Goal: Task Accomplishment & Management: Manage account settings

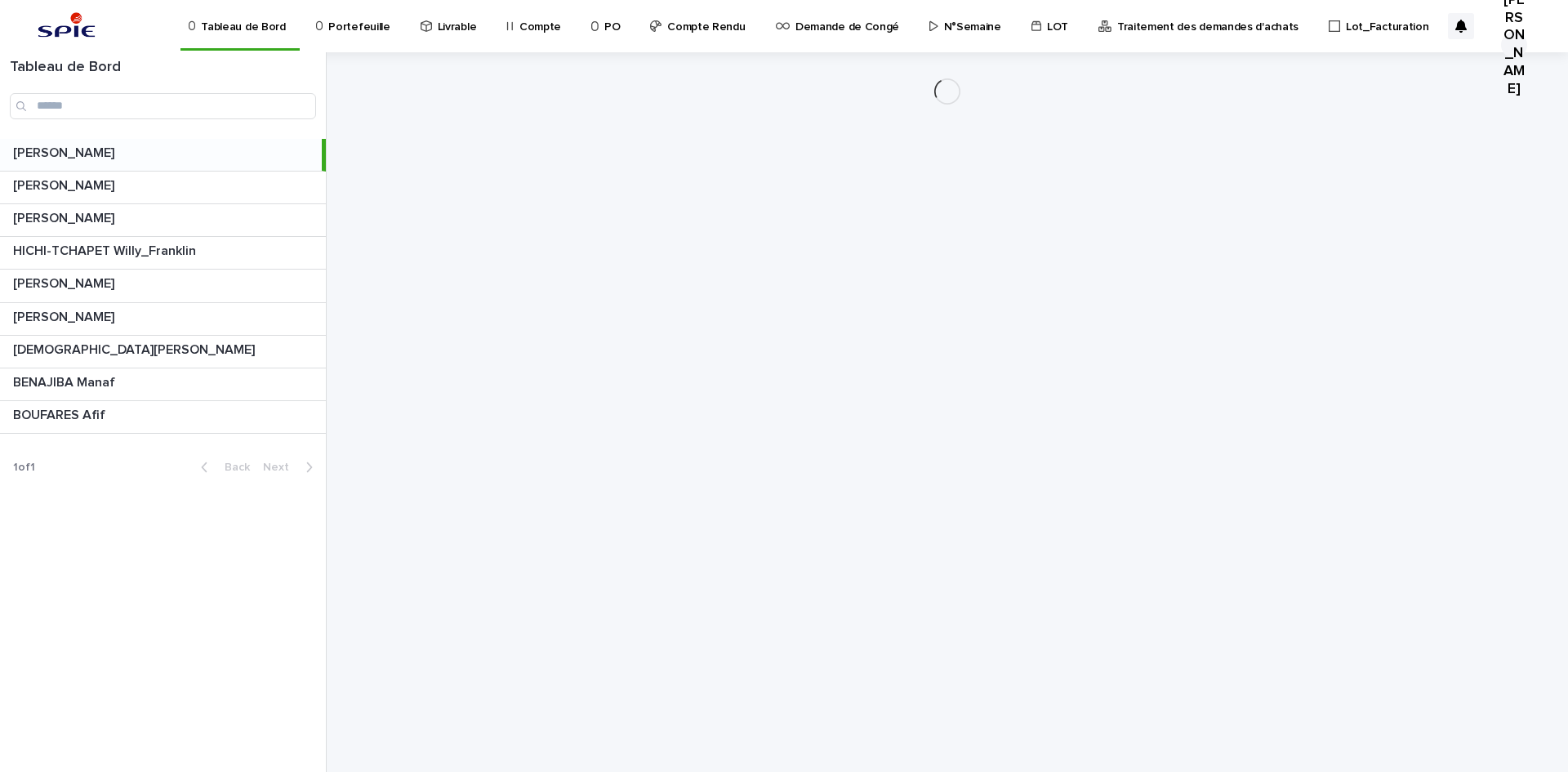
click at [366, 17] on p "Portefeuille" at bounding box center [359, 17] width 62 height 34
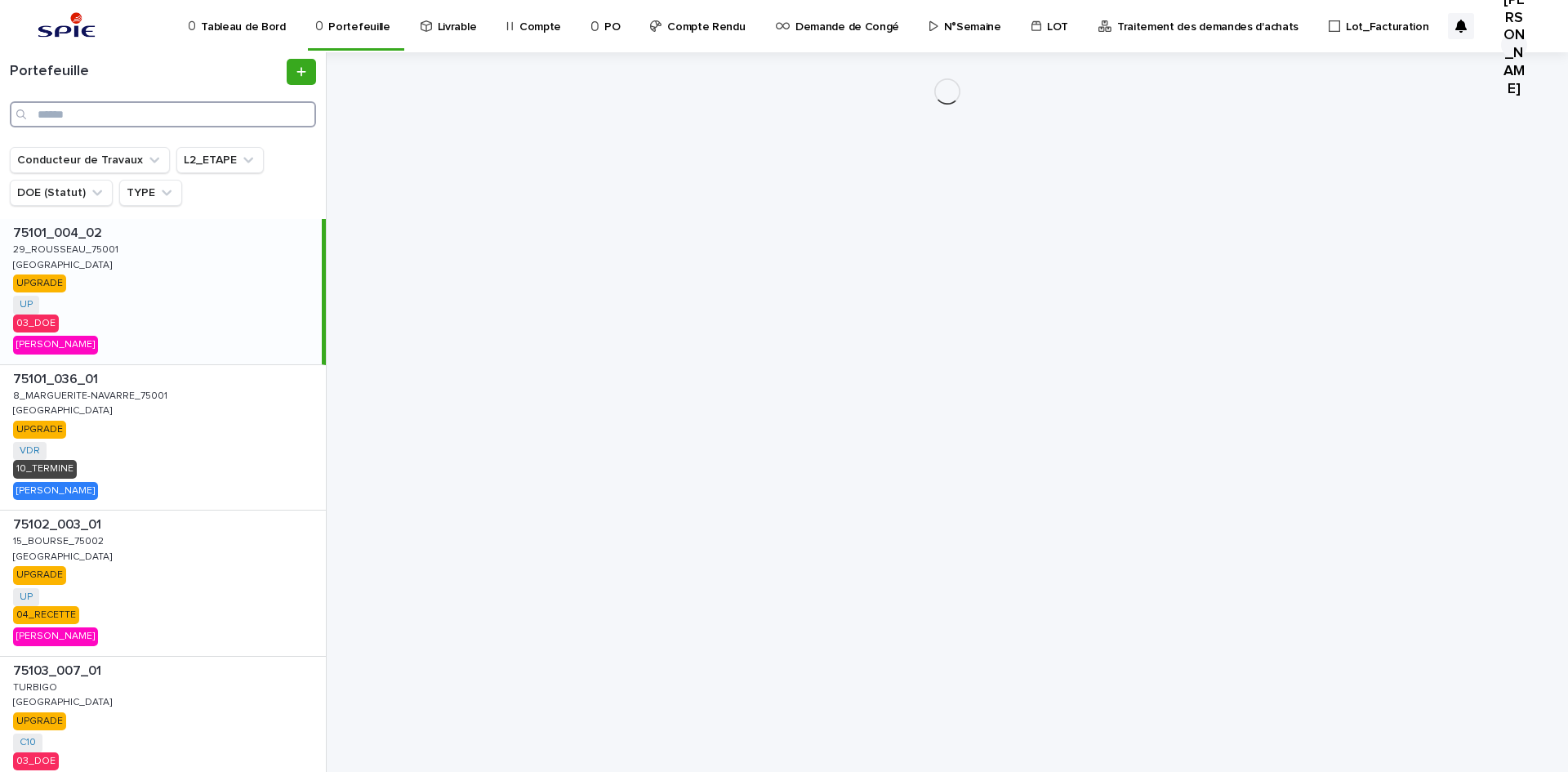
click at [126, 117] on input "Search" at bounding box center [163, 114] width 307 height 26
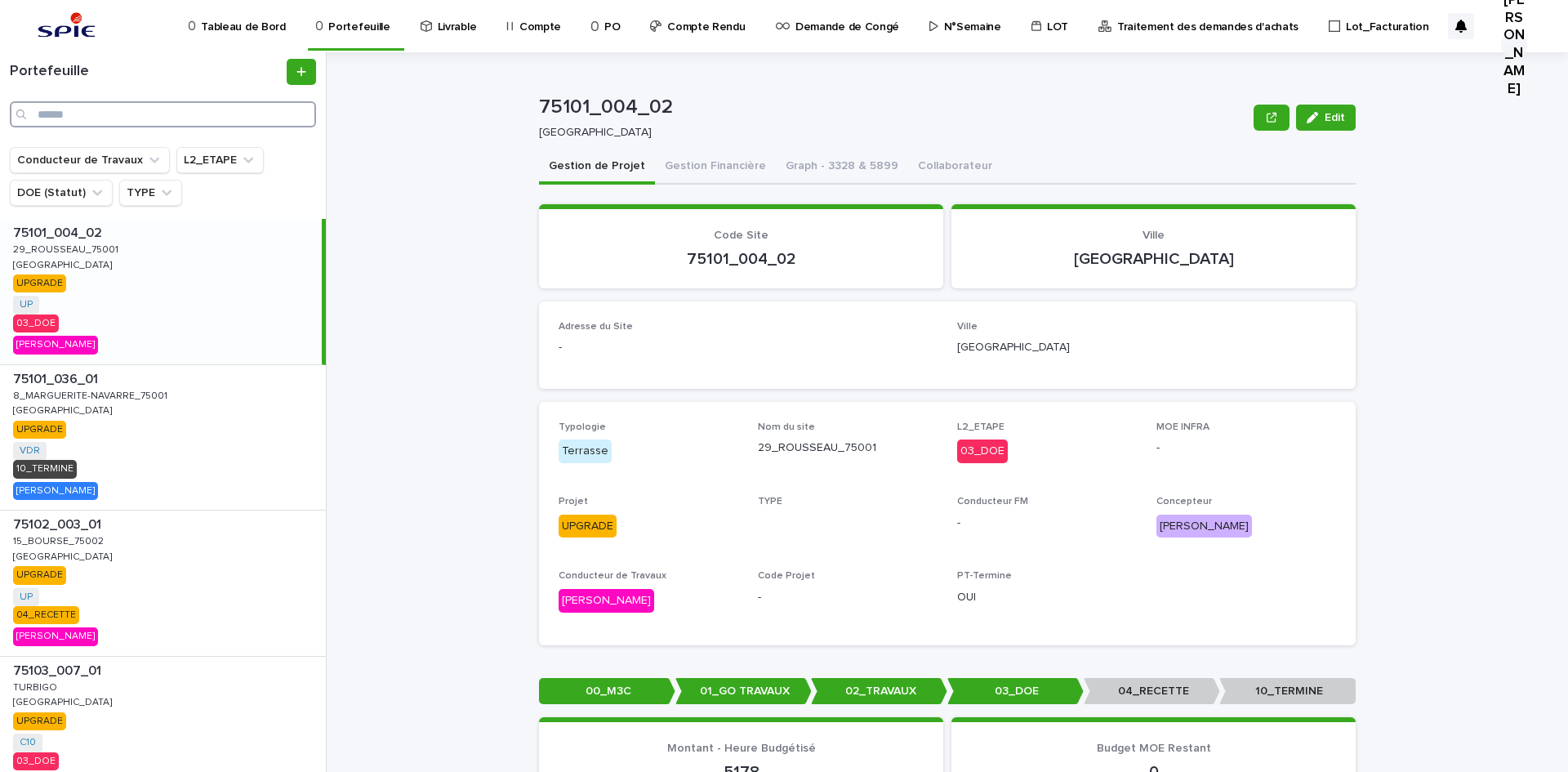
paste input "*"
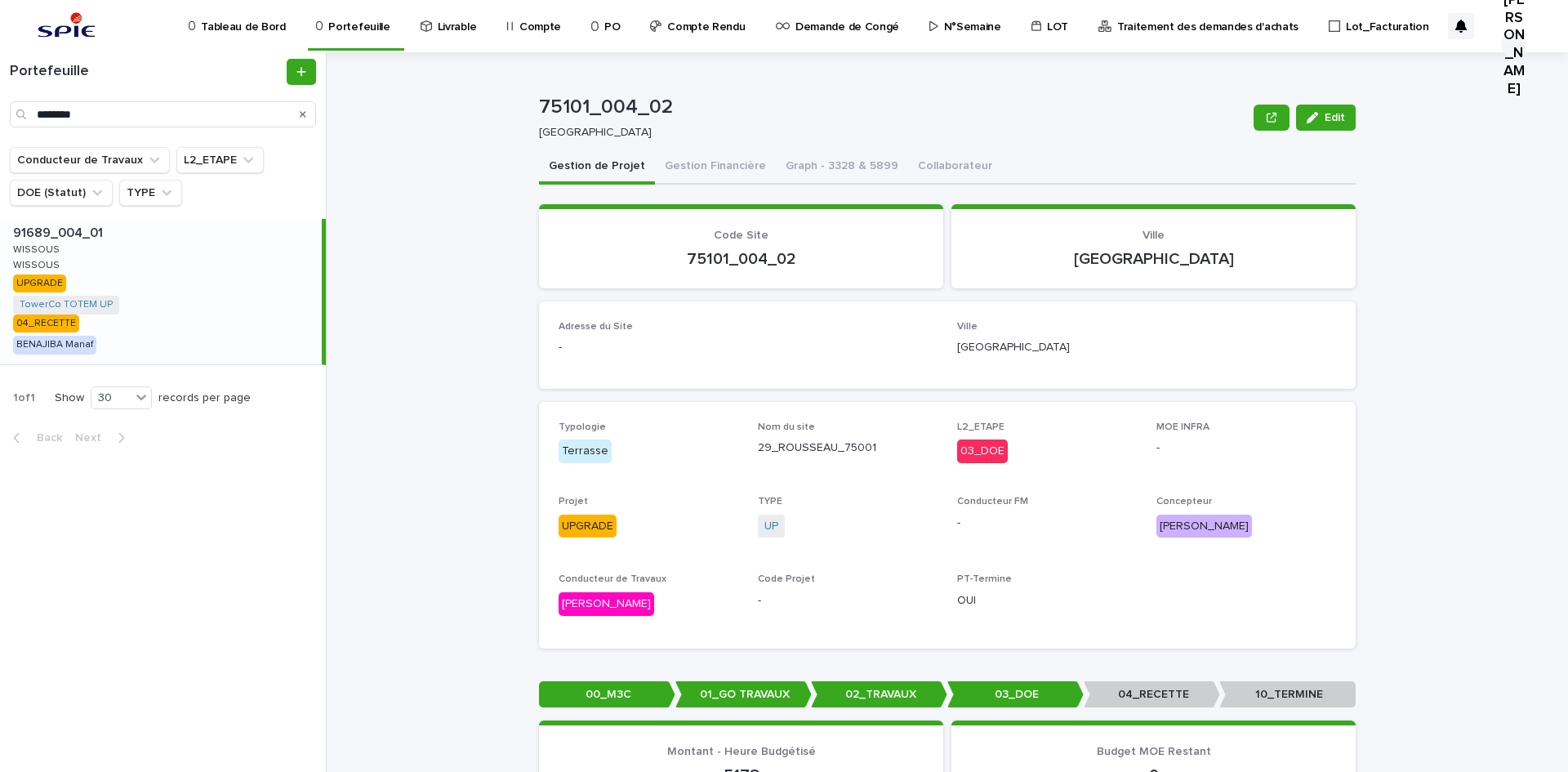
click at [96, 223] on p "91689_004_01" at bounding box center [59, 231] width 93 height 19
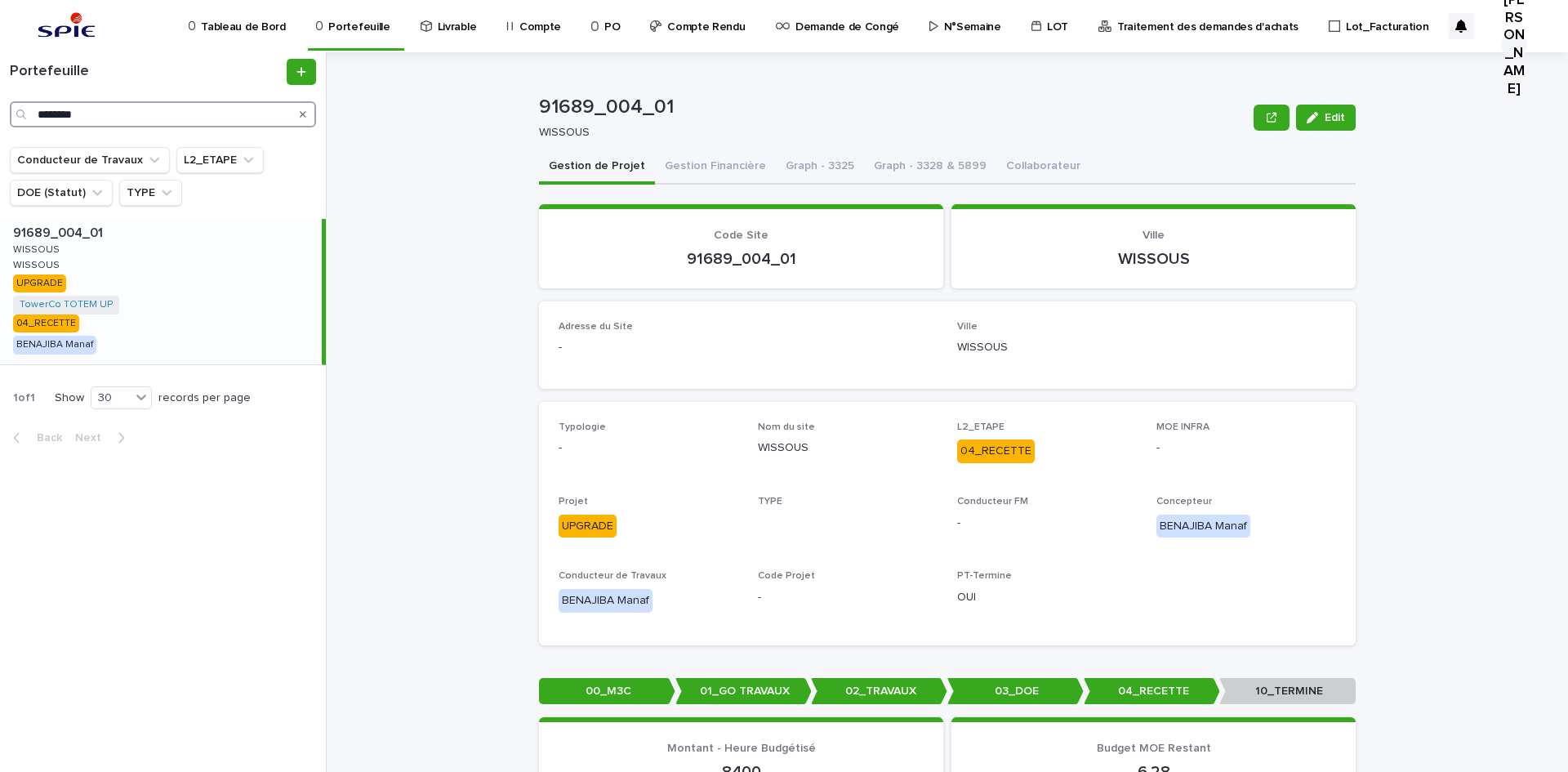
click at [93, 111] on input "********" at bounding box center [163, 114] width 307 height 26
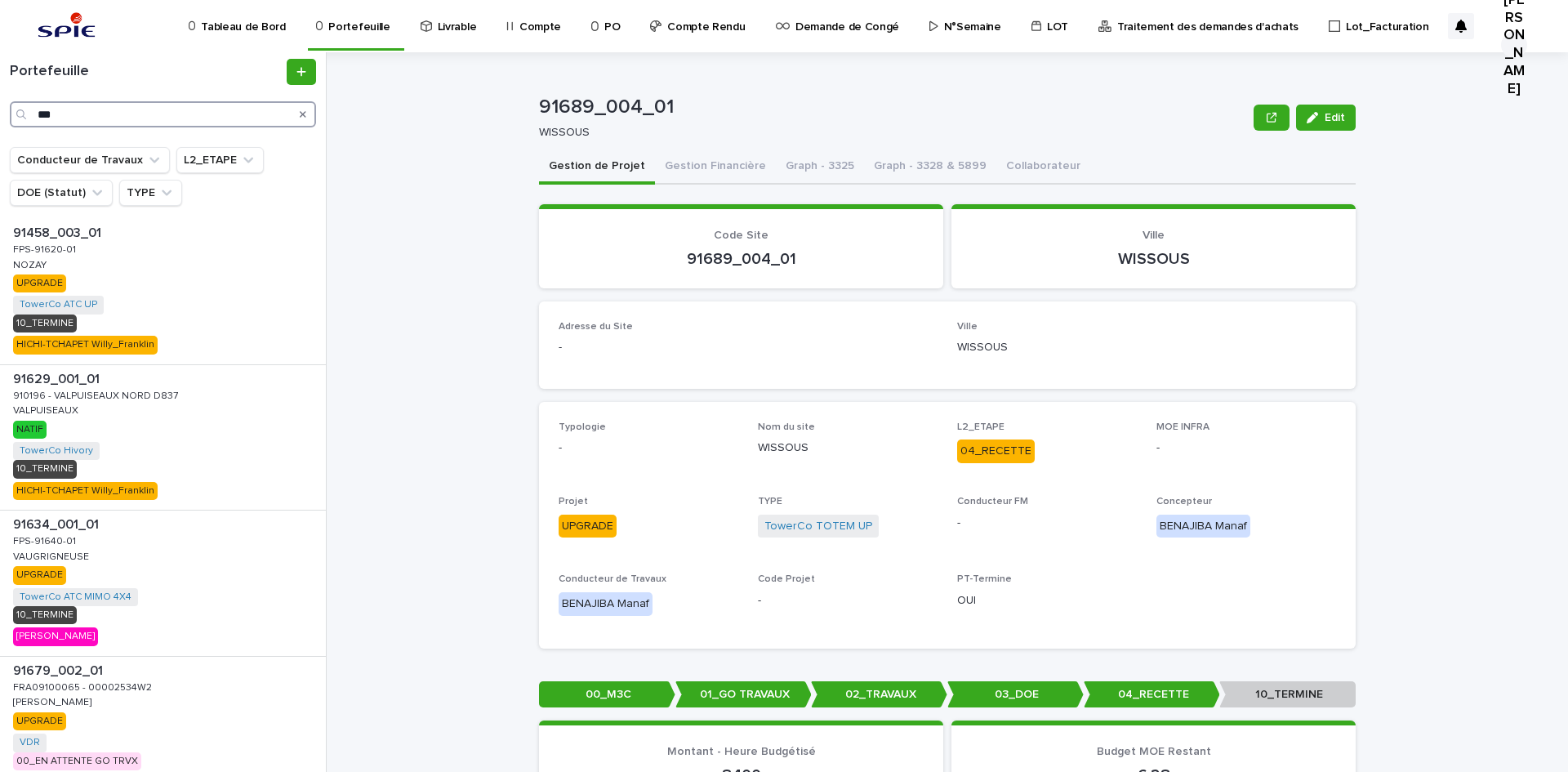
click at [144, 125] on input "***" at bounding box center [163, 114] width 307 height 26
paste input "*********"
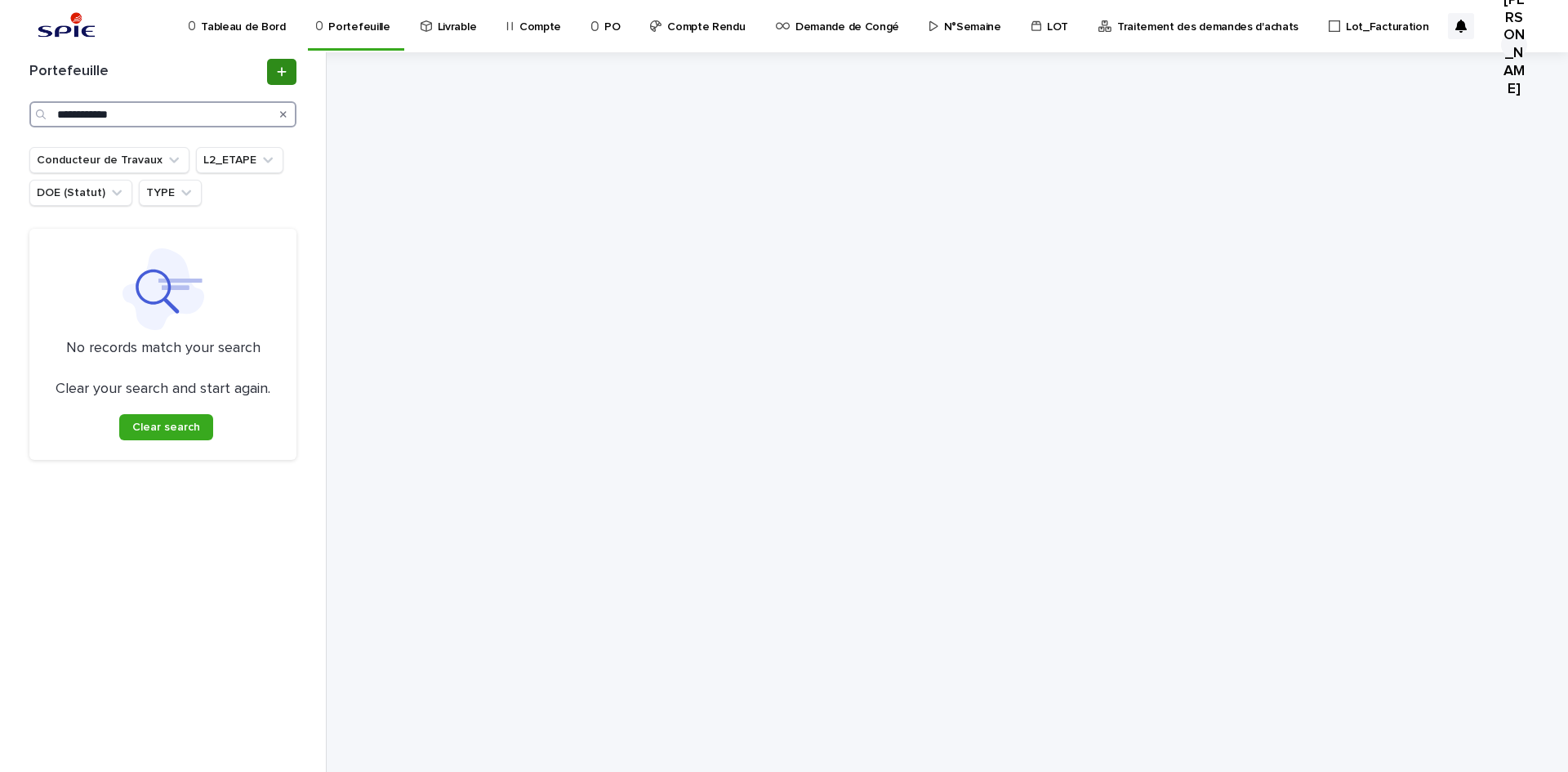
type input "**********"
click at [270, 70] on link at bounding box center [282, 72] width 29 height 26
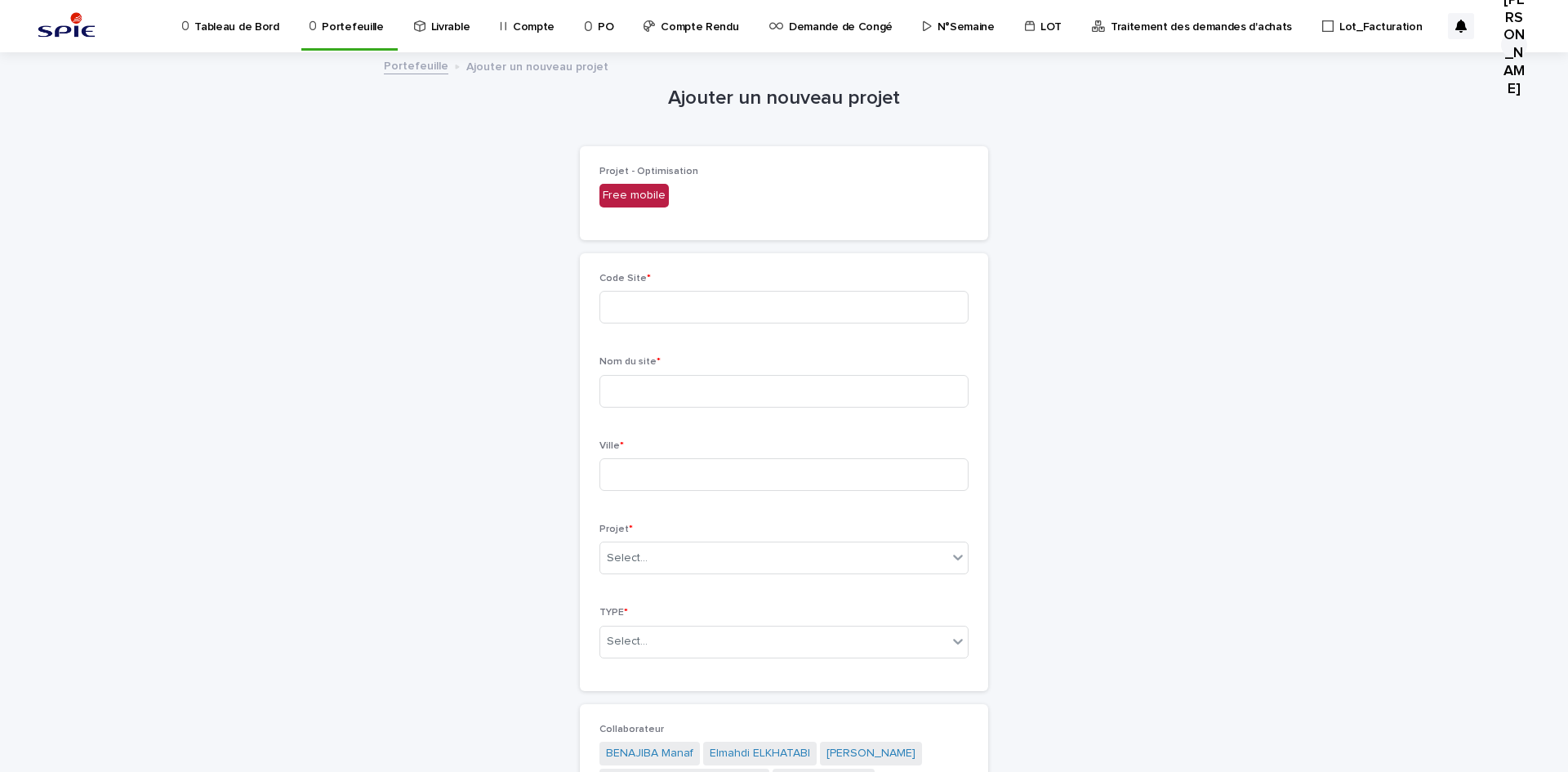
click at [650, 290] on div "Code Site *" at bounding box center [784, 304] width 369 height 64
click at [663, 310] on input at bounding box center [784, 307] width 369 height 32
paste input "**********"
type input "**********"
click at [636, 385] on input at bounding box center [784, 391] width 369 height 32
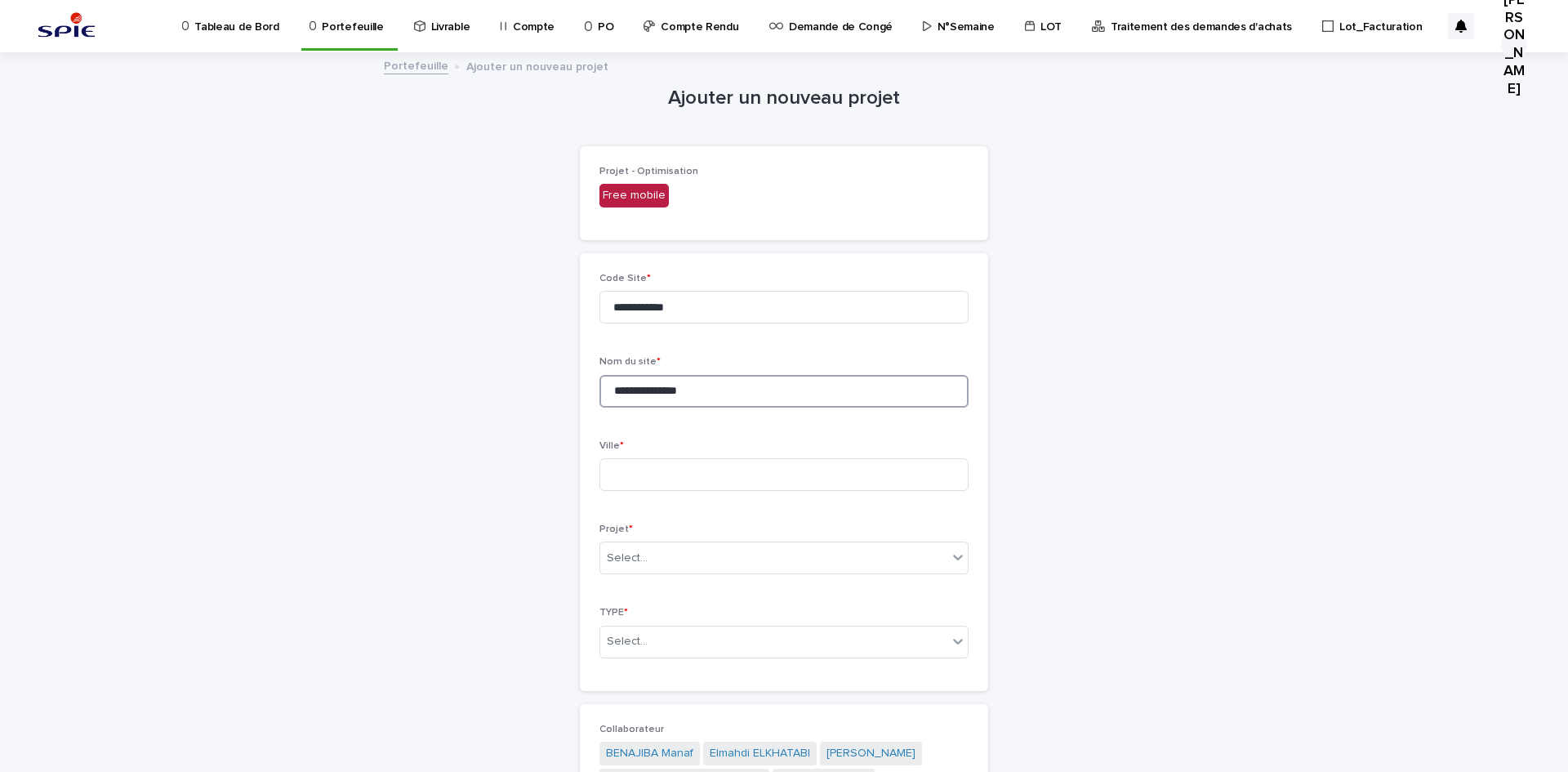
type input "**********"
click at [636, 385] on input "**********" at bounding box center [784, 391] width 369 height 32
paste input "**********"
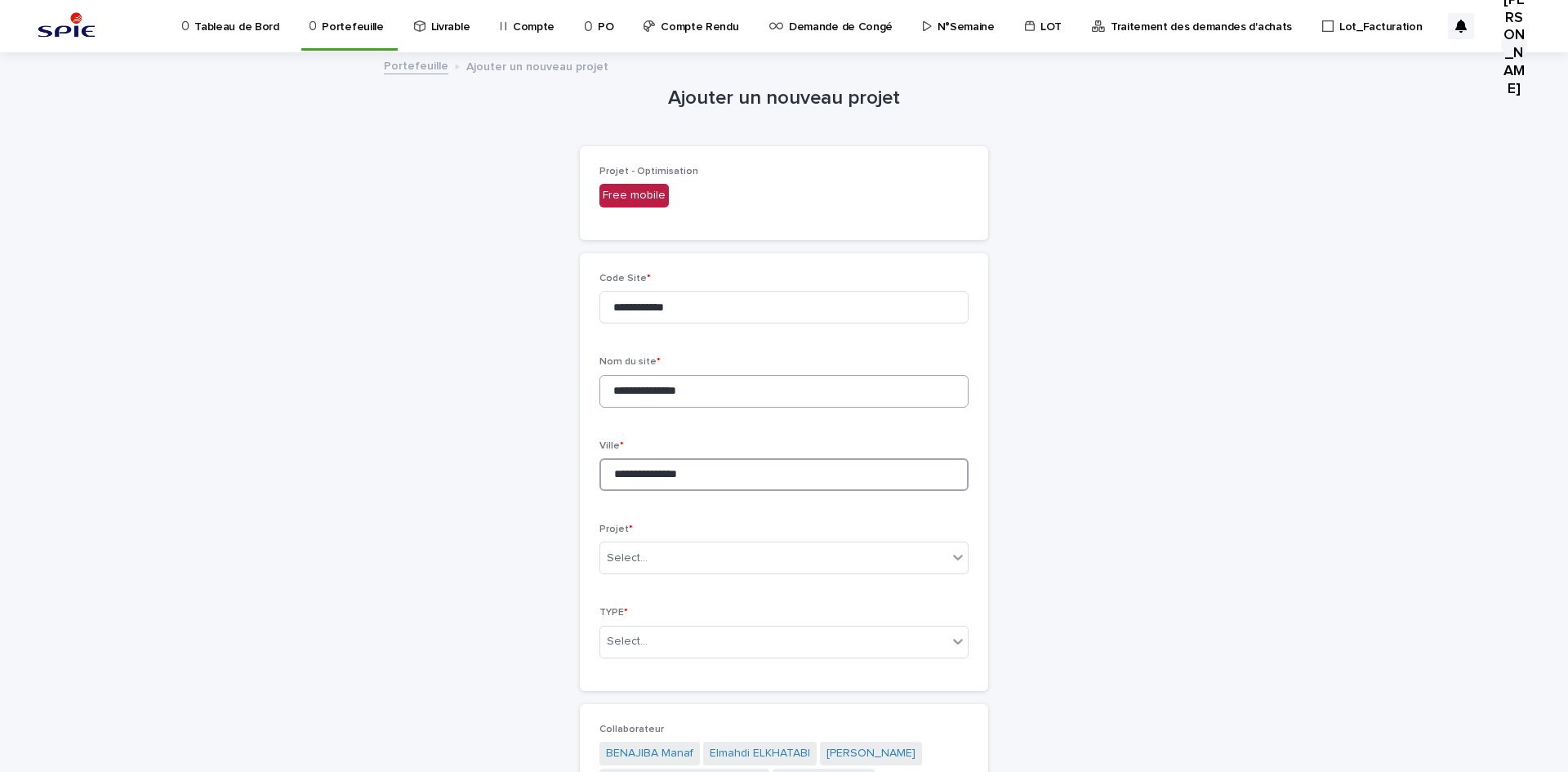
type input "**********"
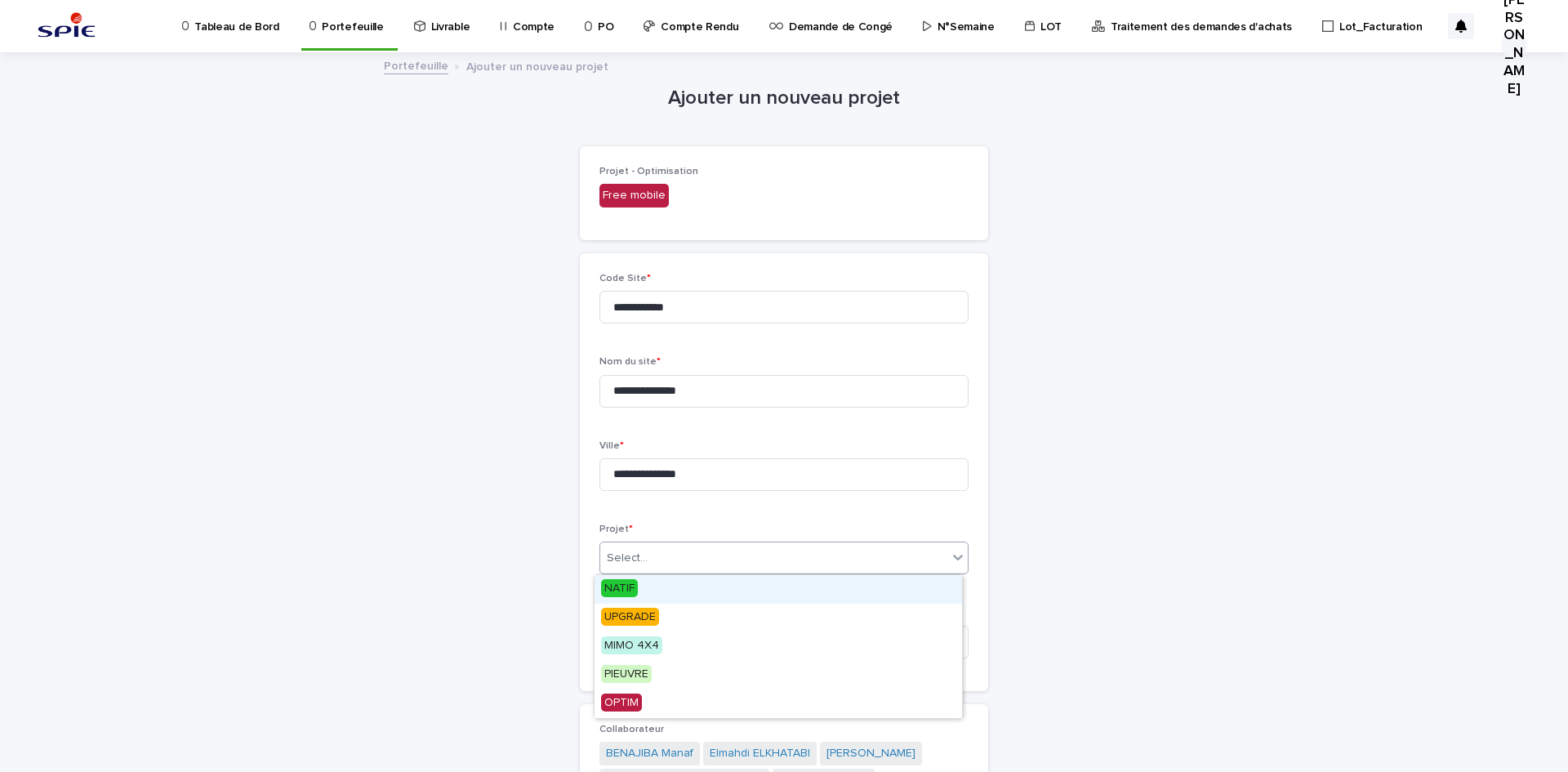
click at [811, 574] on body "**********" at bounding box center [784, 386] width 1568 height 772
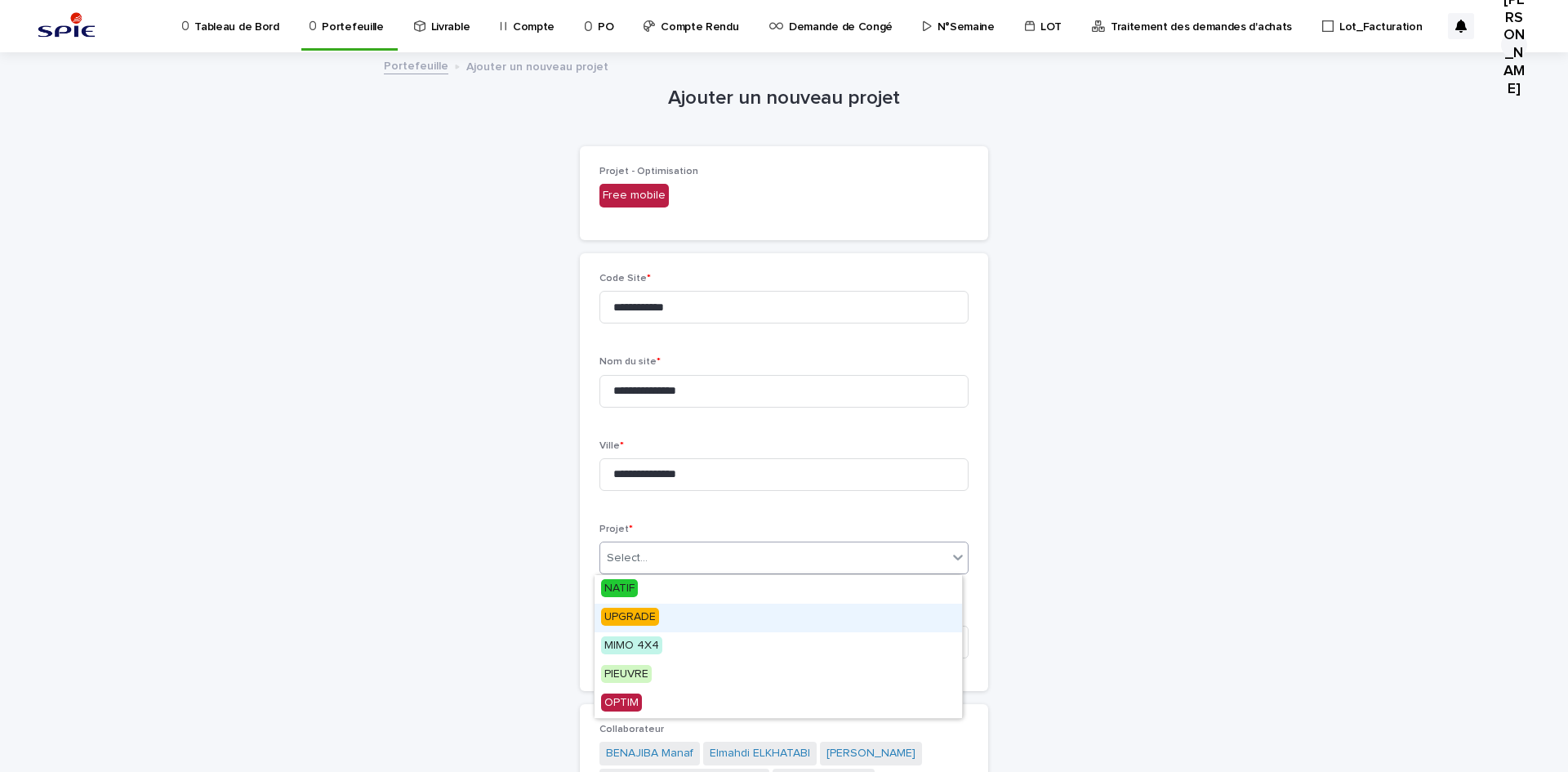
click at [620, 617] on span "UPGRADE" at bounding box center [629, 616] width 58 height 18
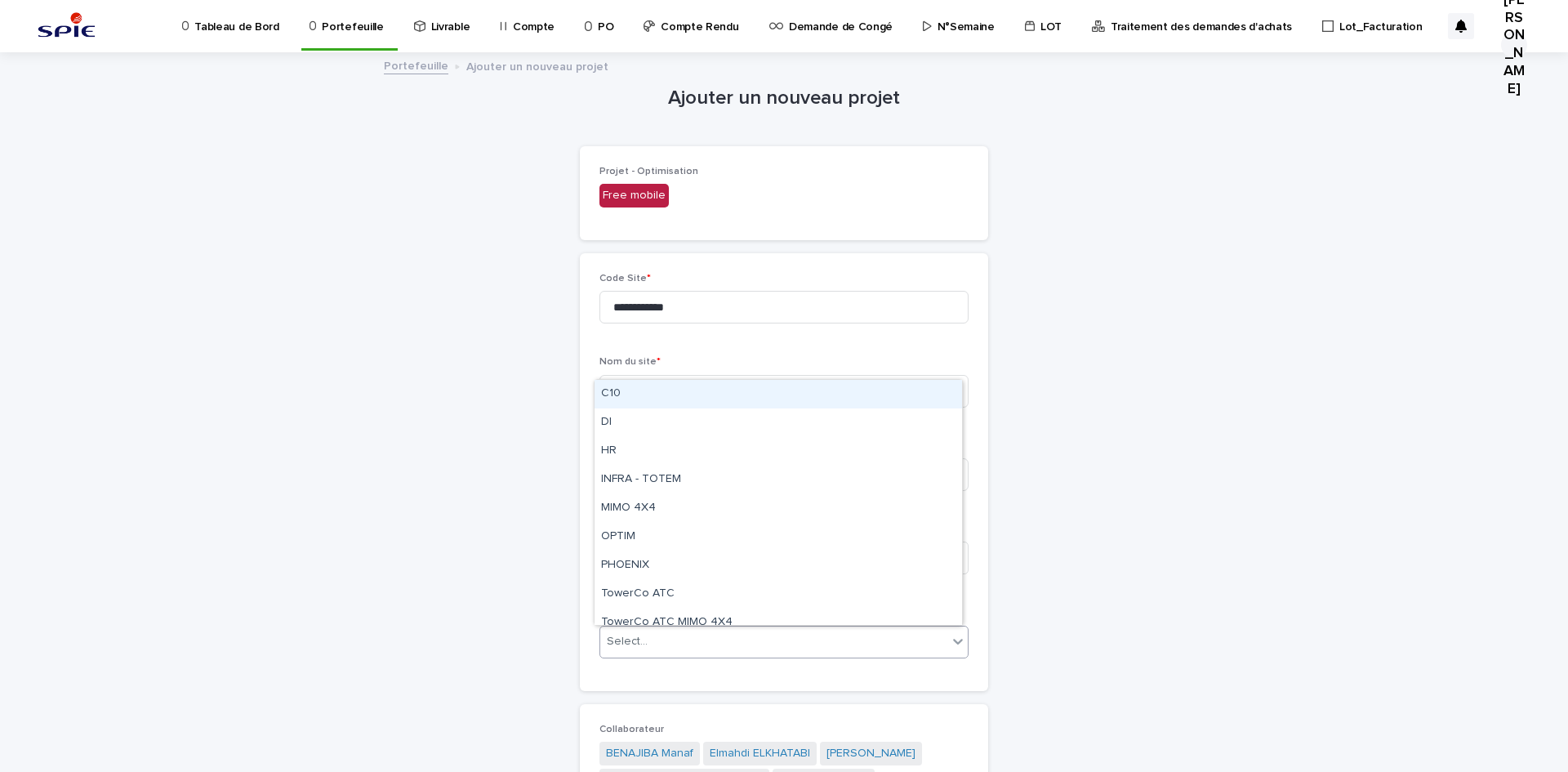
click at [630, 650] on div "Select..." at bounding box center [627, 642] width 41 height 18
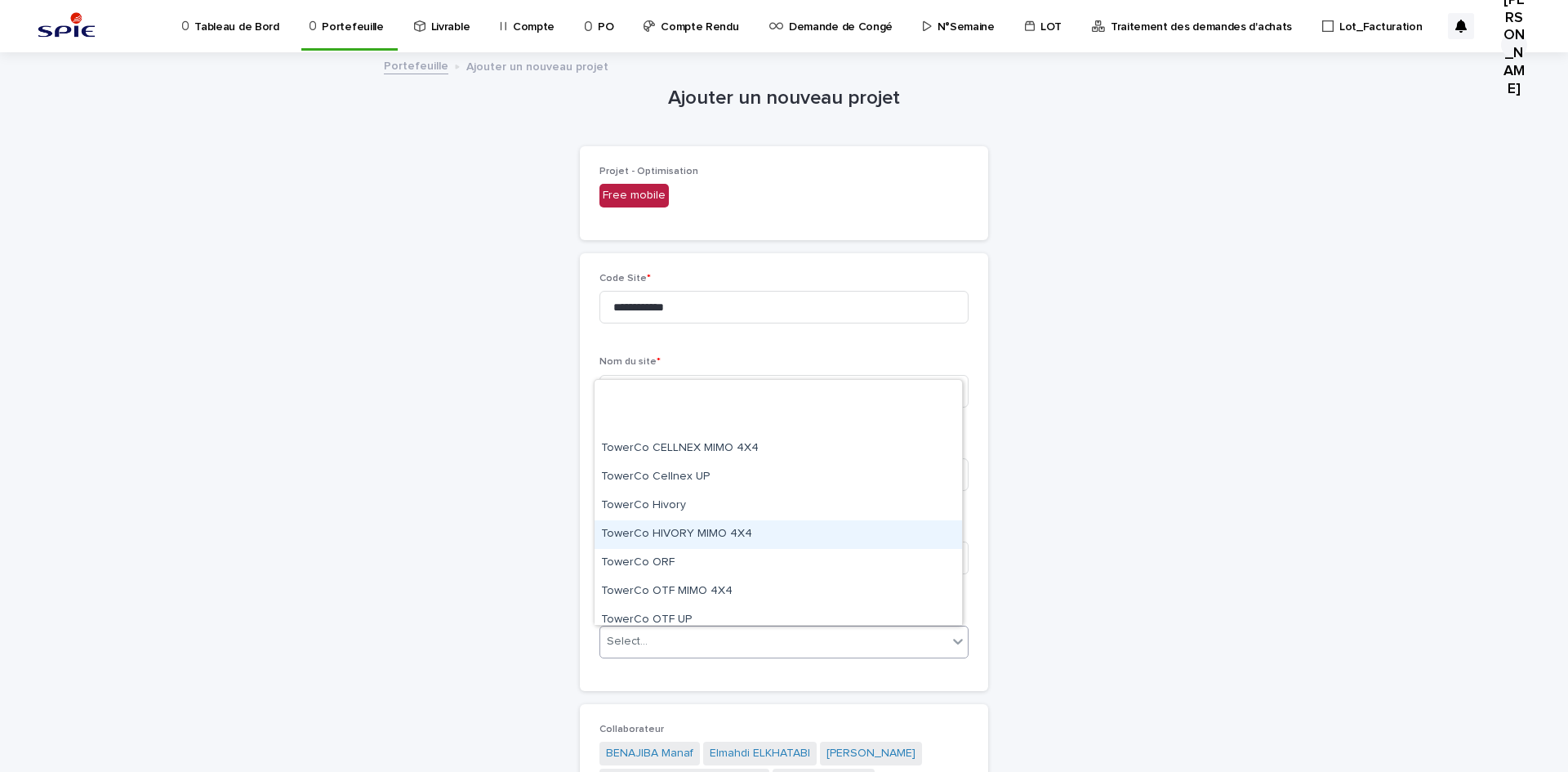
scroll to position [498, 0]
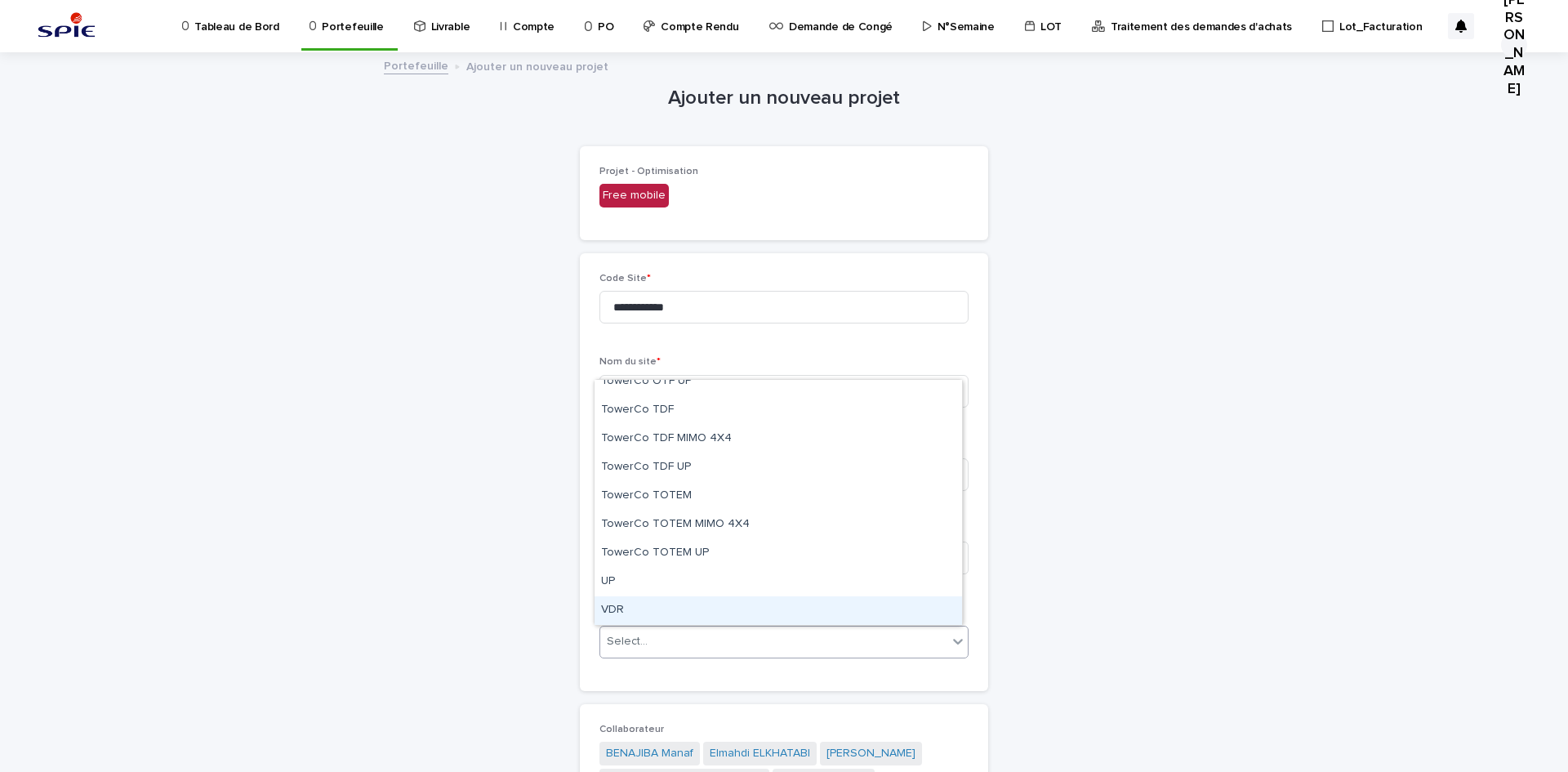
click at [610, 615] on div "VDR" at bounding box center [778, 609] width 368 height 28
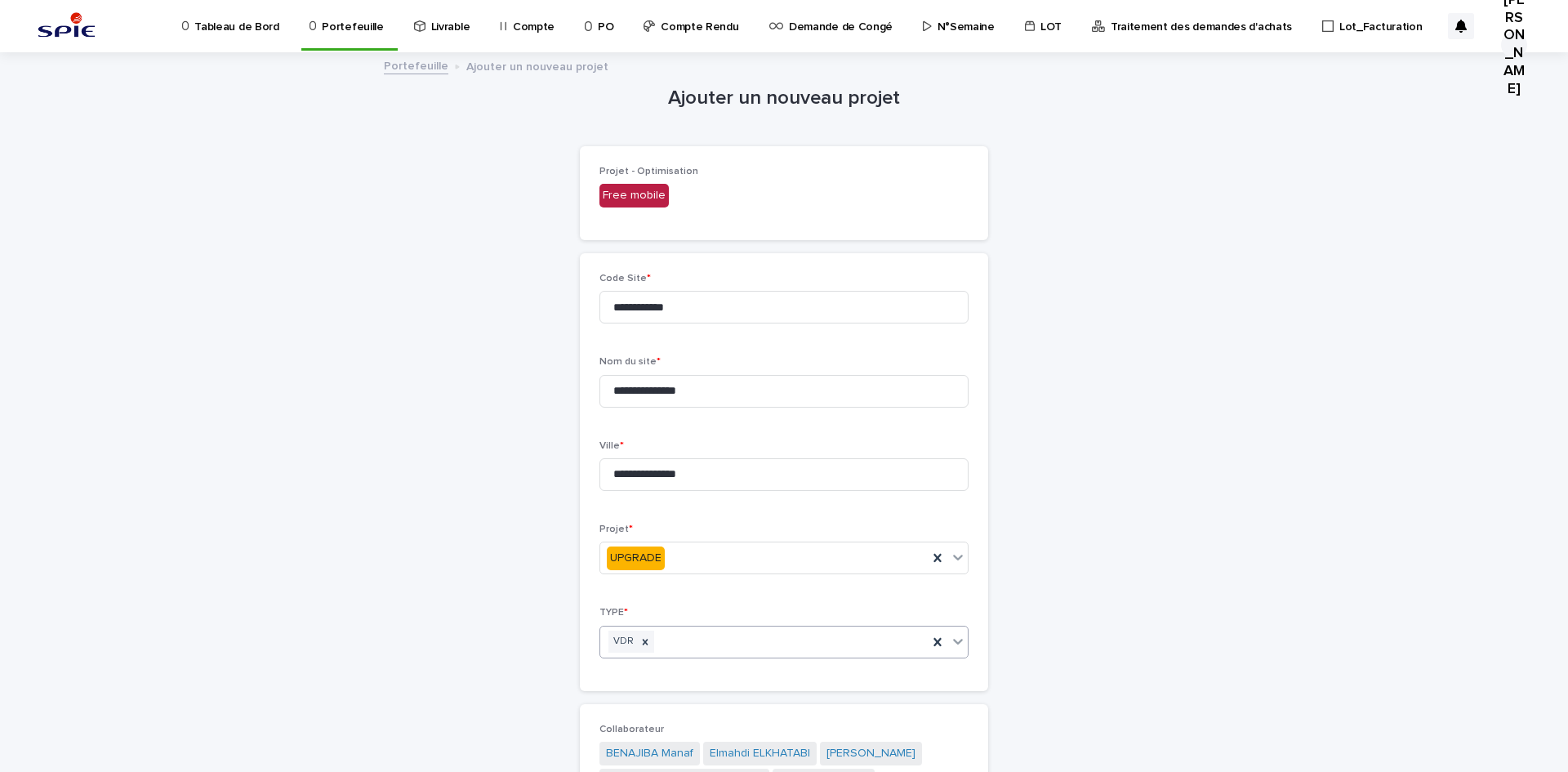
scroll to position [204, 0]
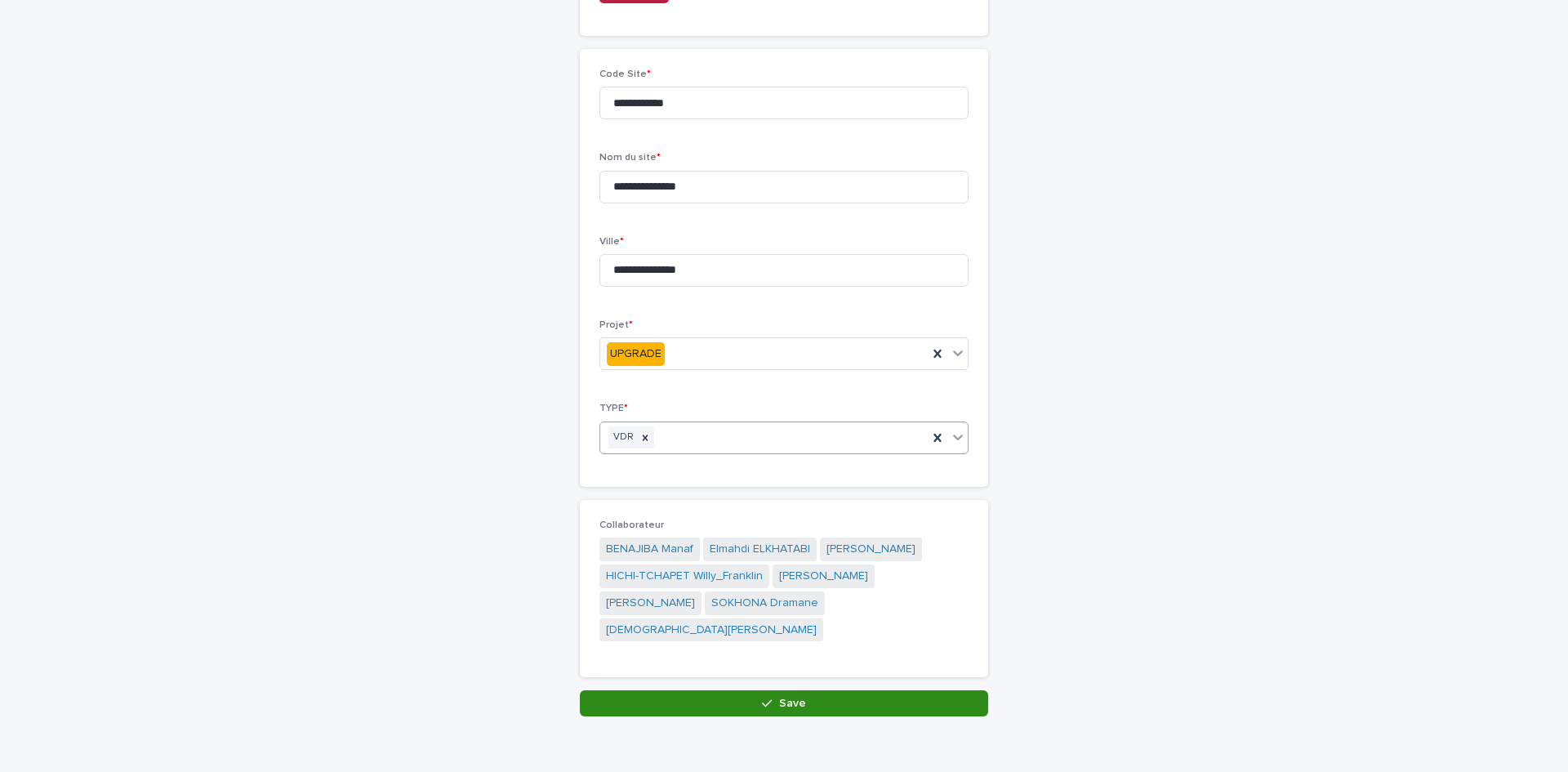
click at [769, 690] on button "Save" at bounding box center [784, 702] width 409 height 26
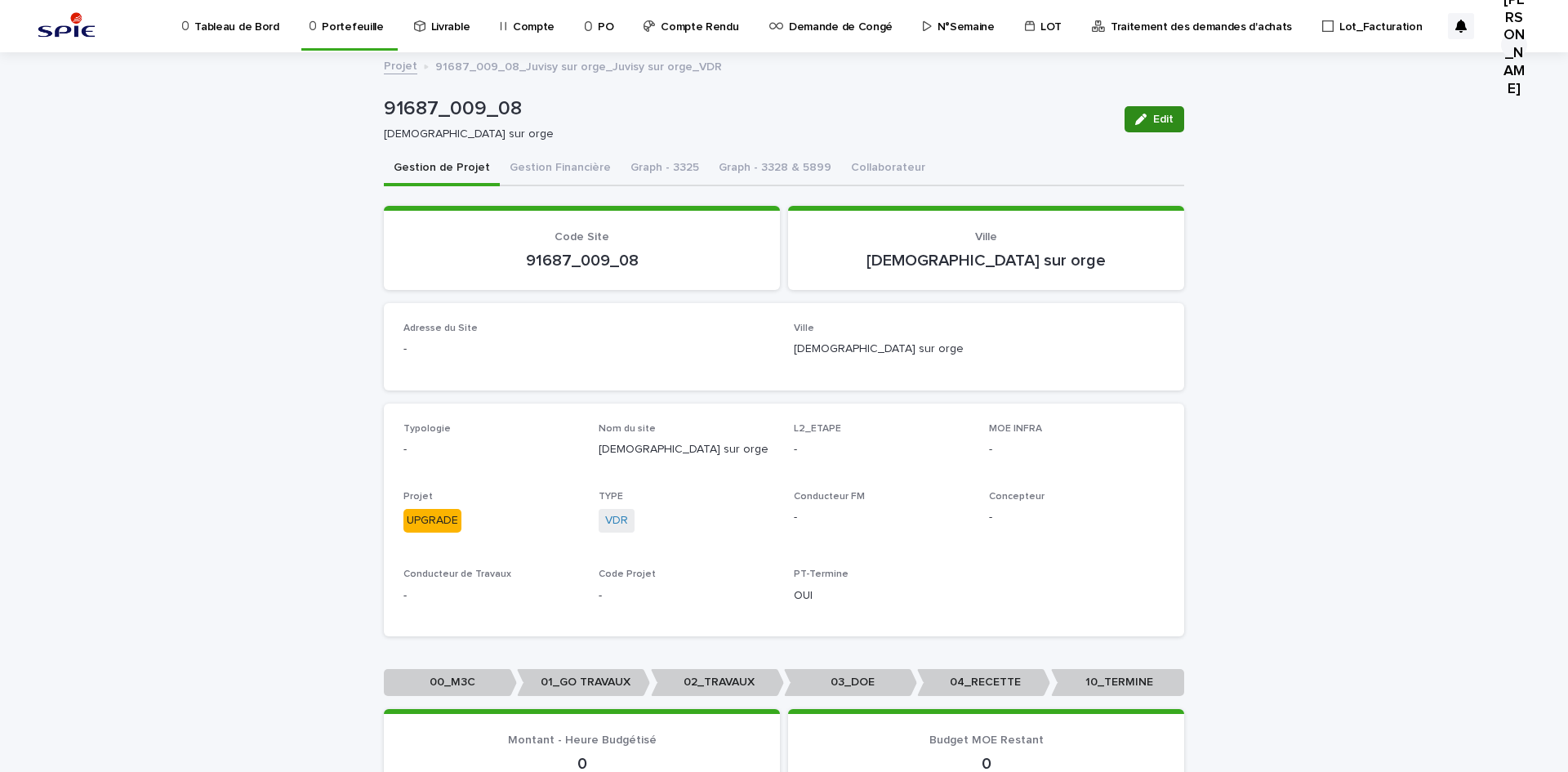
click at [1139, 114] on icon "button" at bounding box center [1141, 120] width 12 height 12
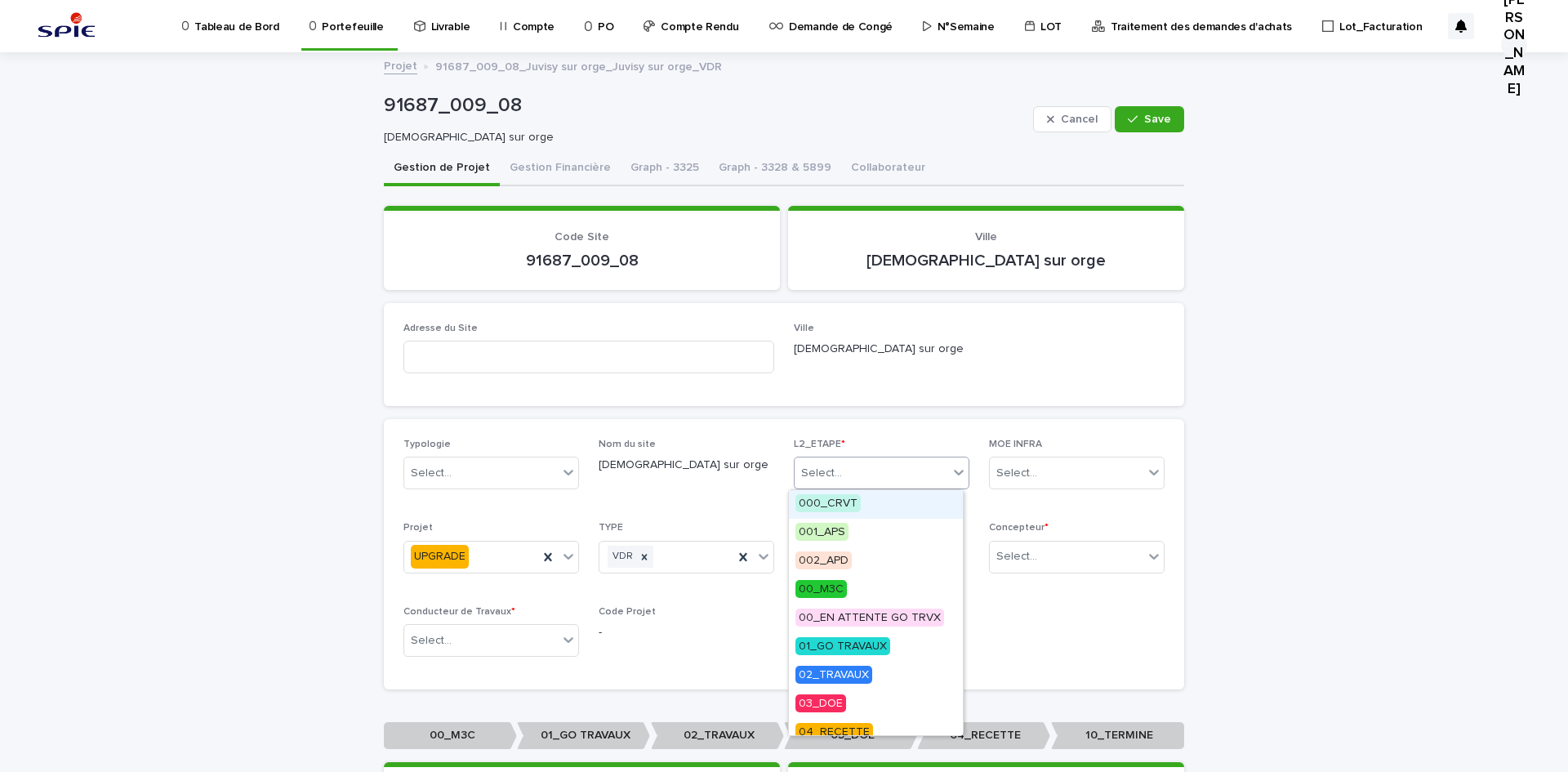
click at [854, 465] on div "Select..." at bounding box center [871, 473] width 154 height 27
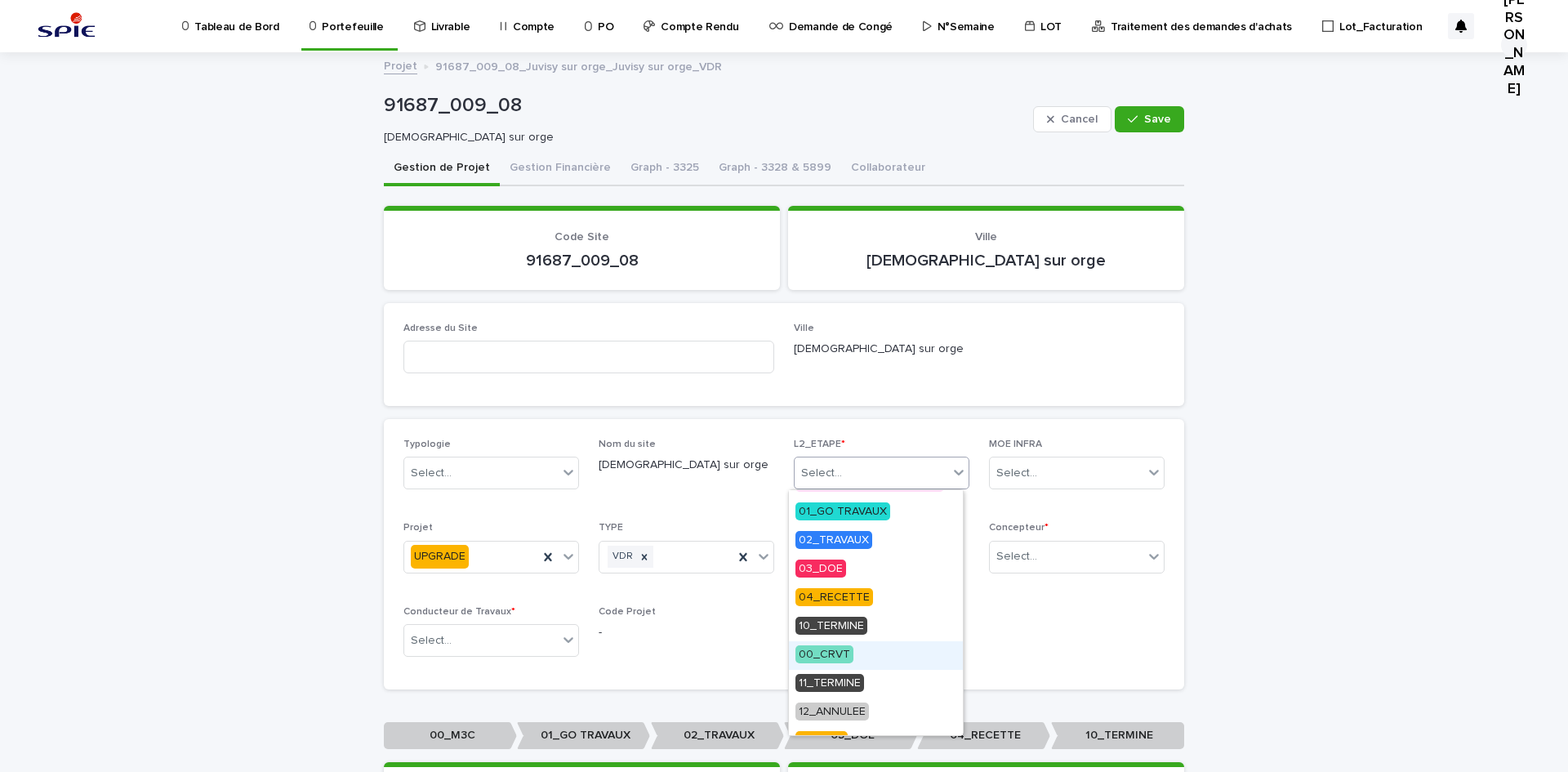
scroll to position [135, 0]
click at [830, 513] on span "01_GO TRAVAUX" at bounding box center [843, 510] width 95 height 18
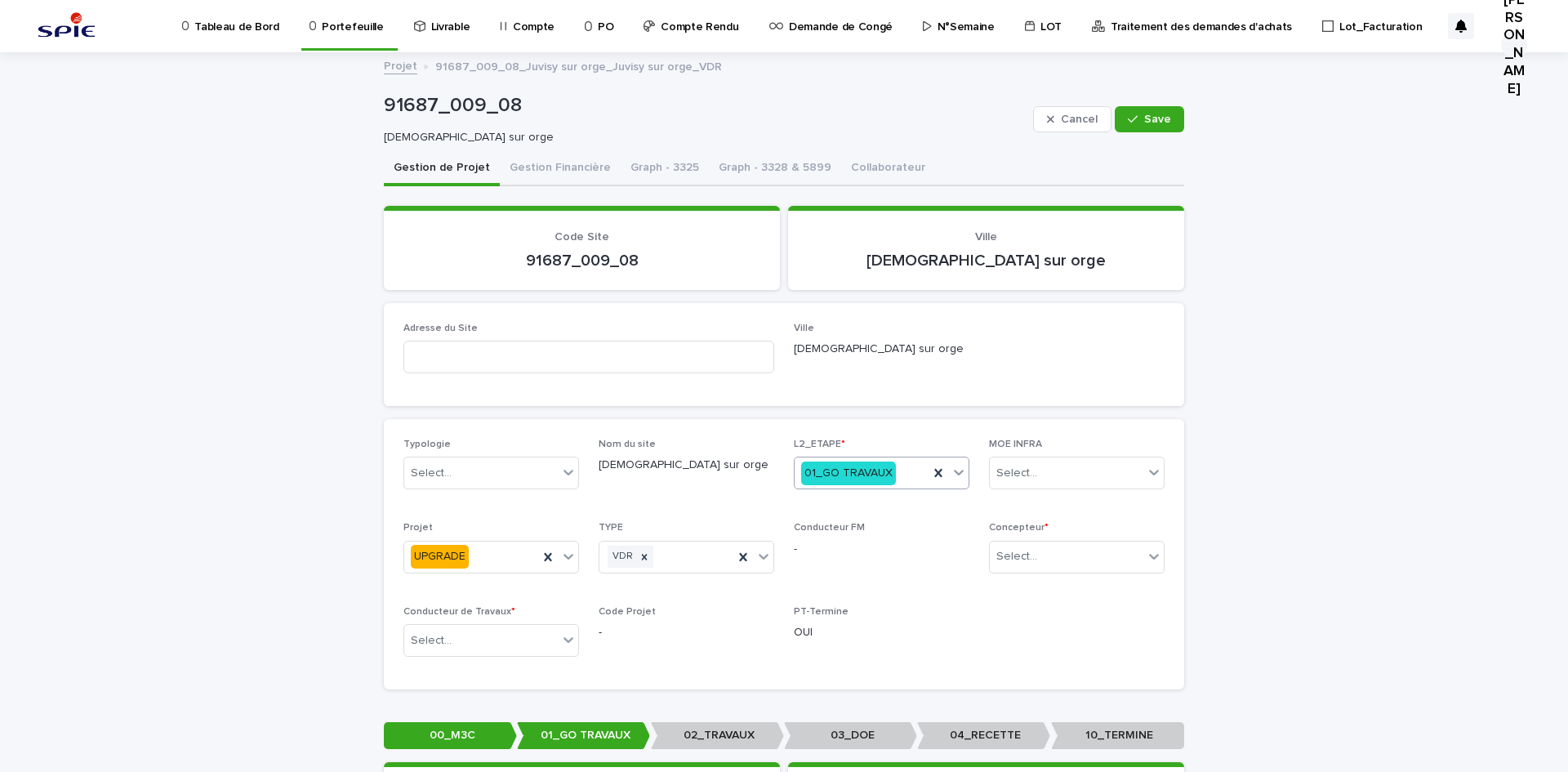
scroll to position [81, 0]
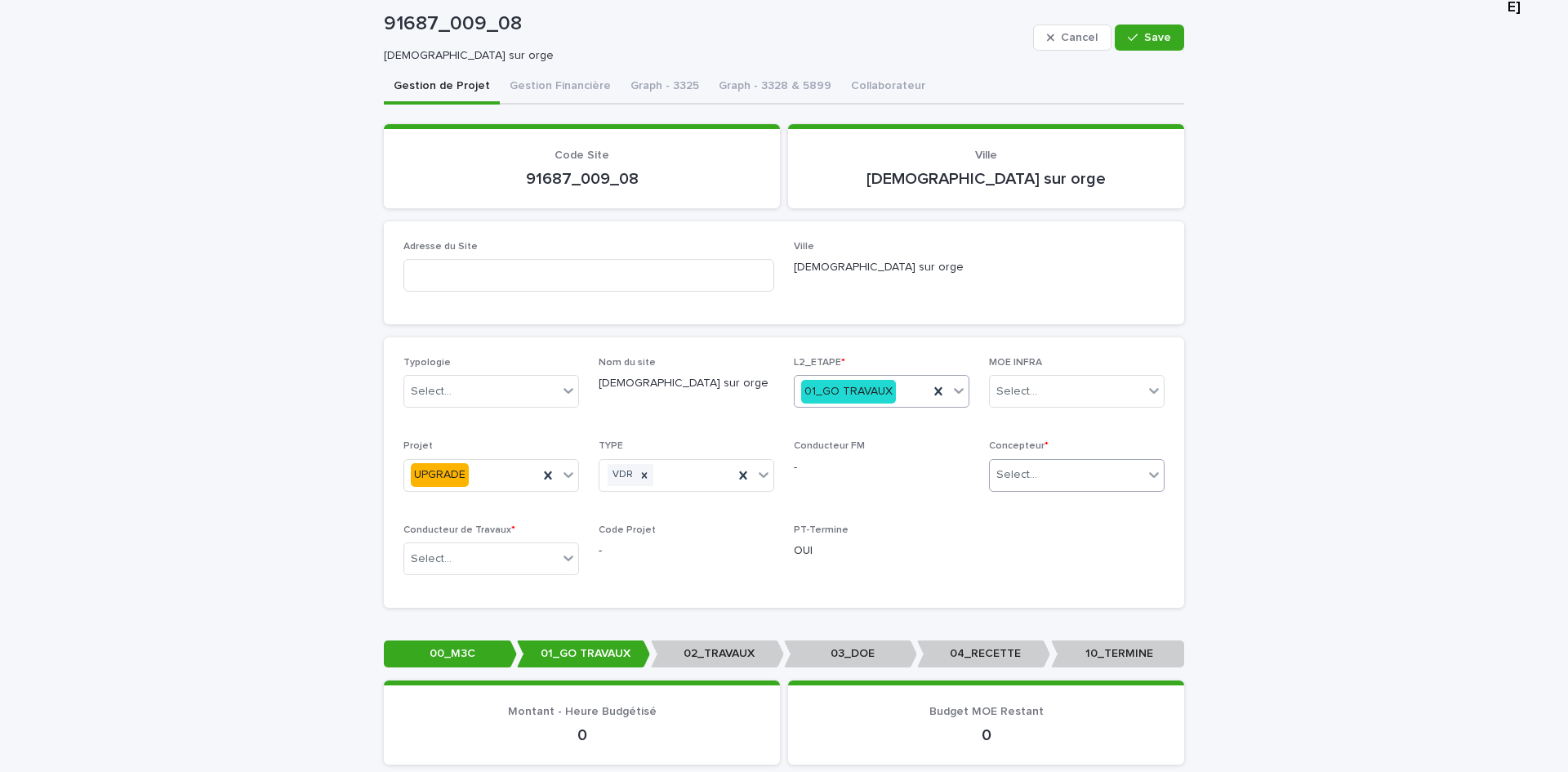
click at [1043, 478] on div "Select..." at bounding box center [1066, 475] width 154 height 27
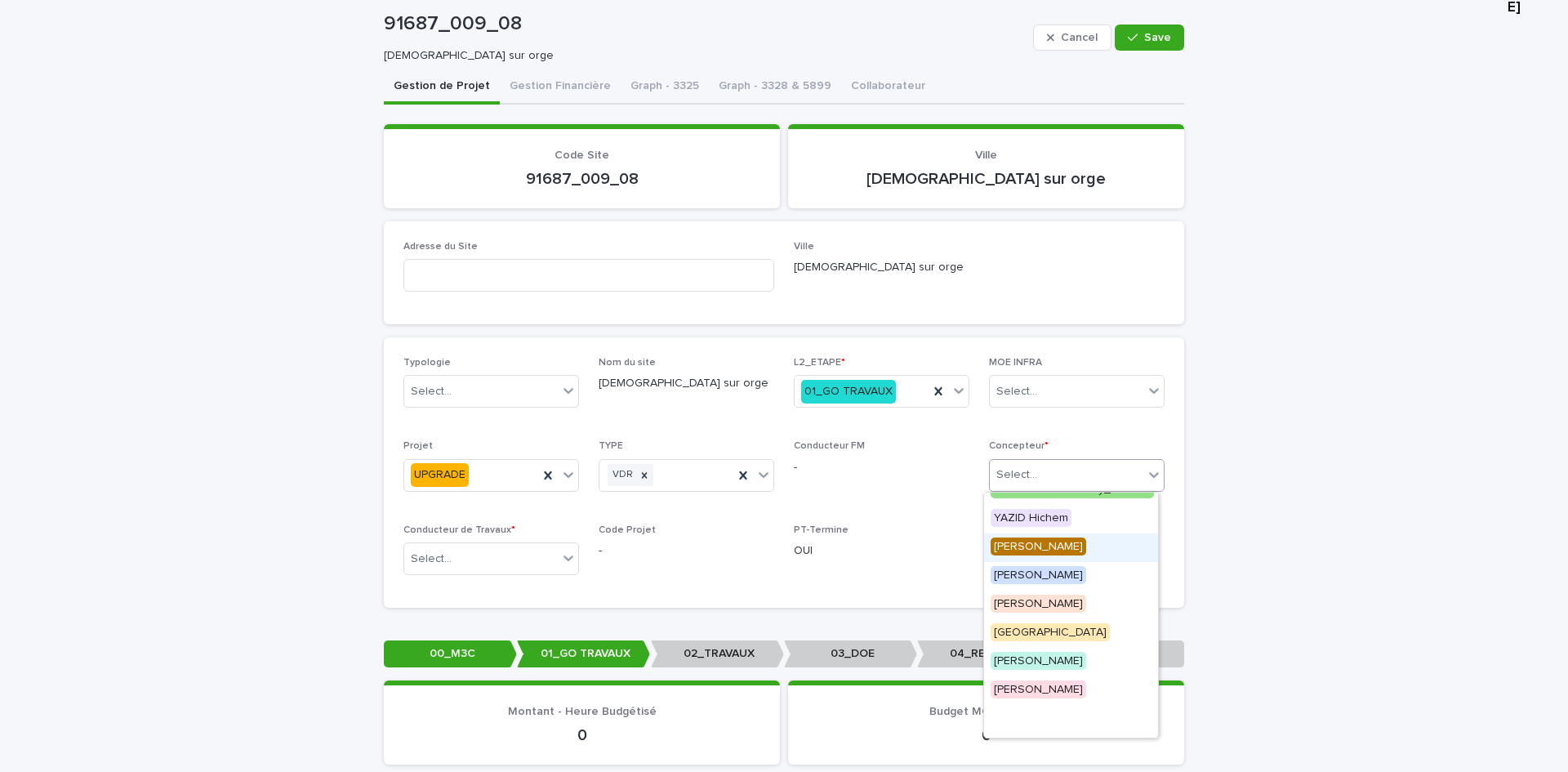
scroll to position [164, 0]
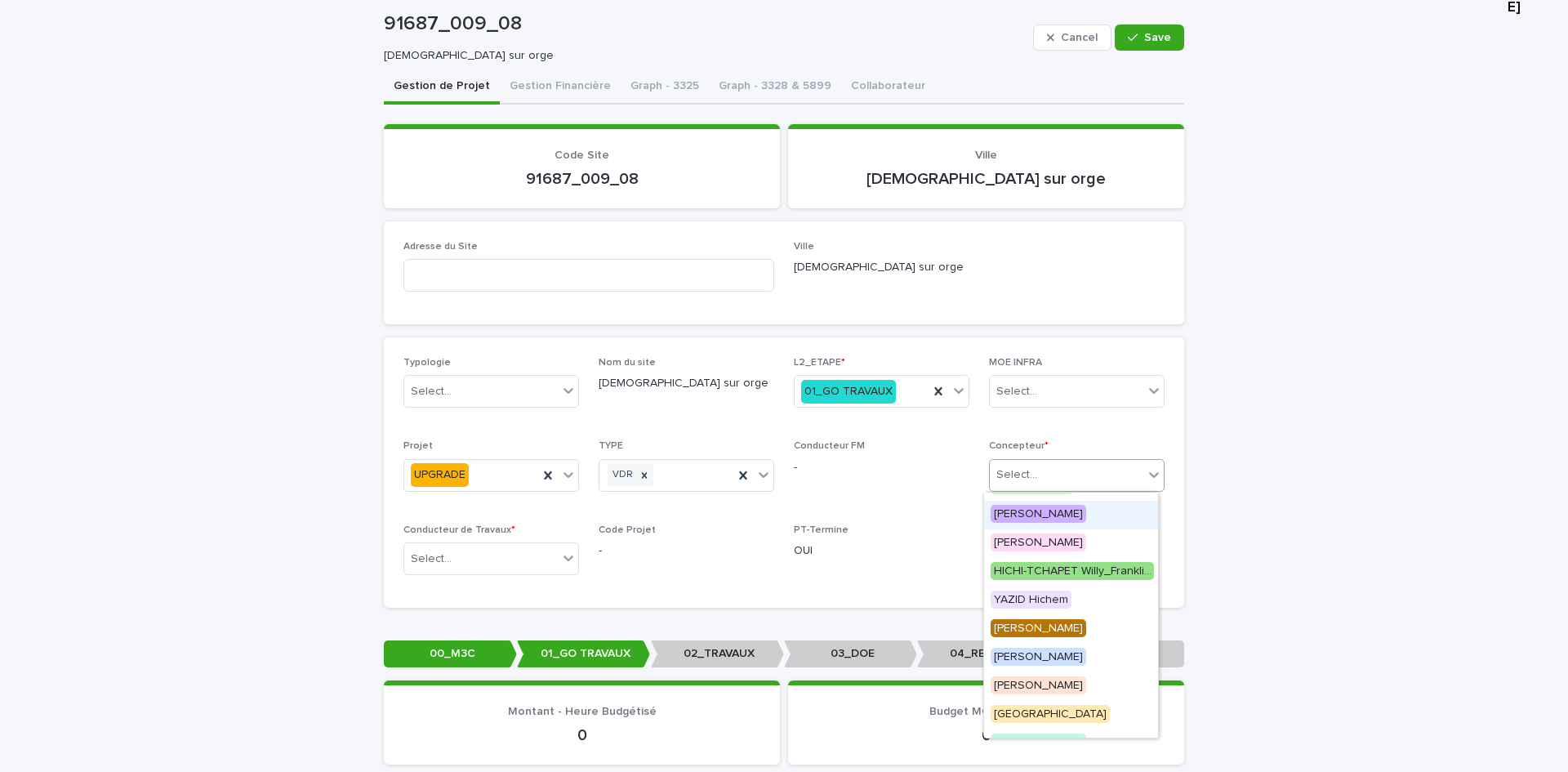
click at [1016, 514] on span "[PERSON_NAME]" at bounding box center [1039, 513] width 96 height 18
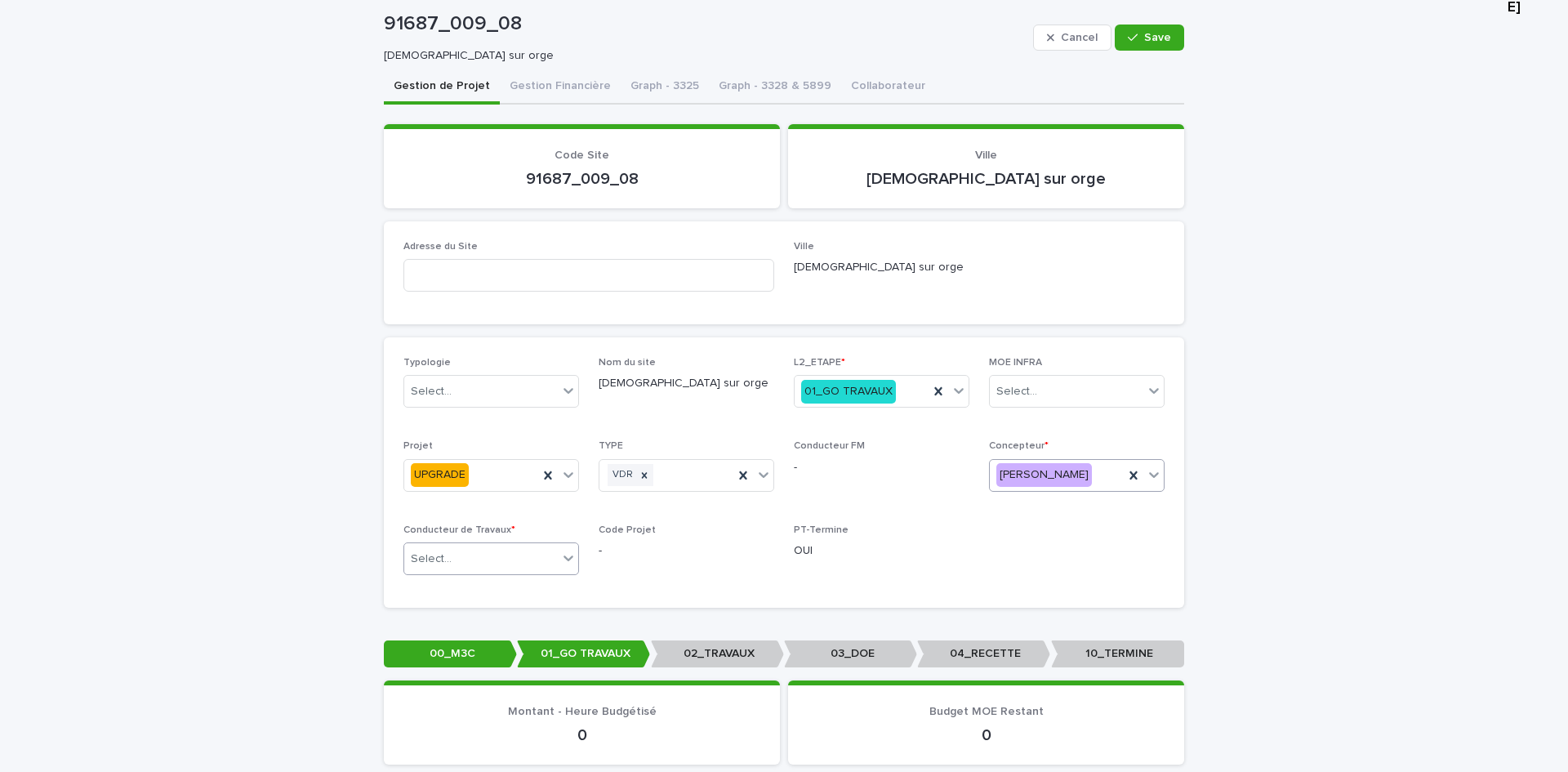
click at [419, 565] on div "Select..." at bounding box center [431, 559] width 41 height 18
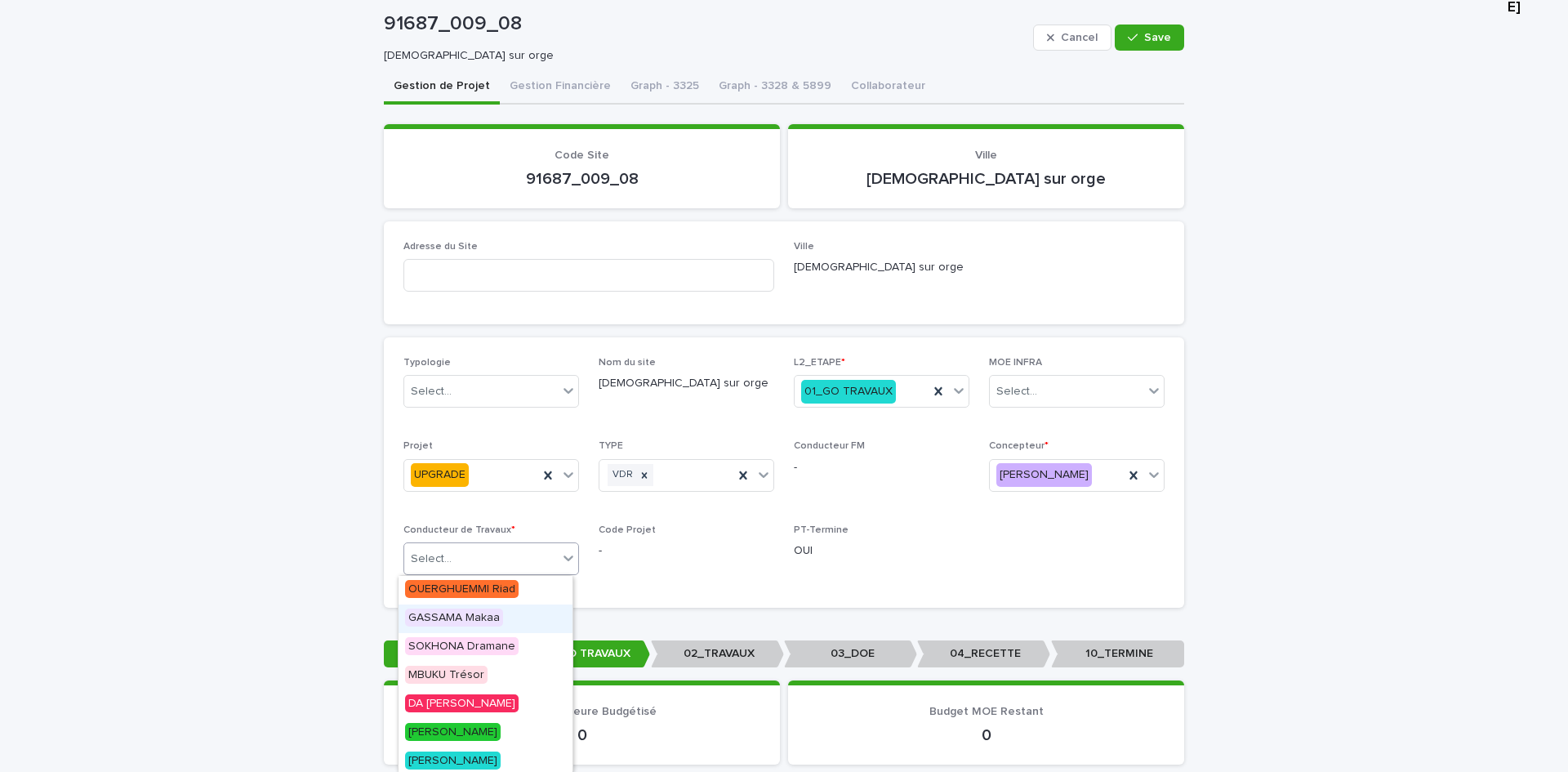
scroll to position [81, 0]
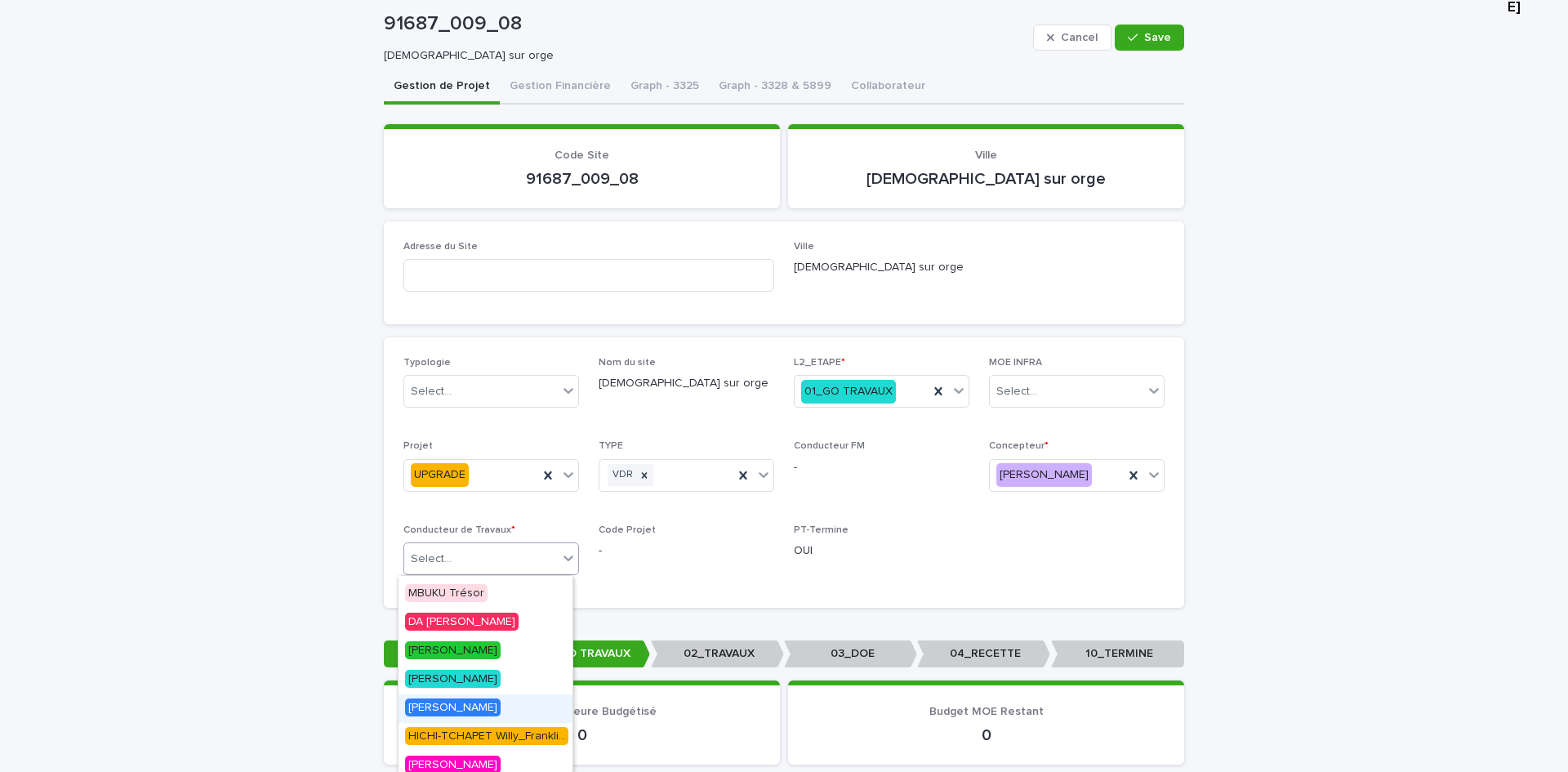
click at [471, 701] on span "[PERSON_NAME]" at bounding box center [453, 707] width 96 height 18
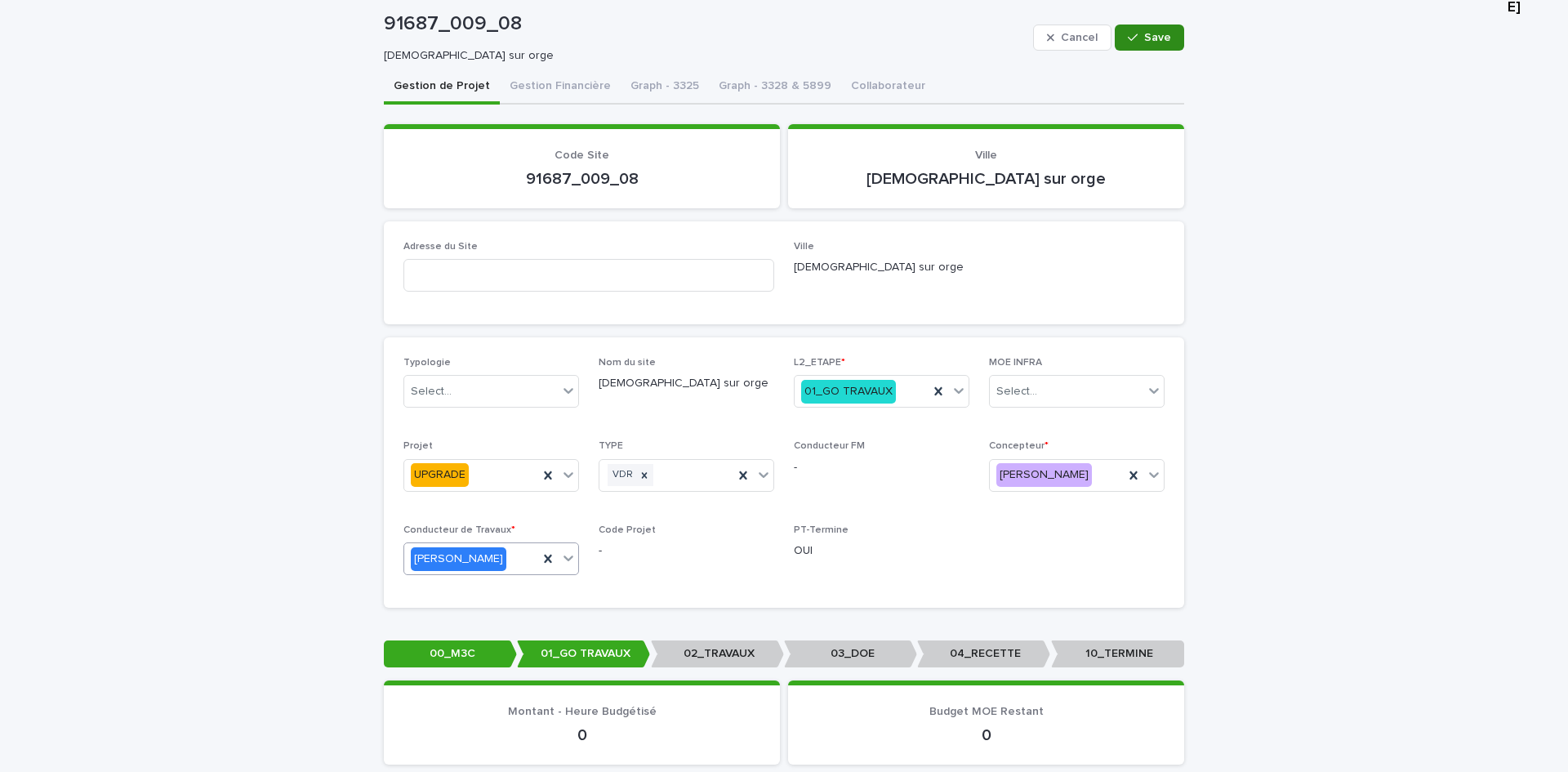
click at [1130, 48] on button "Save" at bounding box center [1150, 37] width 70 height 26
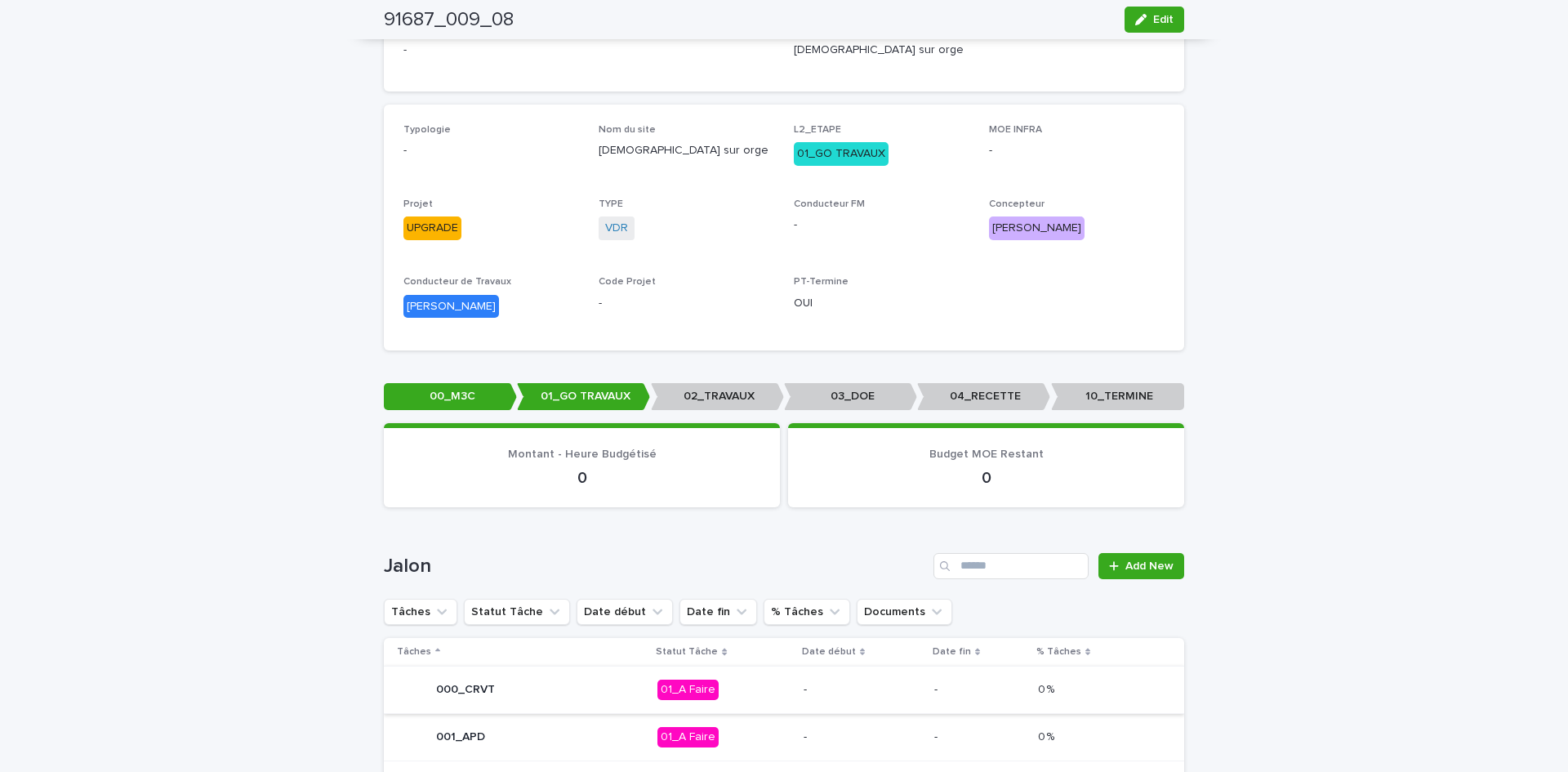
scroll to position [380, 0]
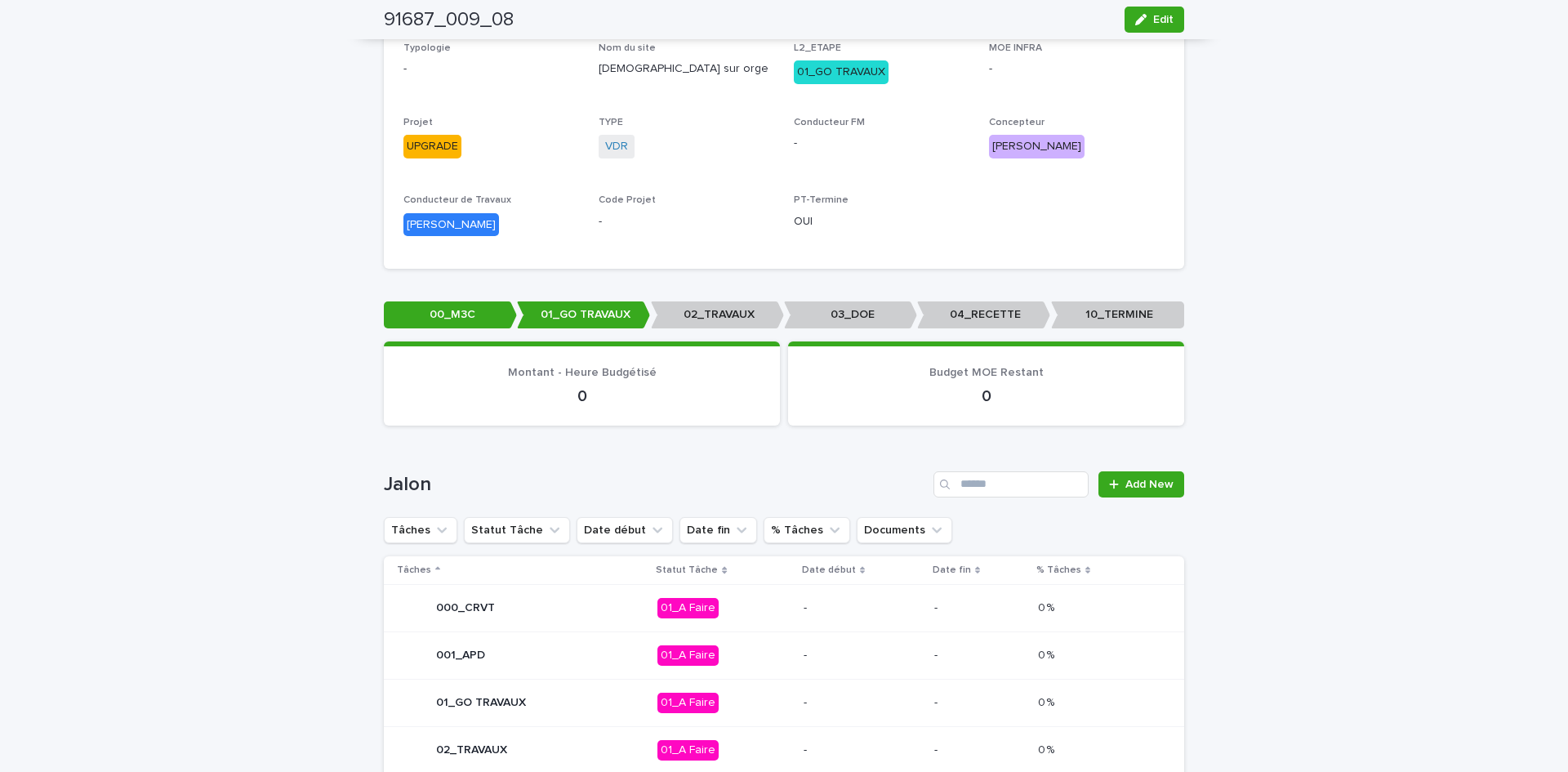
click at [571, 701] on div "01_GO TRAVAUX" at bounding box center [520, 701] width 248 height 32
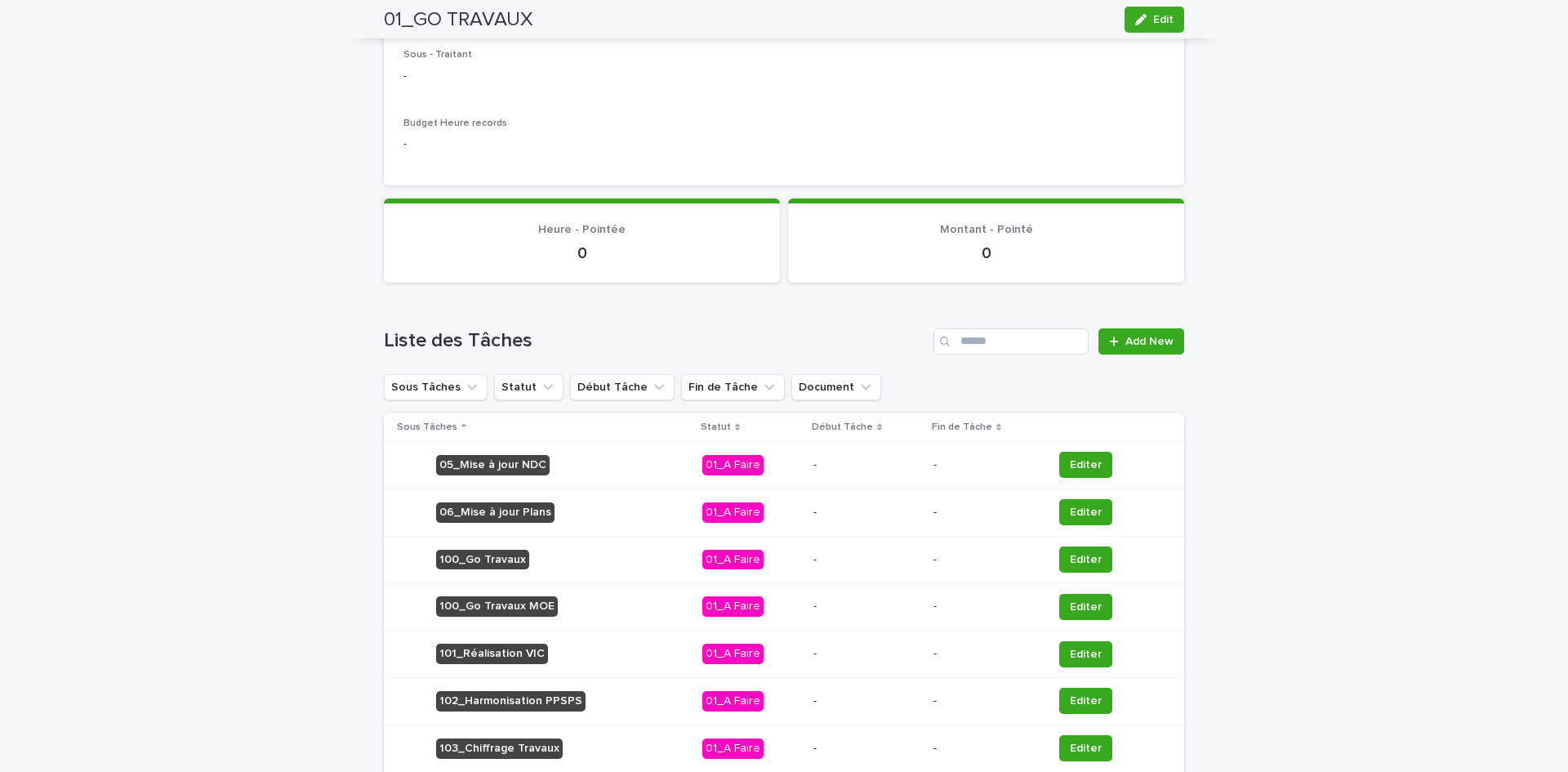
scroll to position [503, 0]
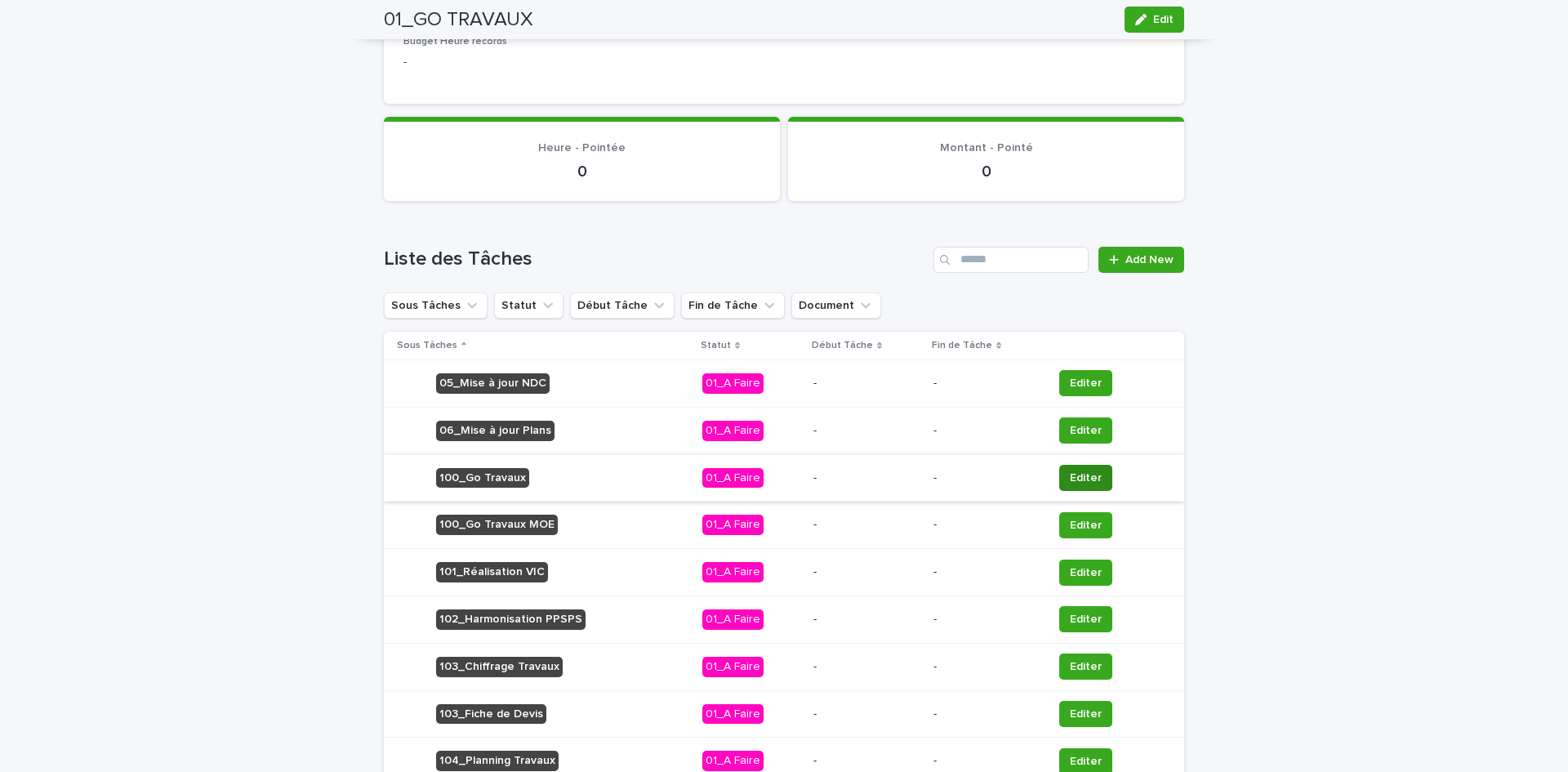
click at [1059, 469] on button "Editer" at bounding box center [1086, 477] width 53 height 26
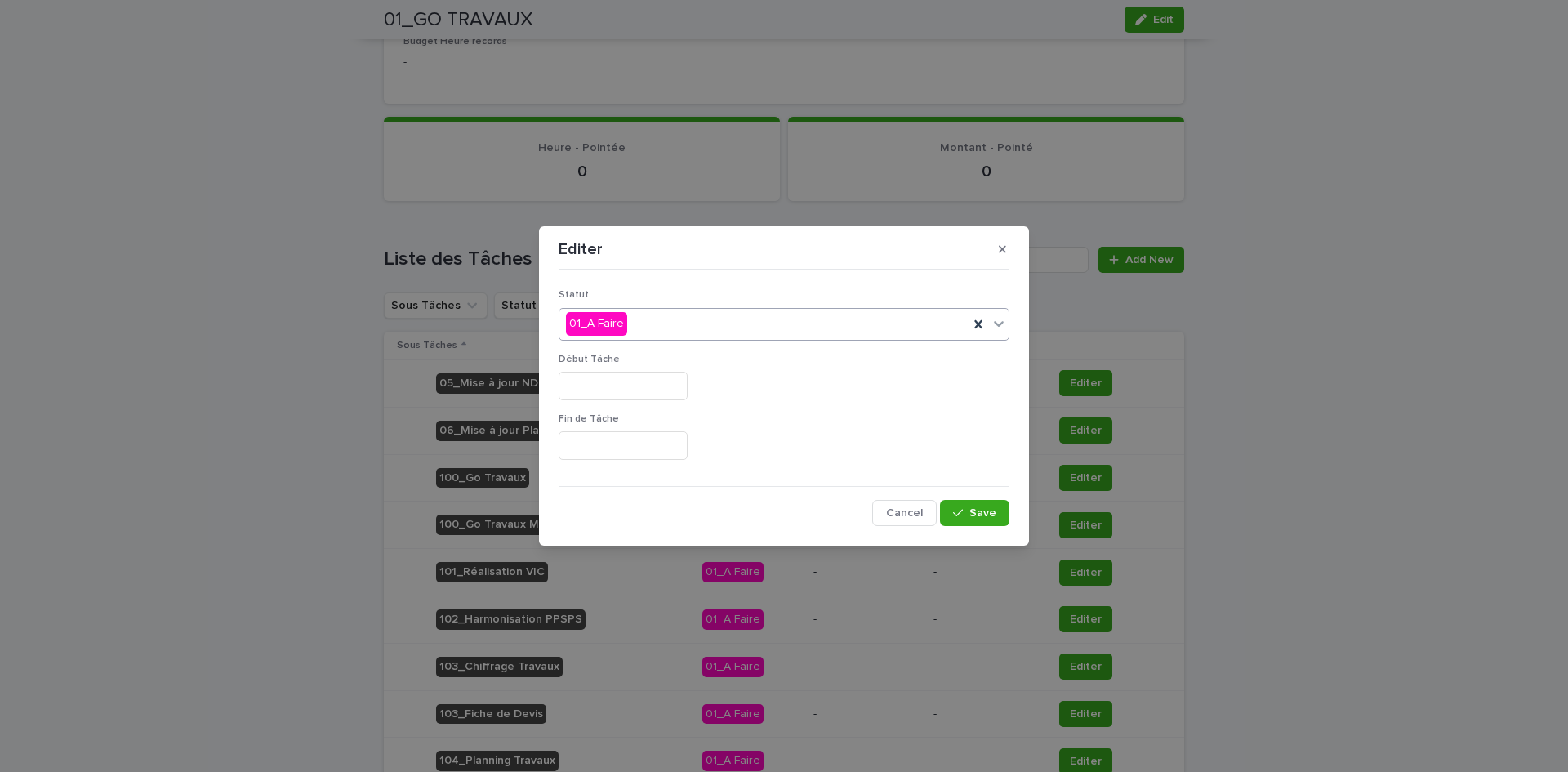
click at [667, 329] on div "01_A Faire" at bounding box center [764, 324] width 410 height 27
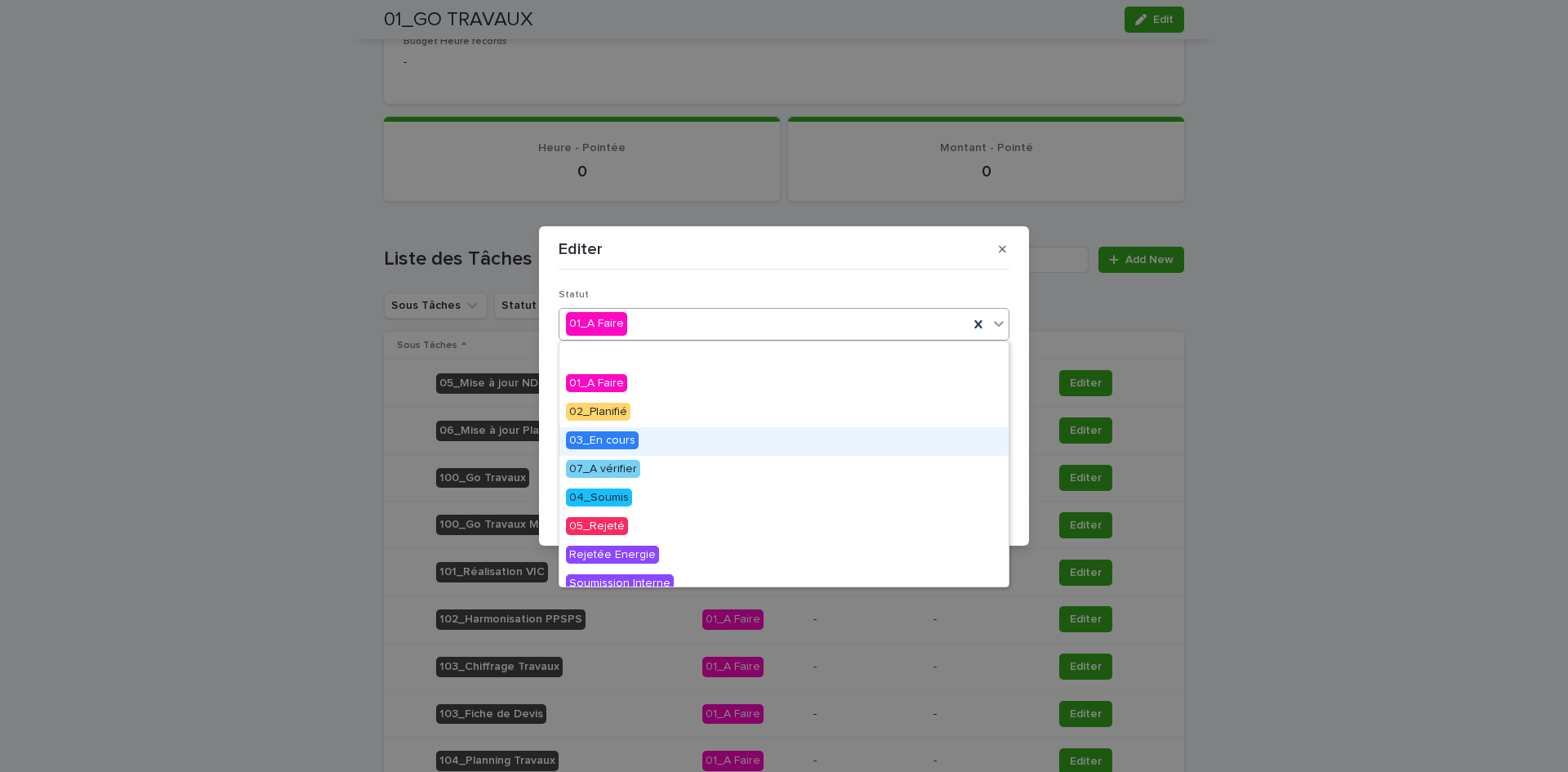
scroll to position [81, 0]
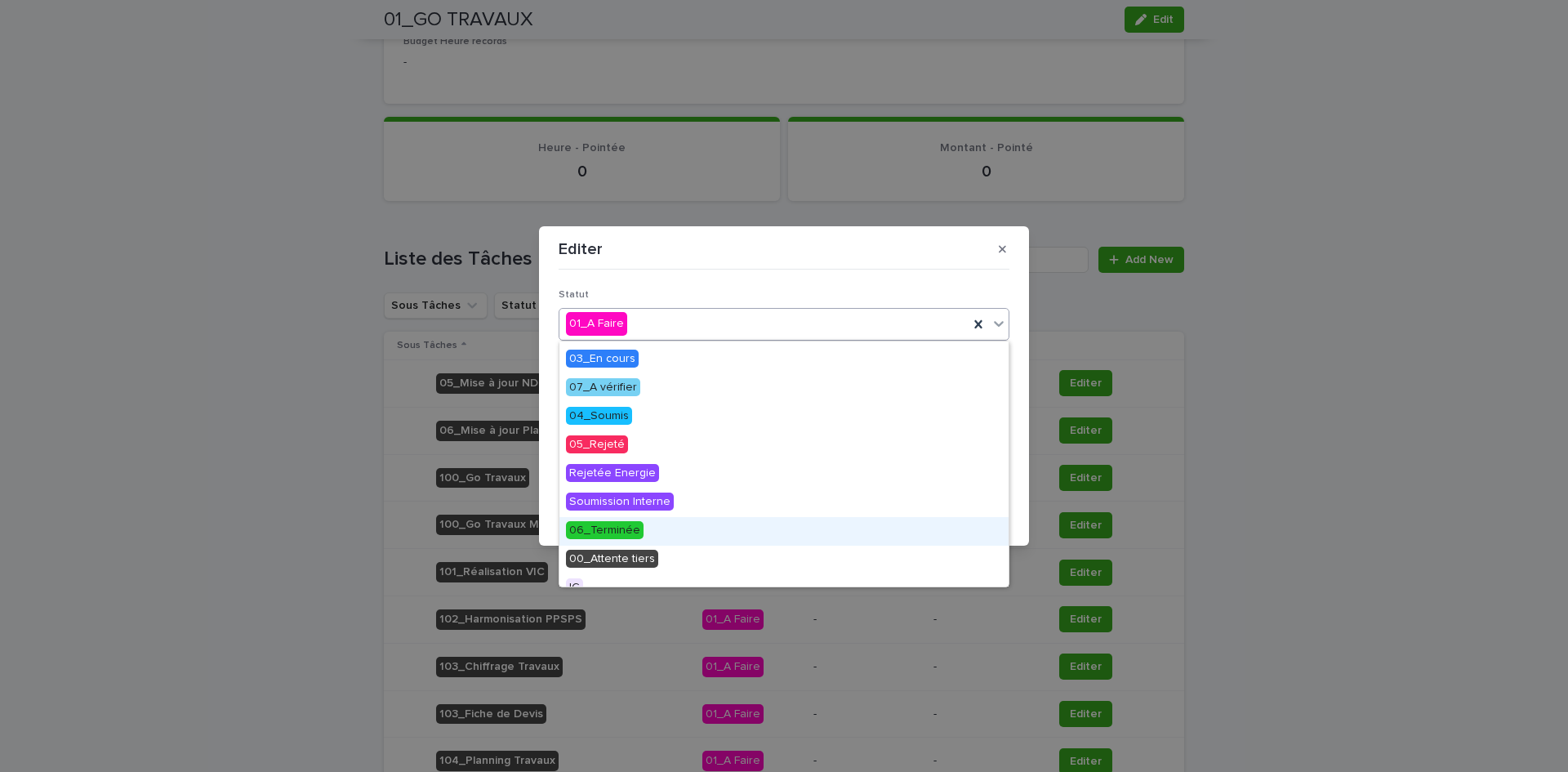
click at [605, 525] on span "06_Terminée" at bounding box center [605, 530] width 77 height 18
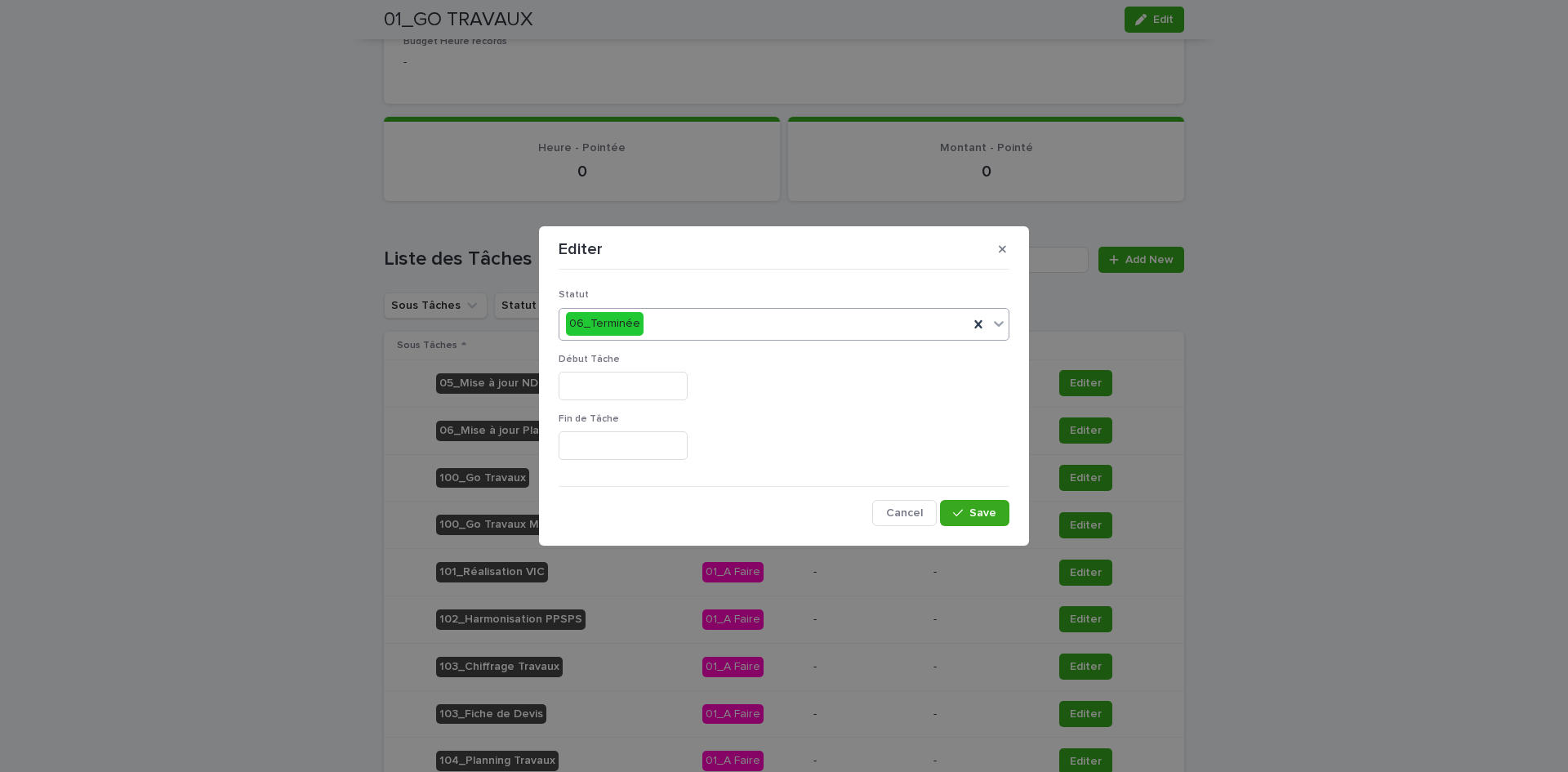
click at [609, 410] on div "Début Tâche" at bounding box center [784, 383] width 451 height 60
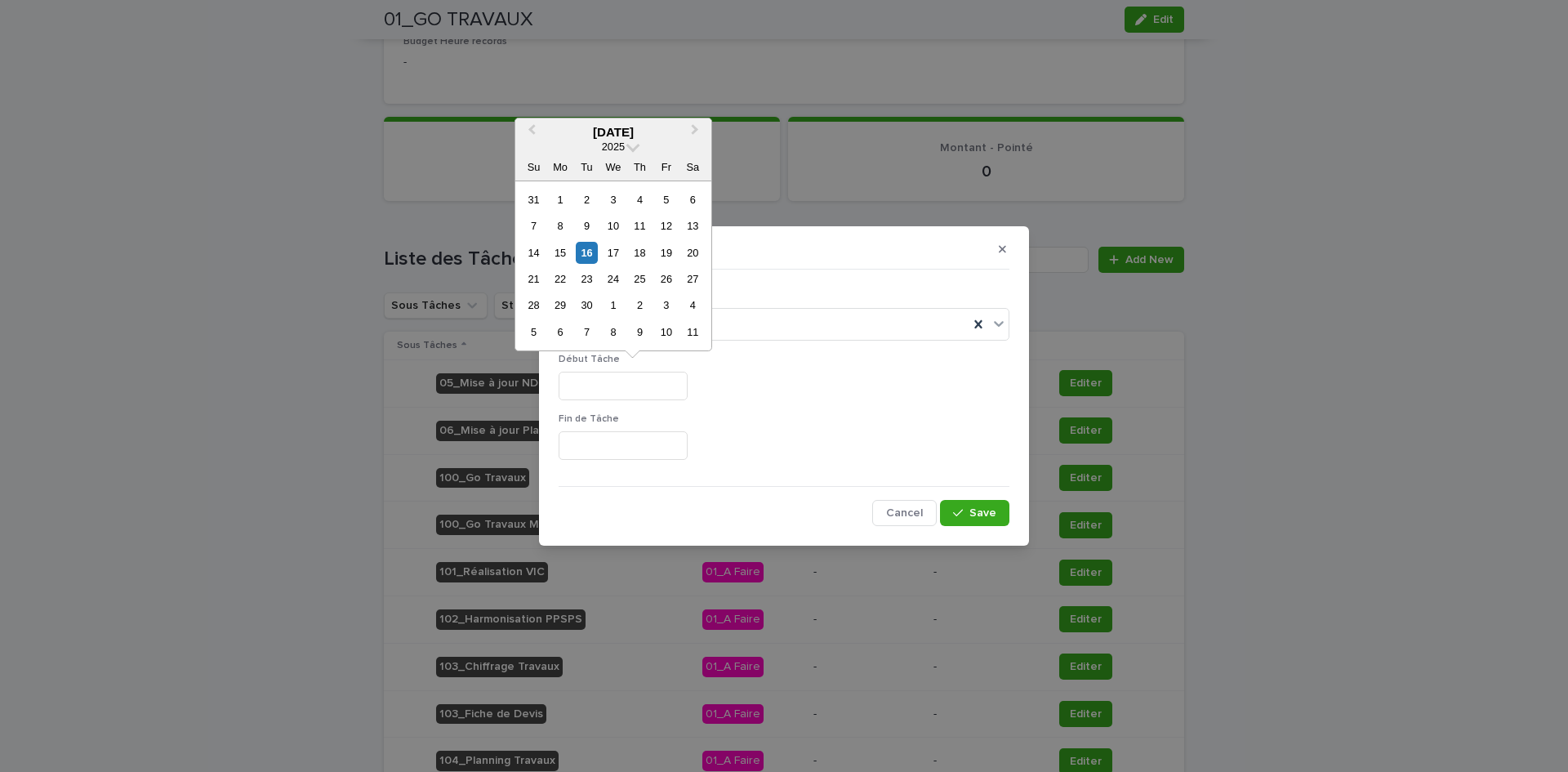
click at [609, 375] on input "text" at bounding box center [623, 385] width 129 height 28
click at [594, 258] on div "16" at bounding box center [587, 253] width 23 height 23
type input "*********"
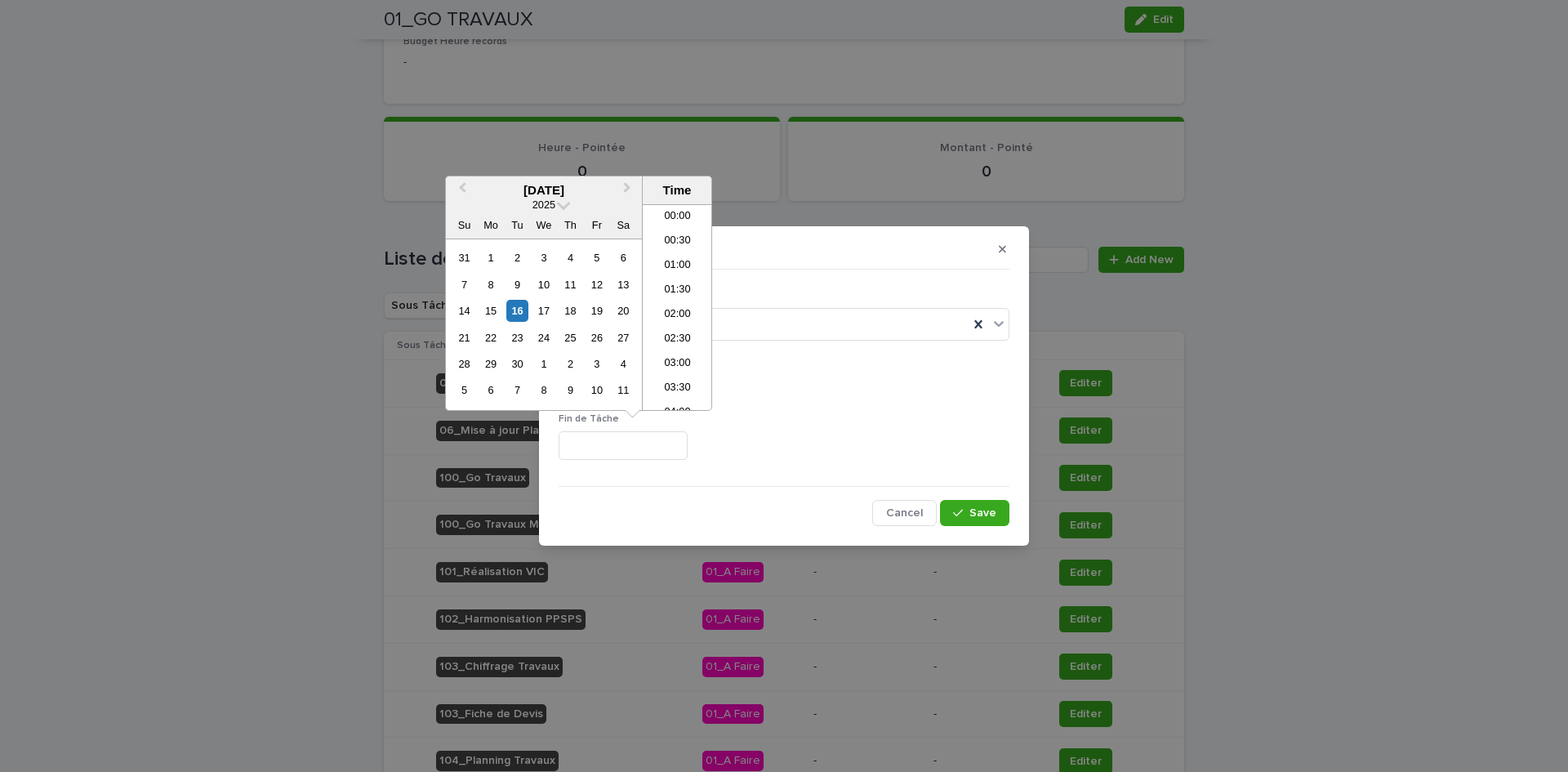
click at [576, 447] on input "text" at bounding box center [623, 445] width 129 height 28
click at [524, 307] on div "16" at bounding box center [517, 311] width 23 height 23
type input "**********"
click at [988, 512] on span "Save" at bounding box center [983, 513] width 27 height 12
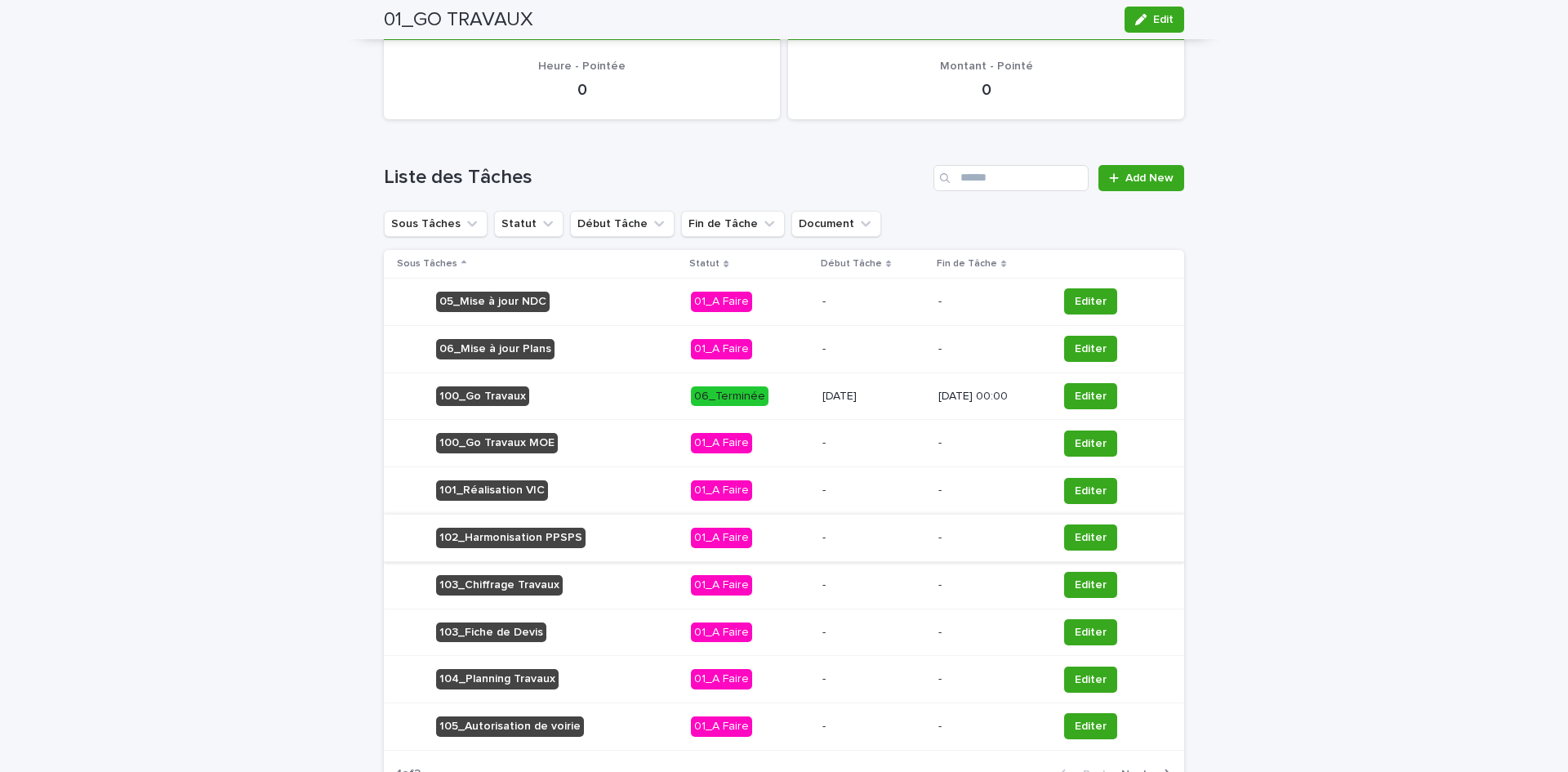
scroll to position [665, 0]
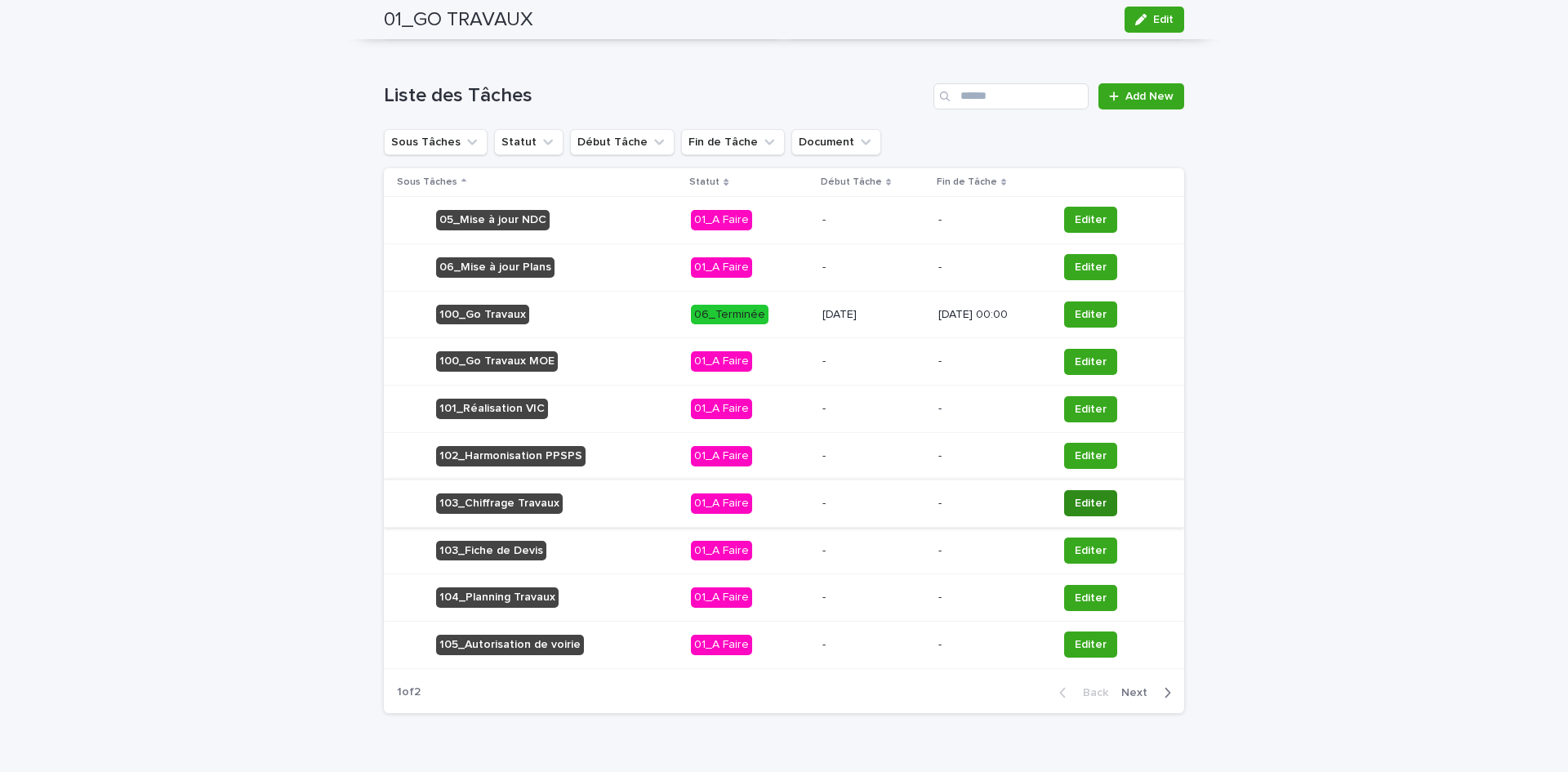
click at [1075, 498] on span "Editer" at bounding box center [1091, 503] width 32 height 17
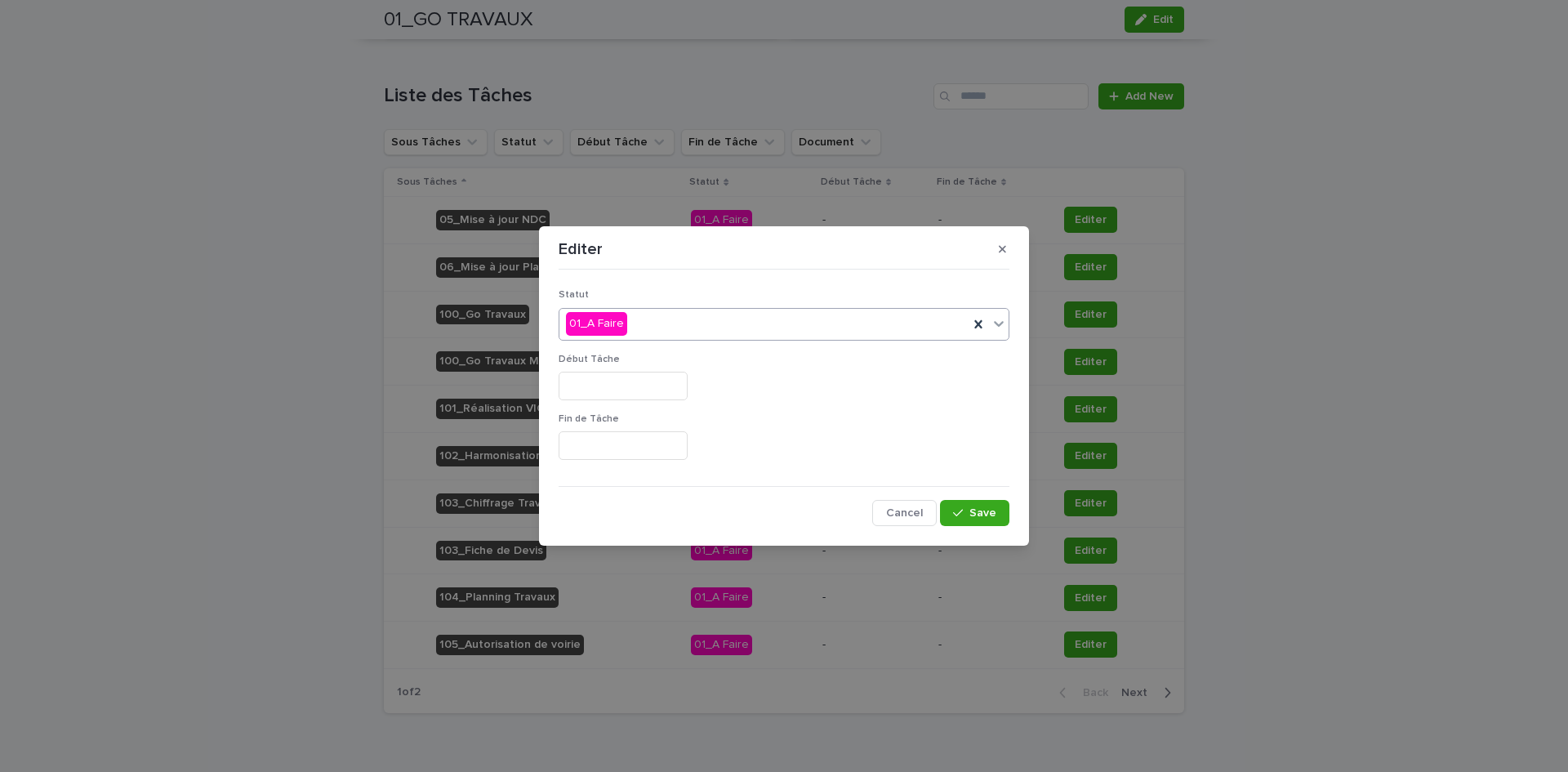
click at [649, 328] on div "01_A Faire" at bounding box center [764, 324] width 410 height 27
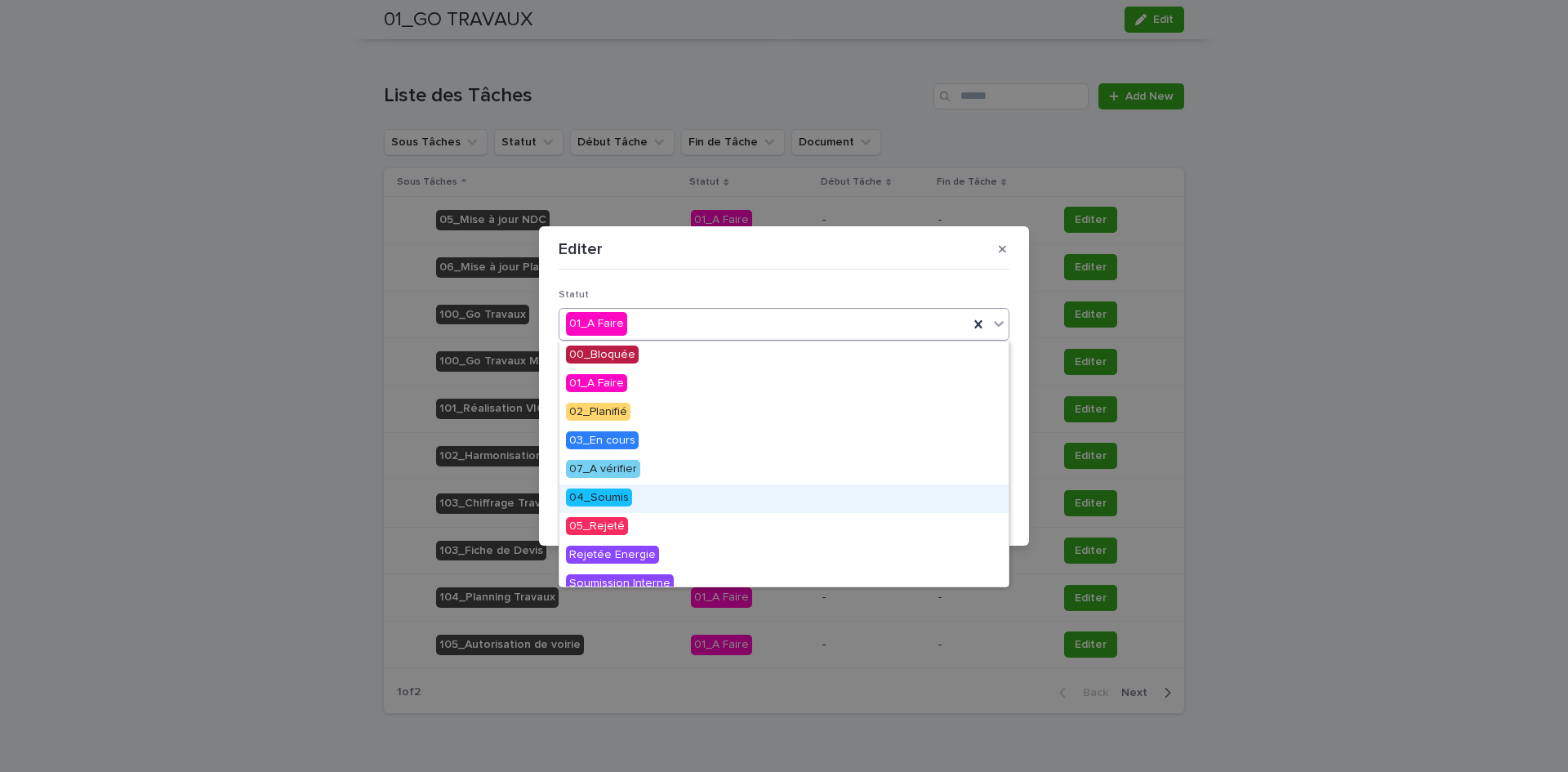
click at [621, 497] on span "04_Soumis" at bounding box center [600, 497] width 67 height 18
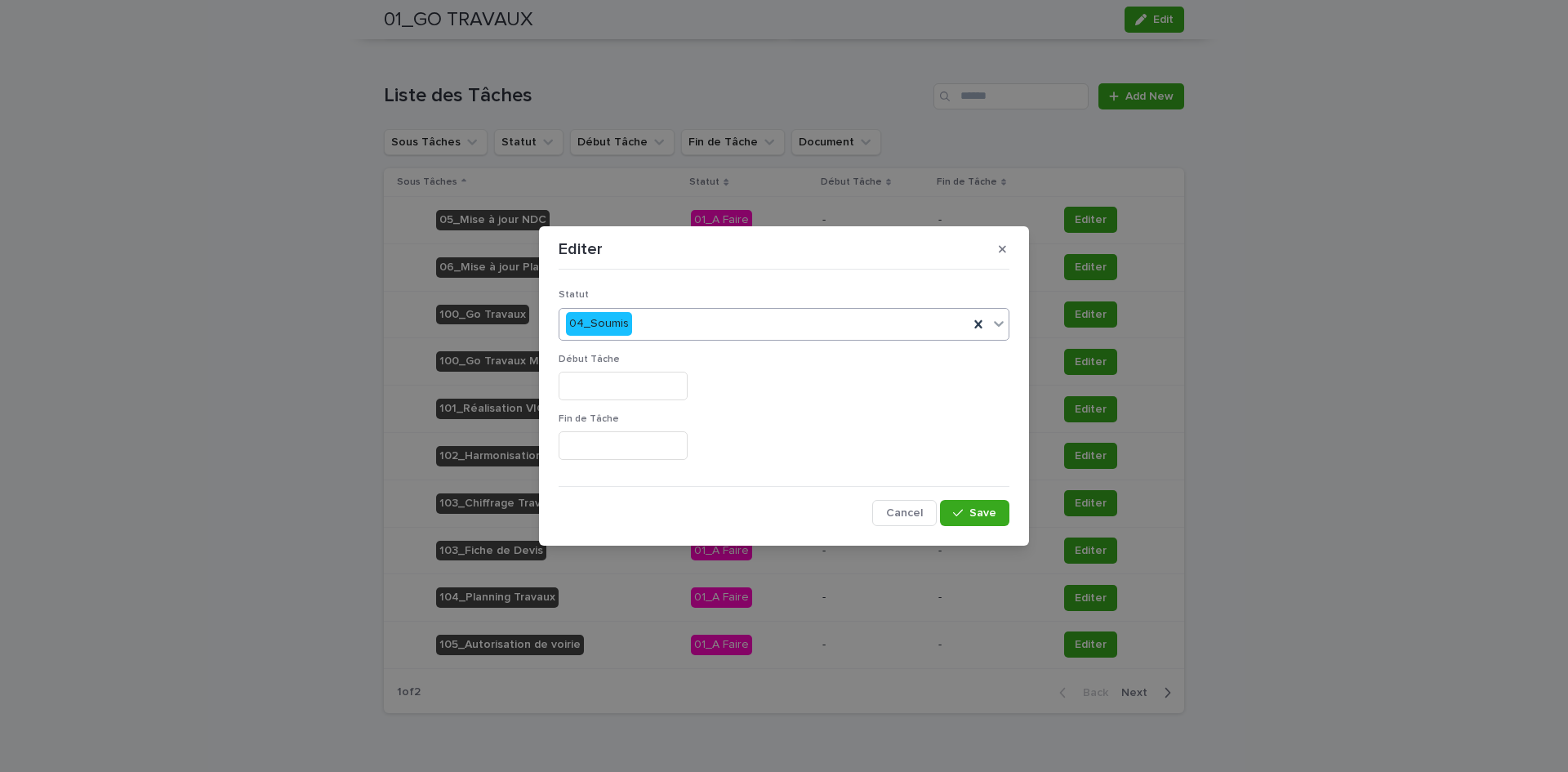
click at [611, 390] on input "text" at bounding box center [623, 385] width 129 height 28
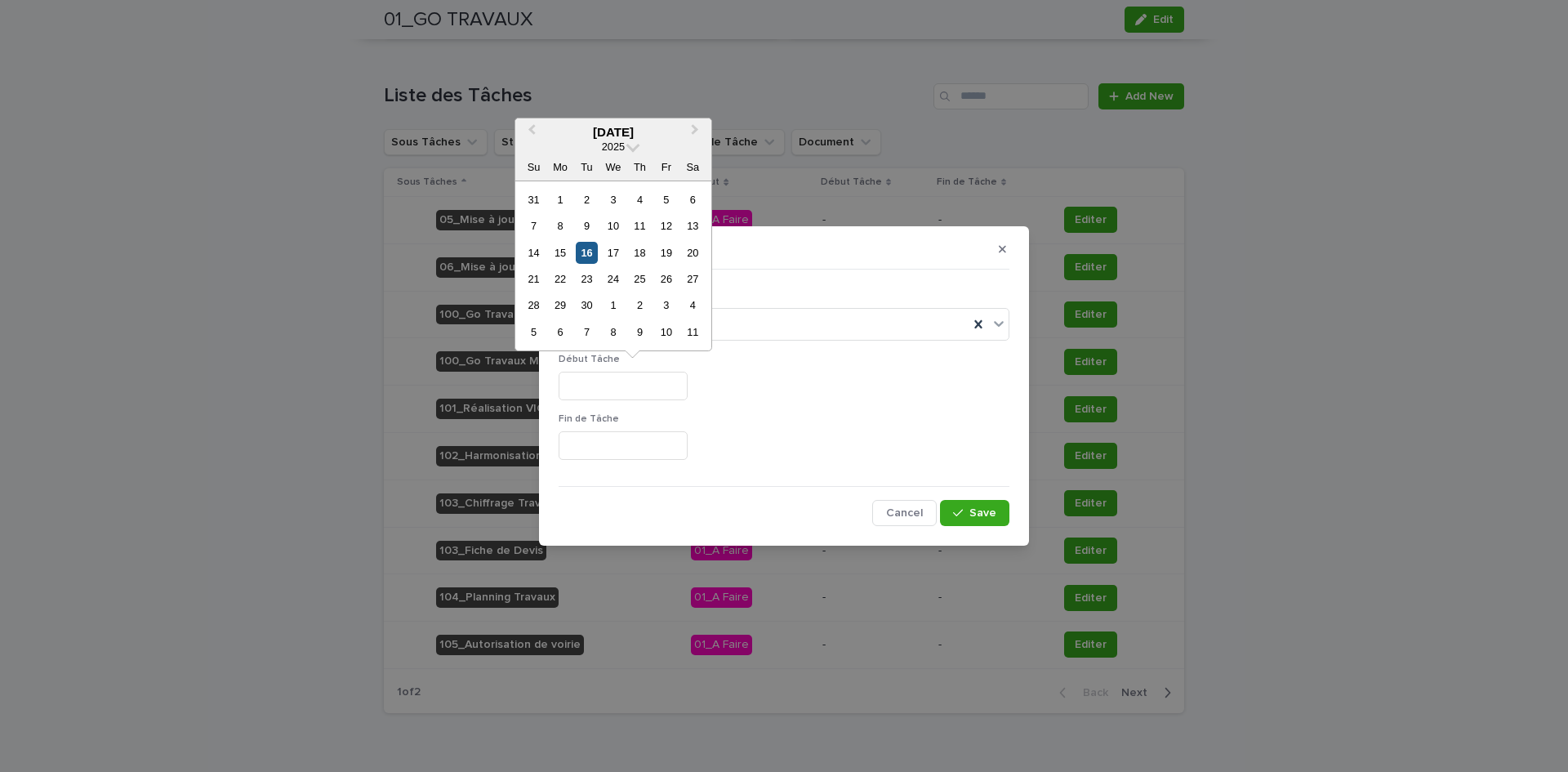
click at [591, 252] on div "16" at bounding box center [587, 253] width 23 height 23
type input "*********"
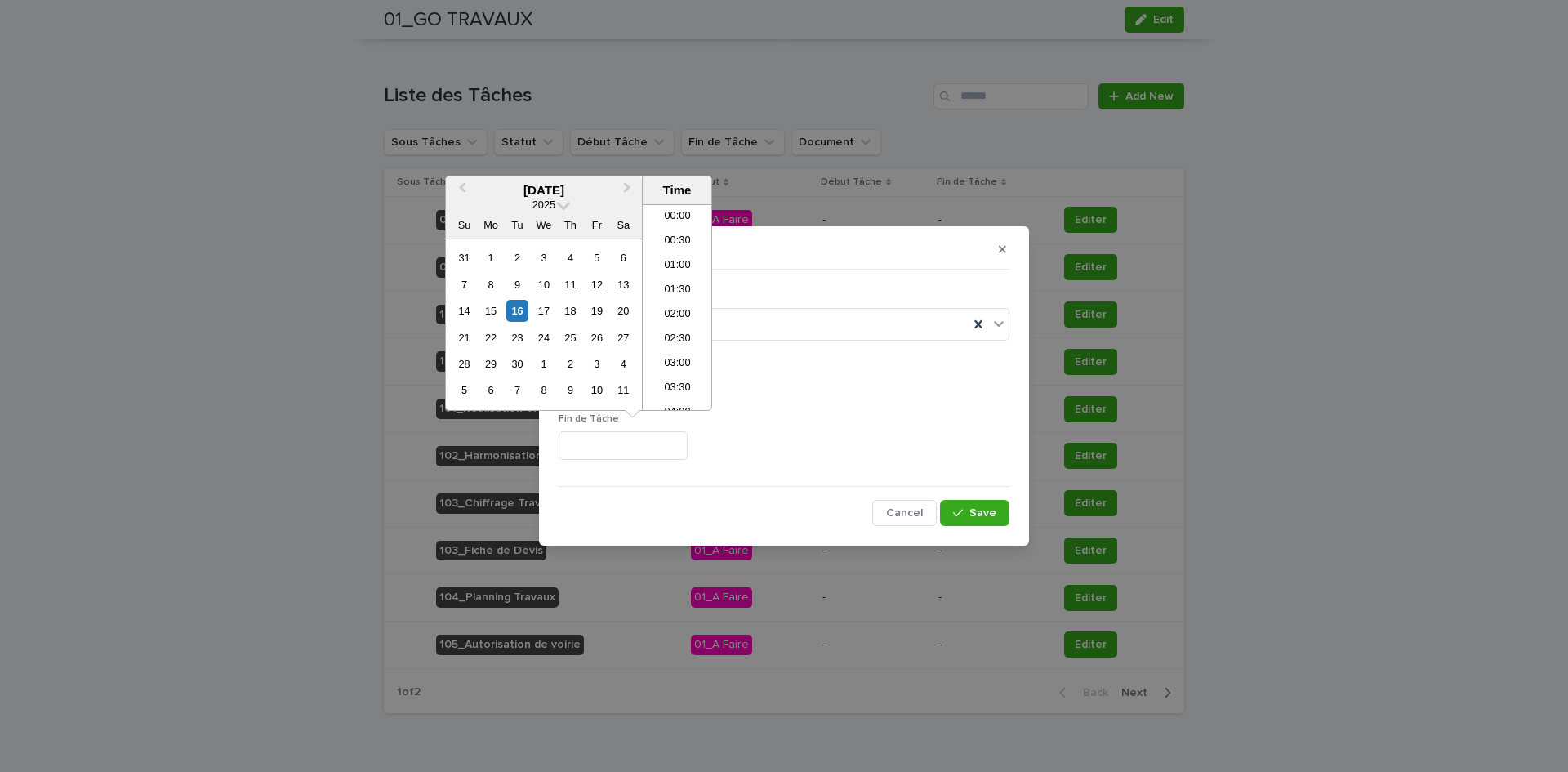
click at [628, 440] on input "text" at bounding box center [623, 445] width 129 height 28
click at [511, 314] on div "16" at bounding box center [517, 311] width 23 height 23
type input "**********"
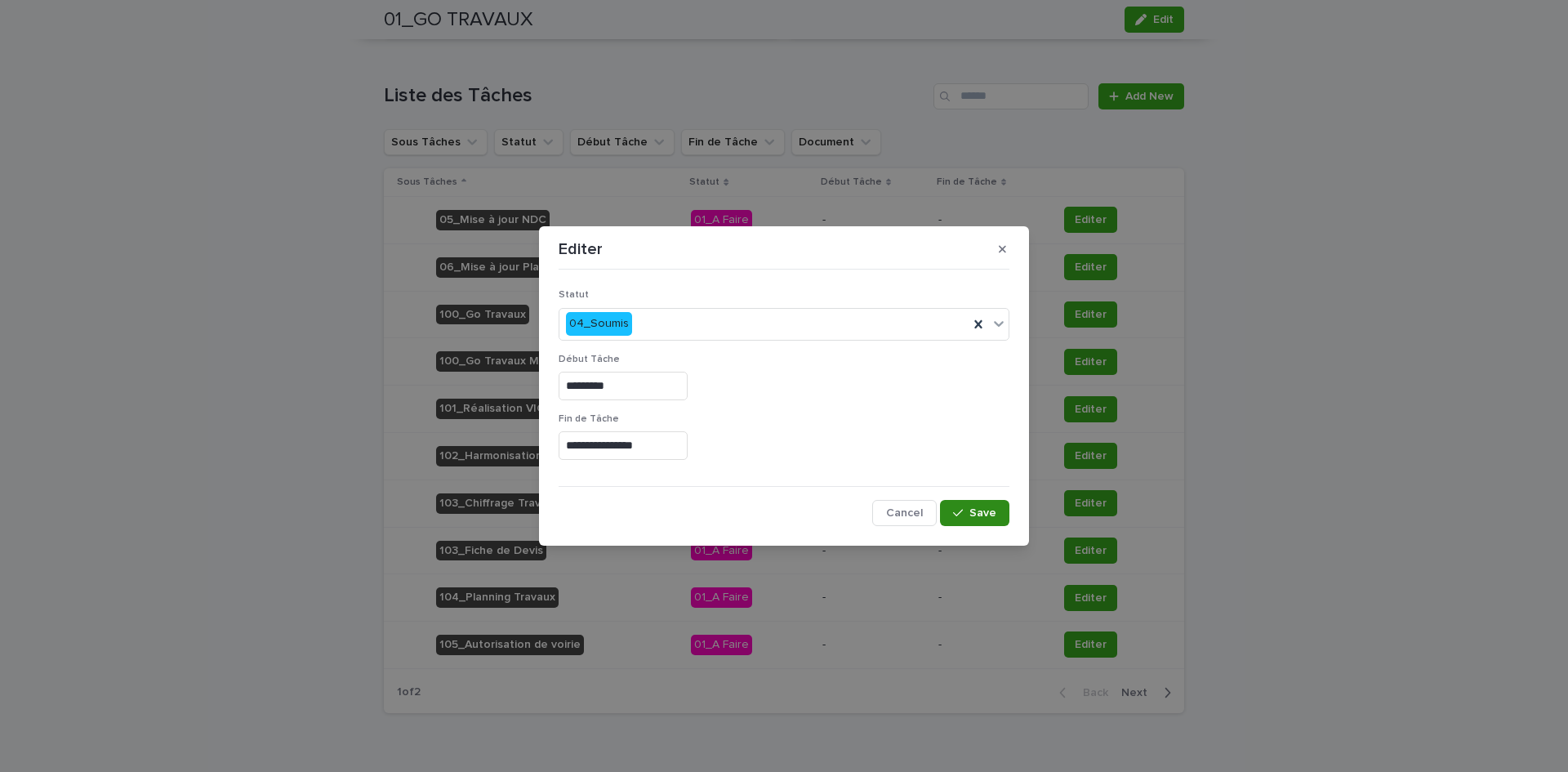
click at [957, 512] on icon "button" at bounding box center [958, 513] width 10 height 12
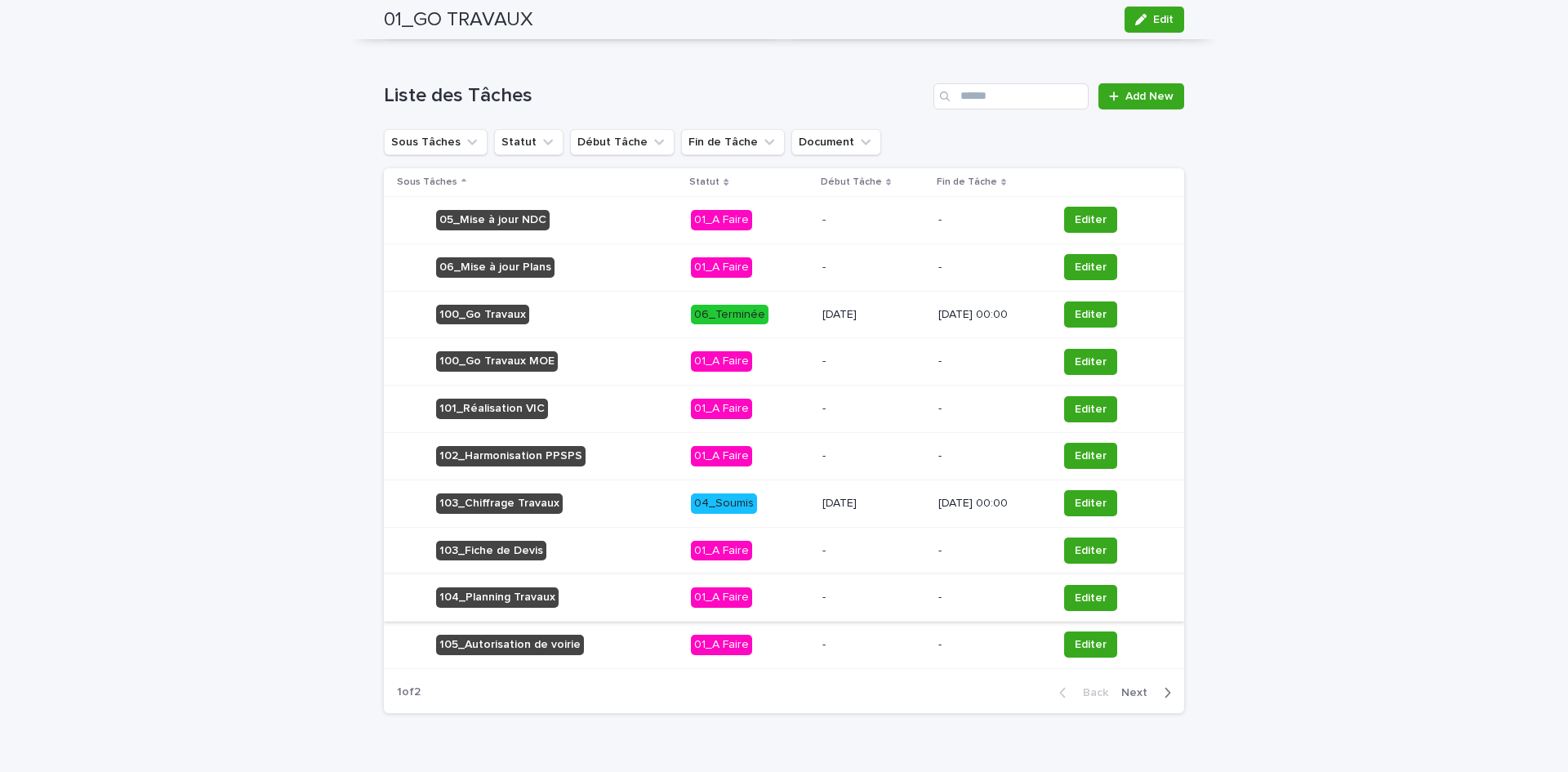
scroll to position [701, 0]
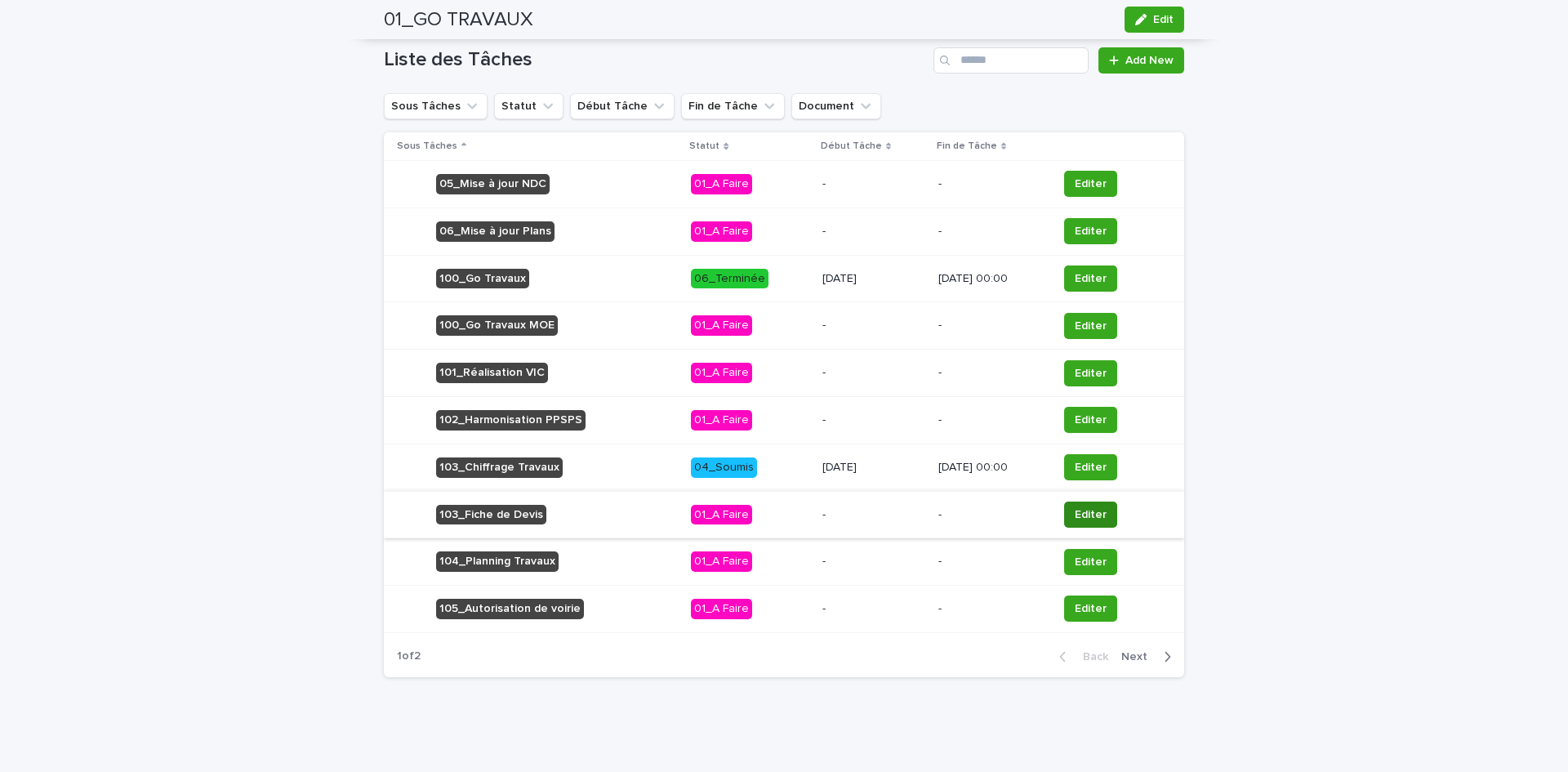
click at [1071, 512] on button "Editer" at bounding box center [1091, 514] width 53 height 26
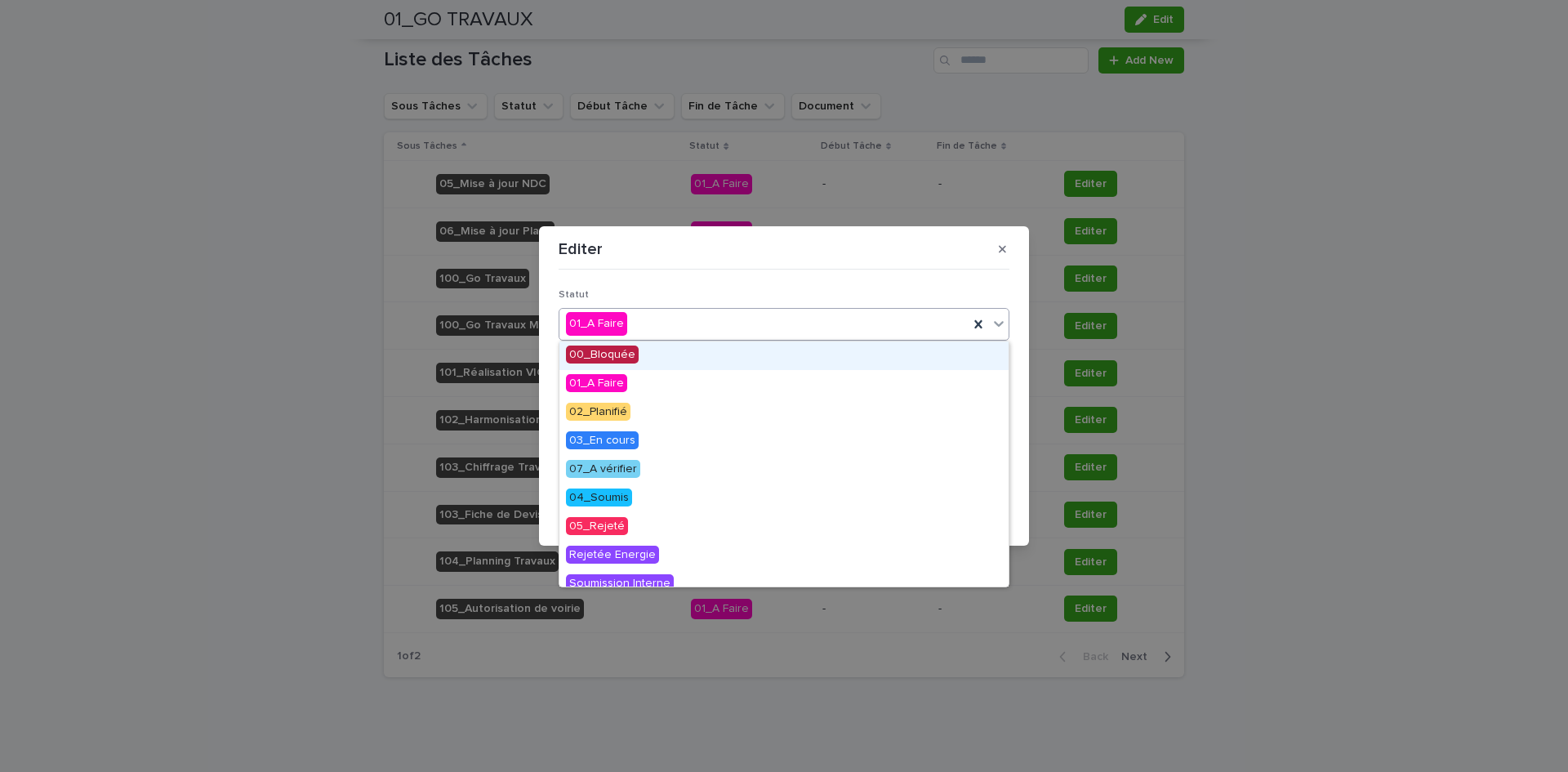
click at [727, 318] on div "01_A Faire" at bounding box center [764, 324] width 410 height 27
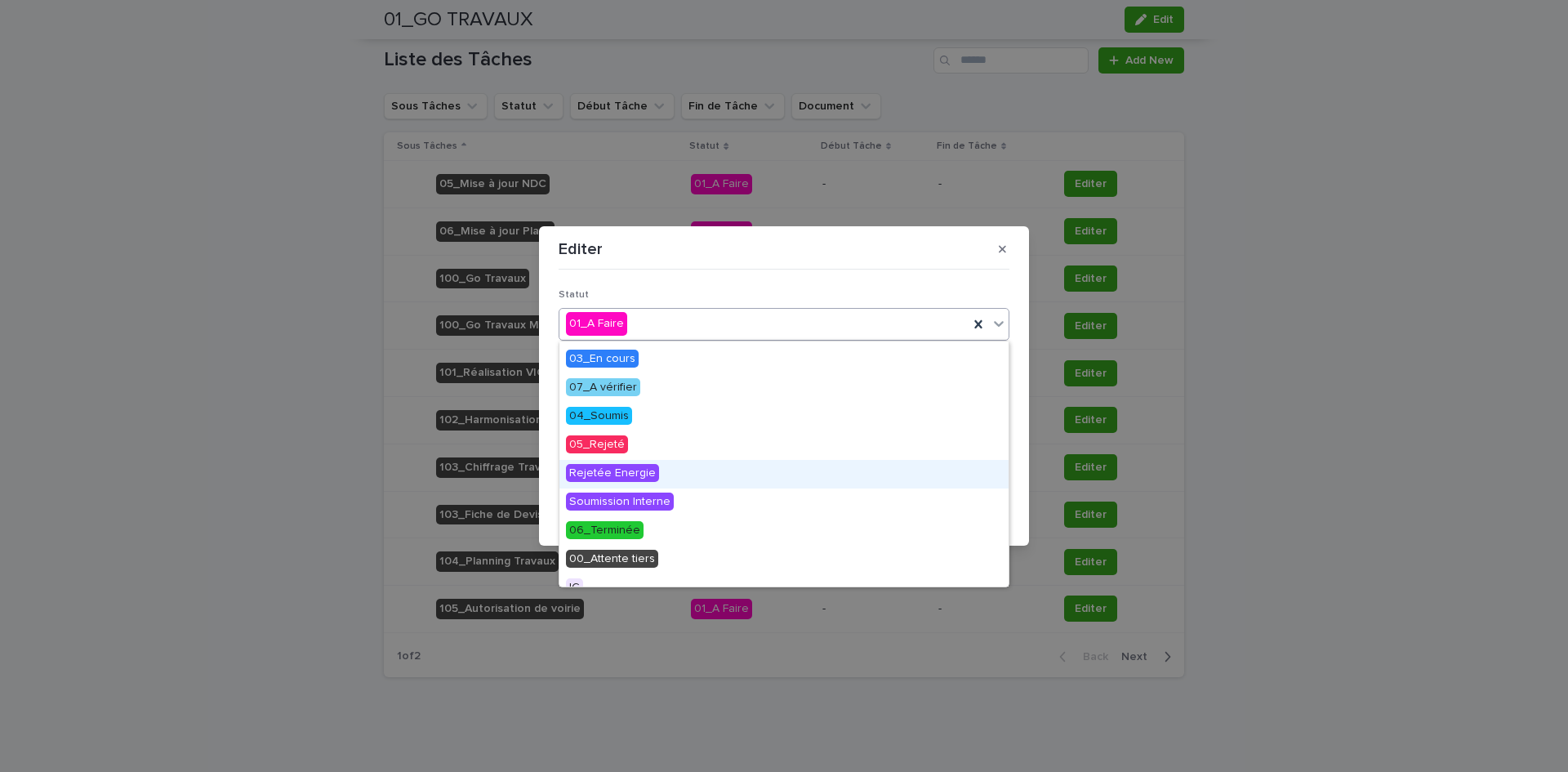
scroll to position [0, 0]
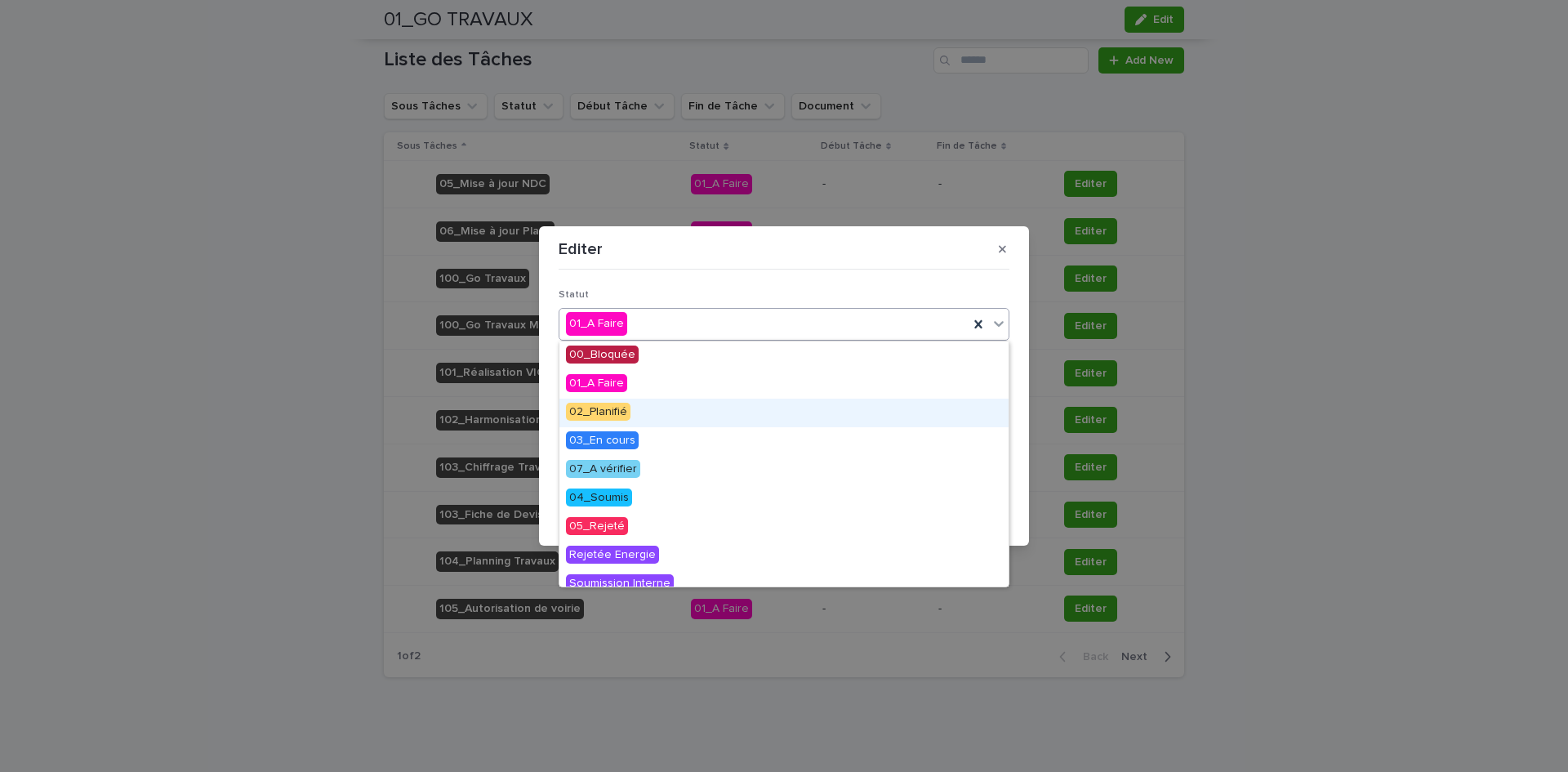
click at [595, 407] on span "02_Planifié" at bounding box center [599, 411] width 65 height 18
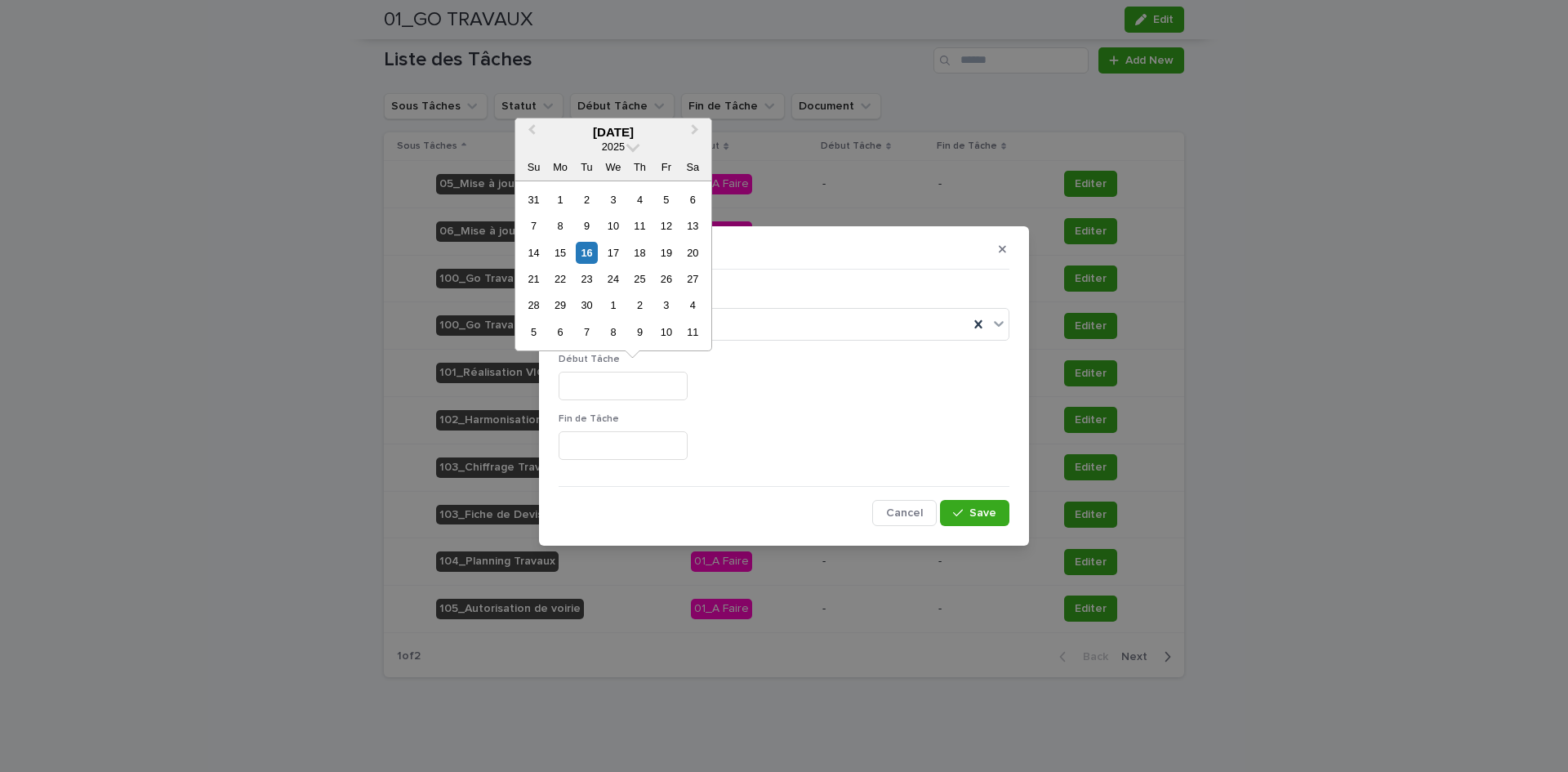
click at [625, 373] on input "text" at bounding box center [623, 385] width 129 height 28
click at [611, 243] on div "17" at bounding box center [612, 253] width 23 height 23
type input "*********"
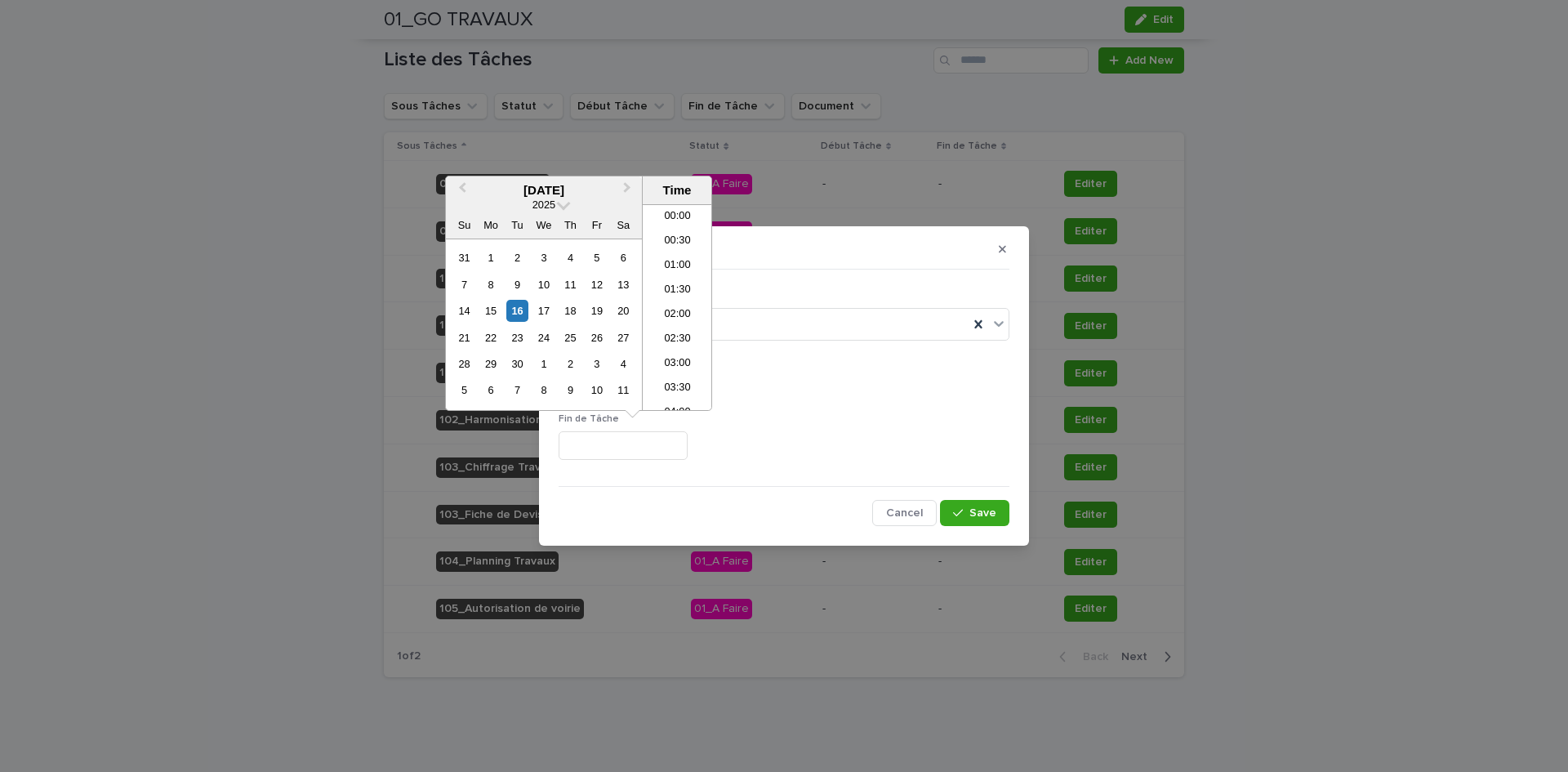
click at [611, 447] on input "text" at bounding box center [623, 445] width 129 height 28
click at [539, 307] on div "17" at bounding box center [543, 311] width 23 height 23
type input "**********"
click at [998, 520] on button "Save" at bounding box center [974, 512] width 70 height 26
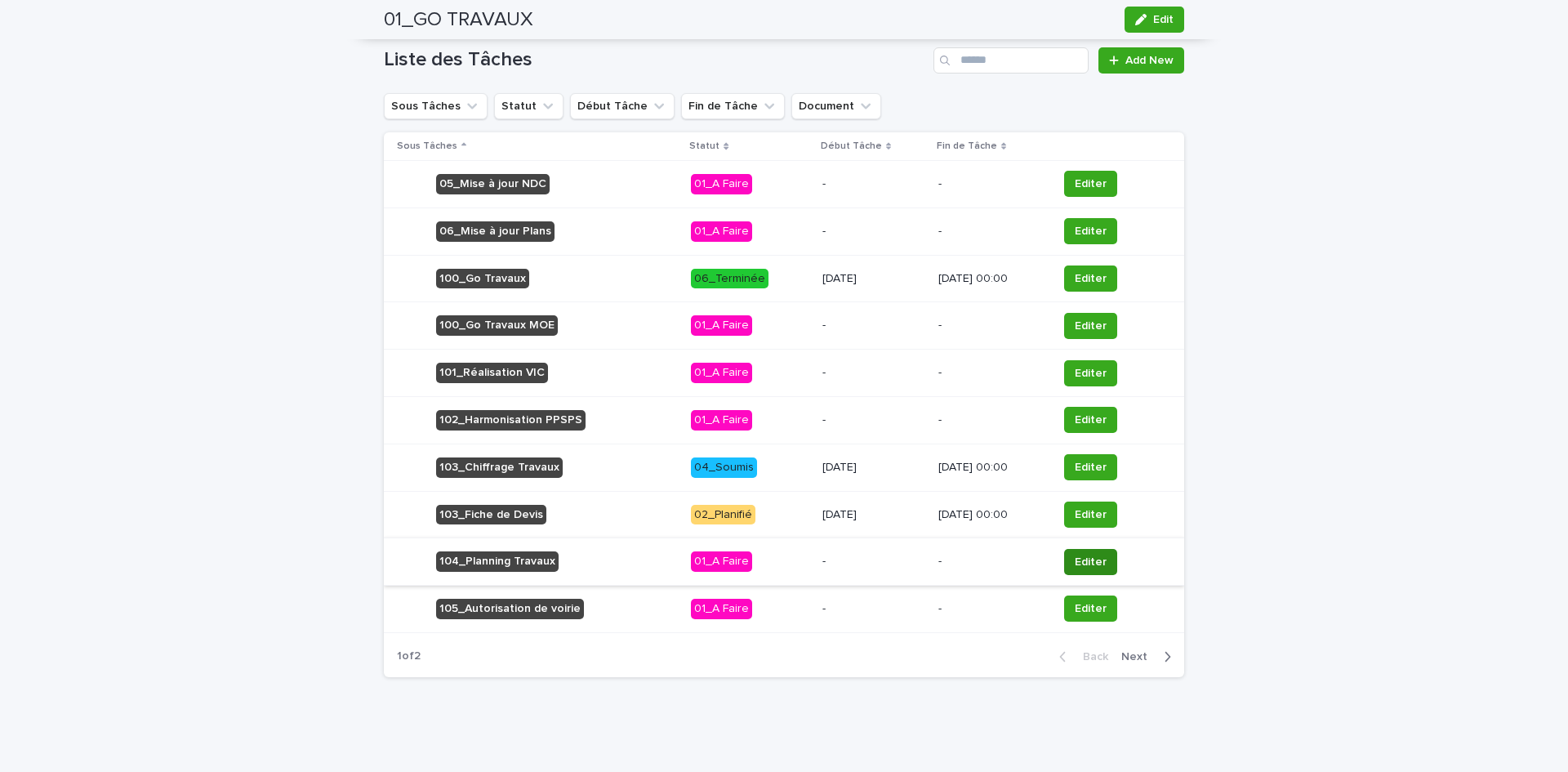
click at [1088, 556] on span "Editer" at bounding box center [1091, 561] width 32 height 17
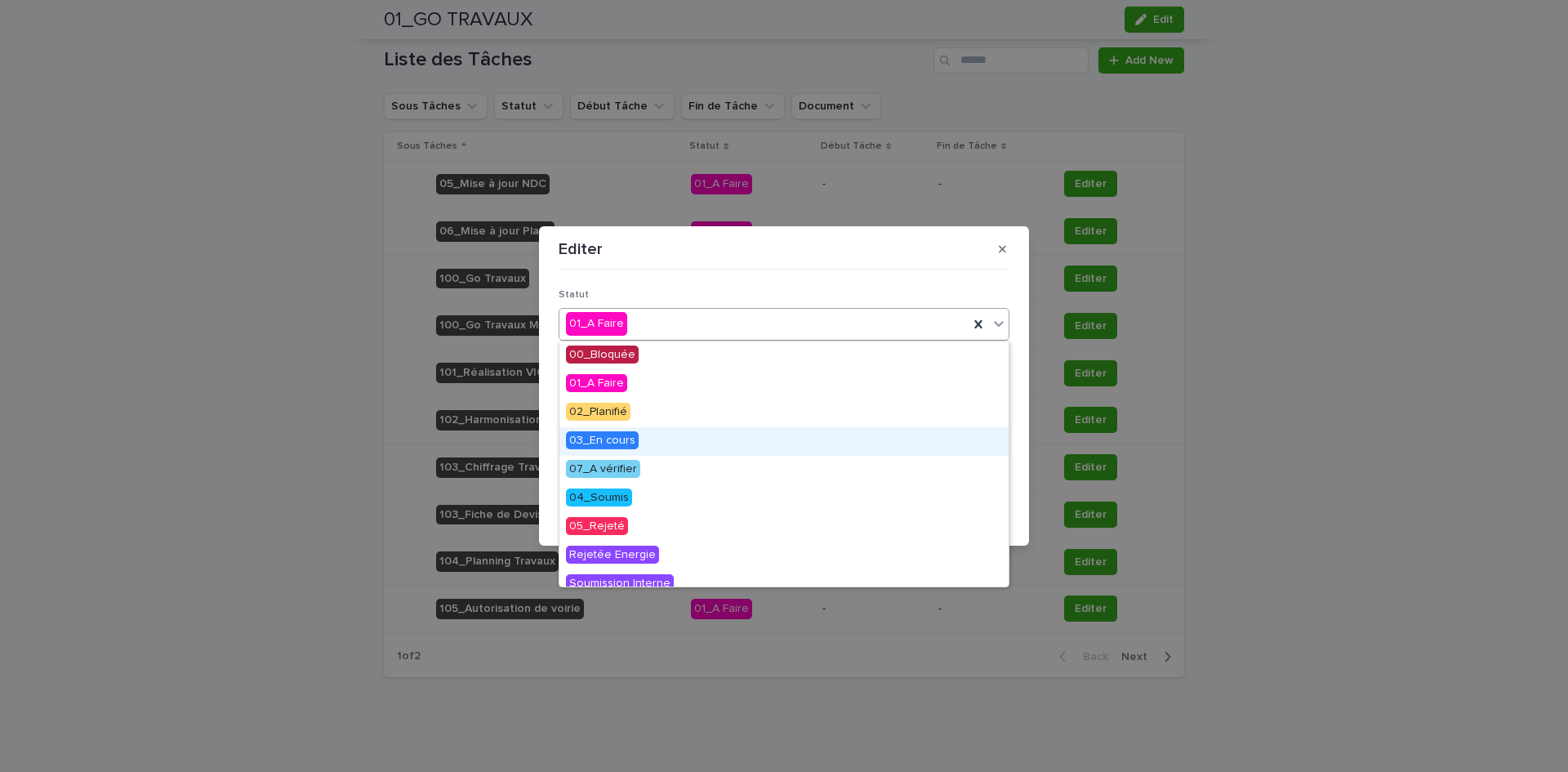
scroll to position [81, 0]
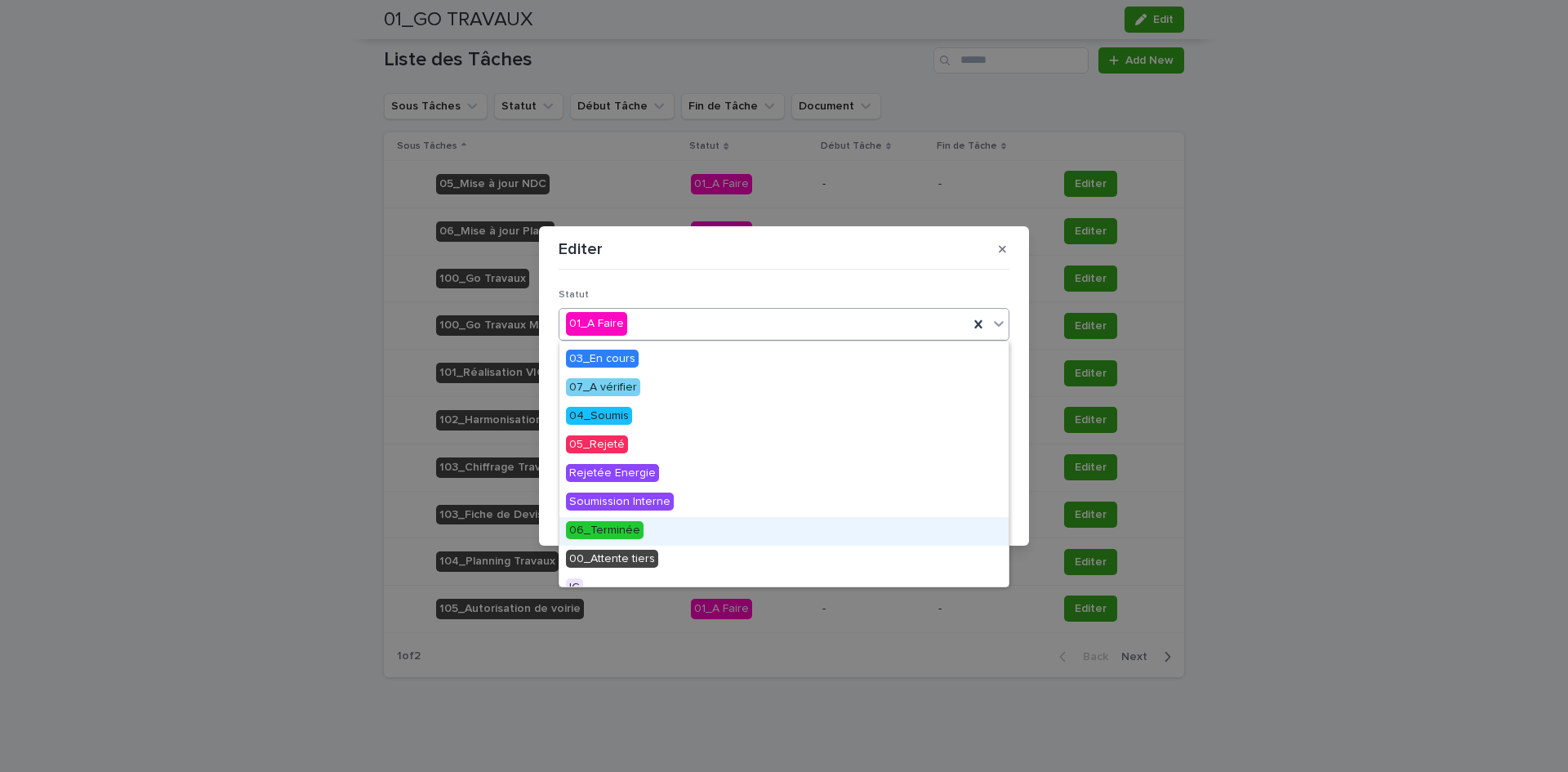
click at [626, 523] on span "06_Terminée" at bounding box center [605, 530] width 77 height 18
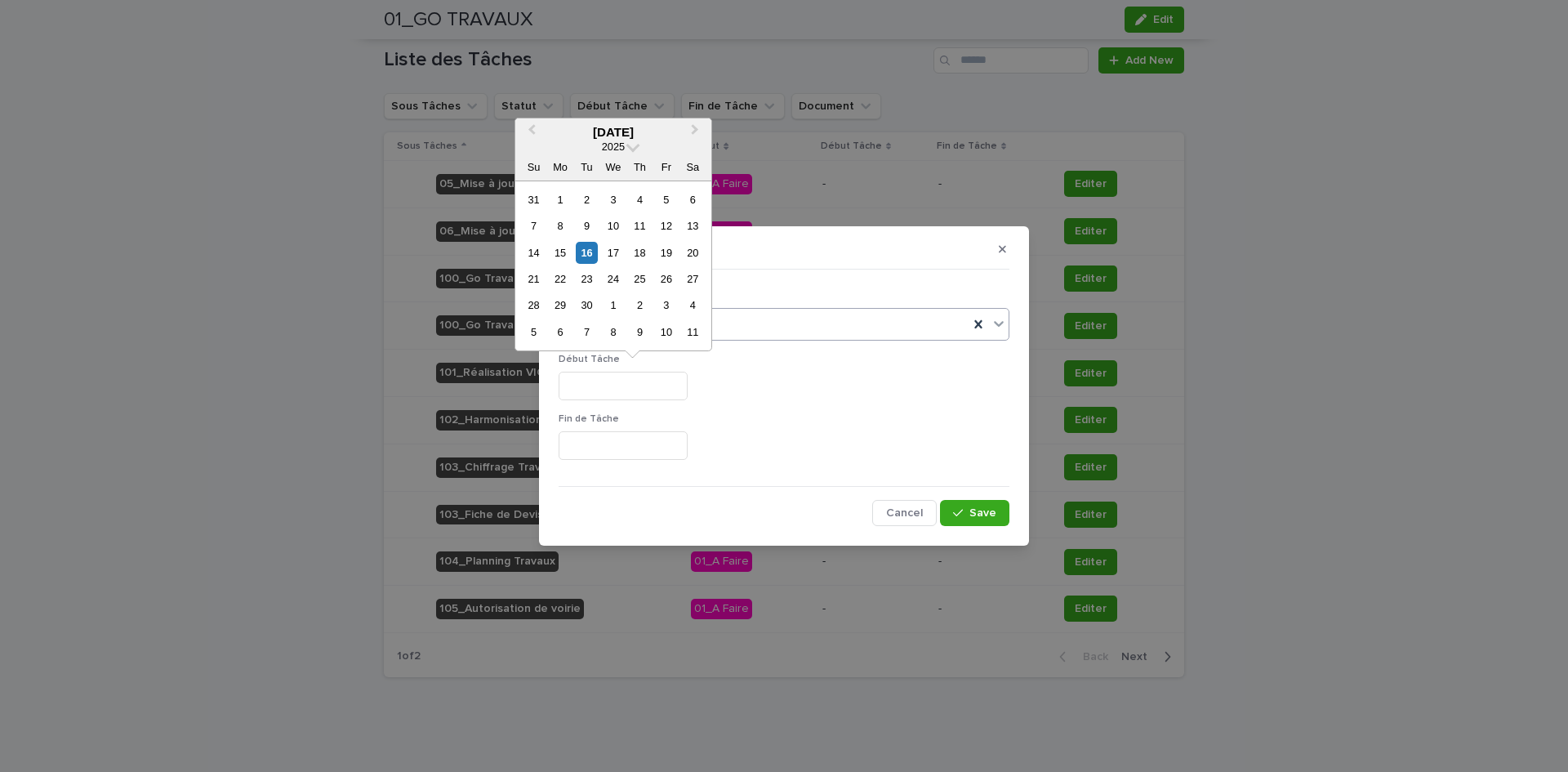
click at [600, 389] on input "text" at bounding box center [623, 385] width 129 height 28
click at [583, 255] on div "16" at bounding box center [587, 253] width 23 height 23
type input "*********"
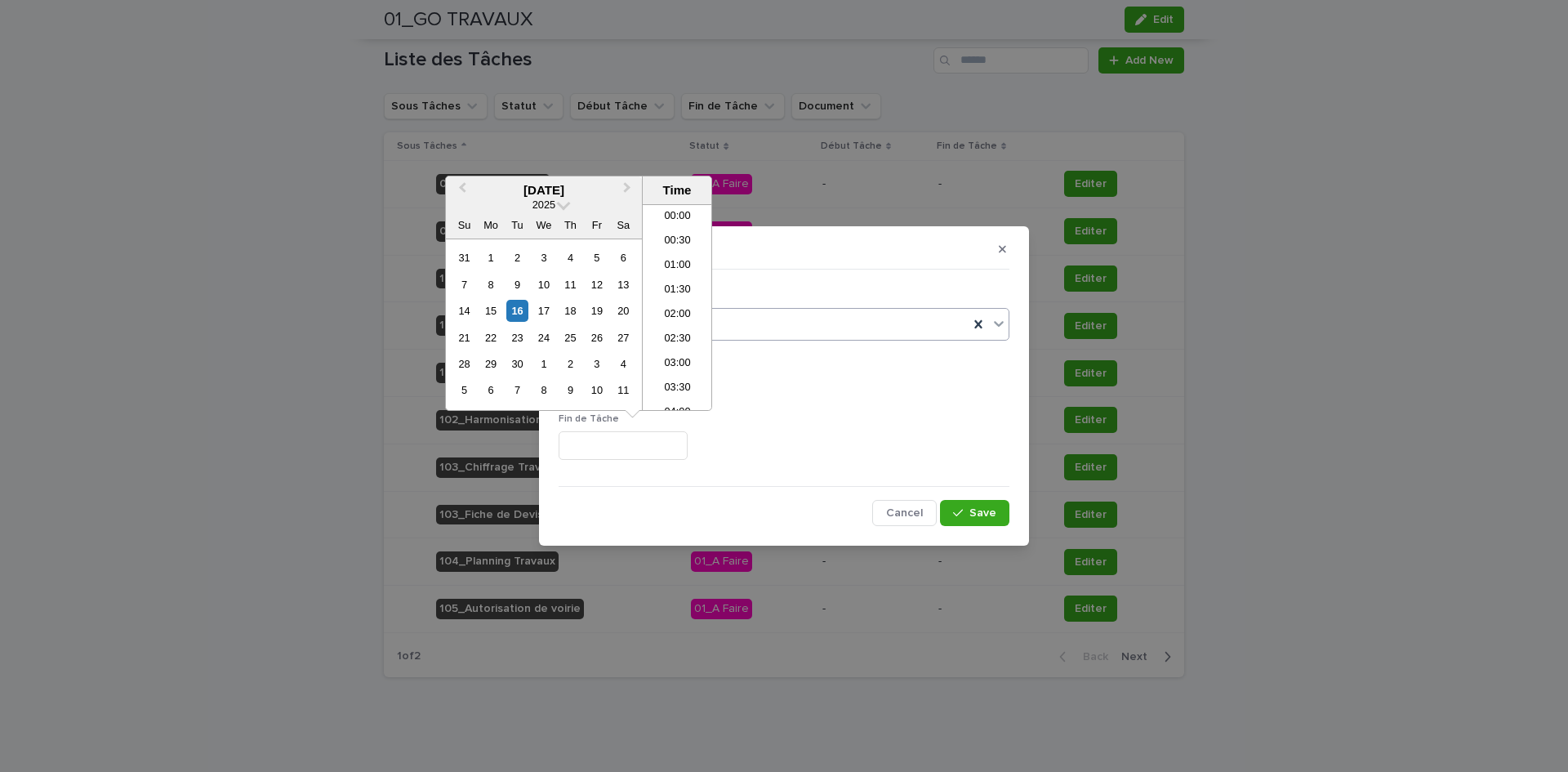
click at [605, 433] on input "text" at bounding box center [623, 445] width 129 height 28
click at [508, 308] on div "16" at bounding box center [517, 311] width 23 height 23
type input "**********"
click at [968, 511] on div "button" at bounding box center [961, 513] width 17 height 12
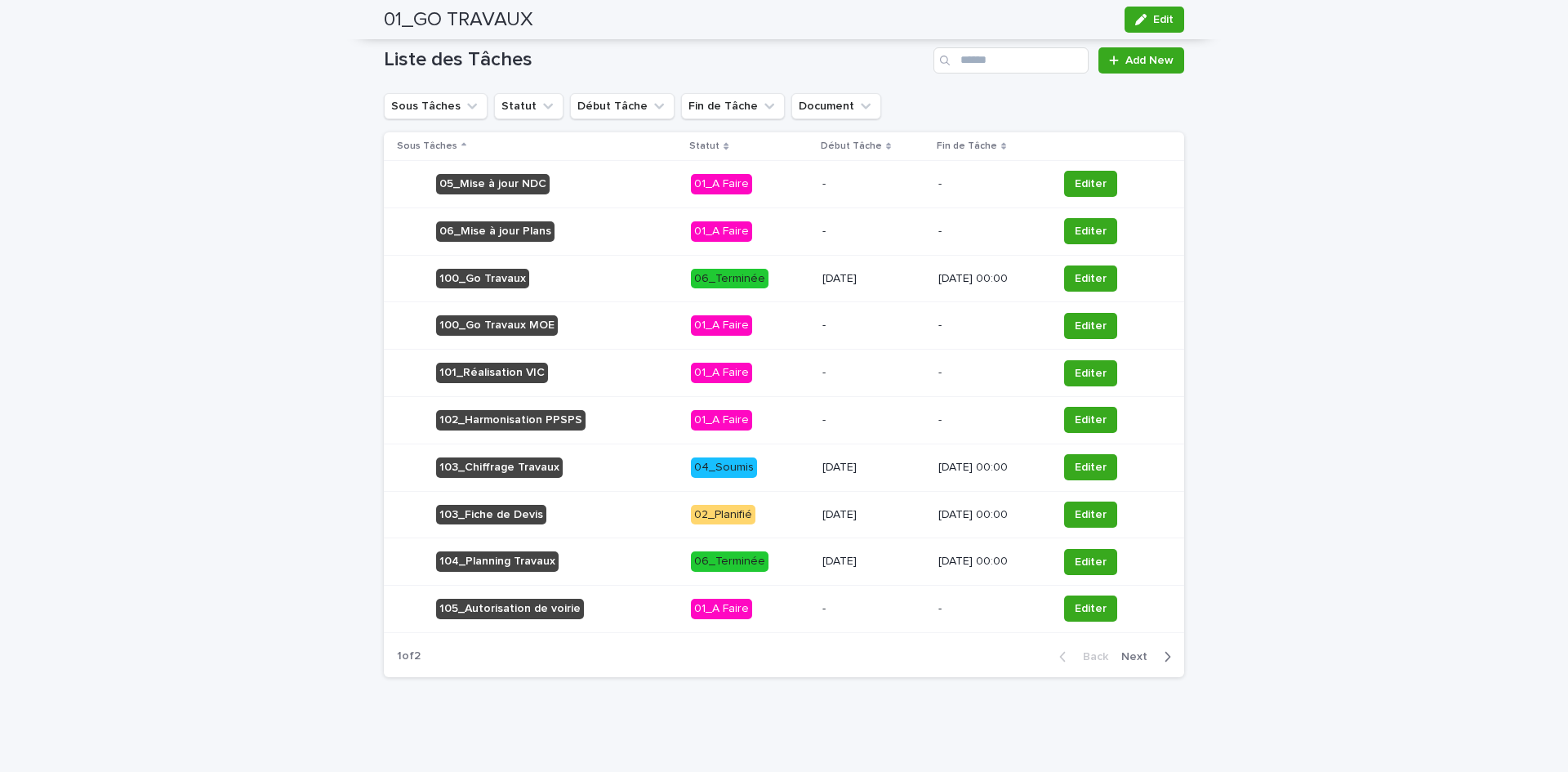
click at [1129, 651] on span "Next" at bounding box center [1139, 656] width 36 height 12
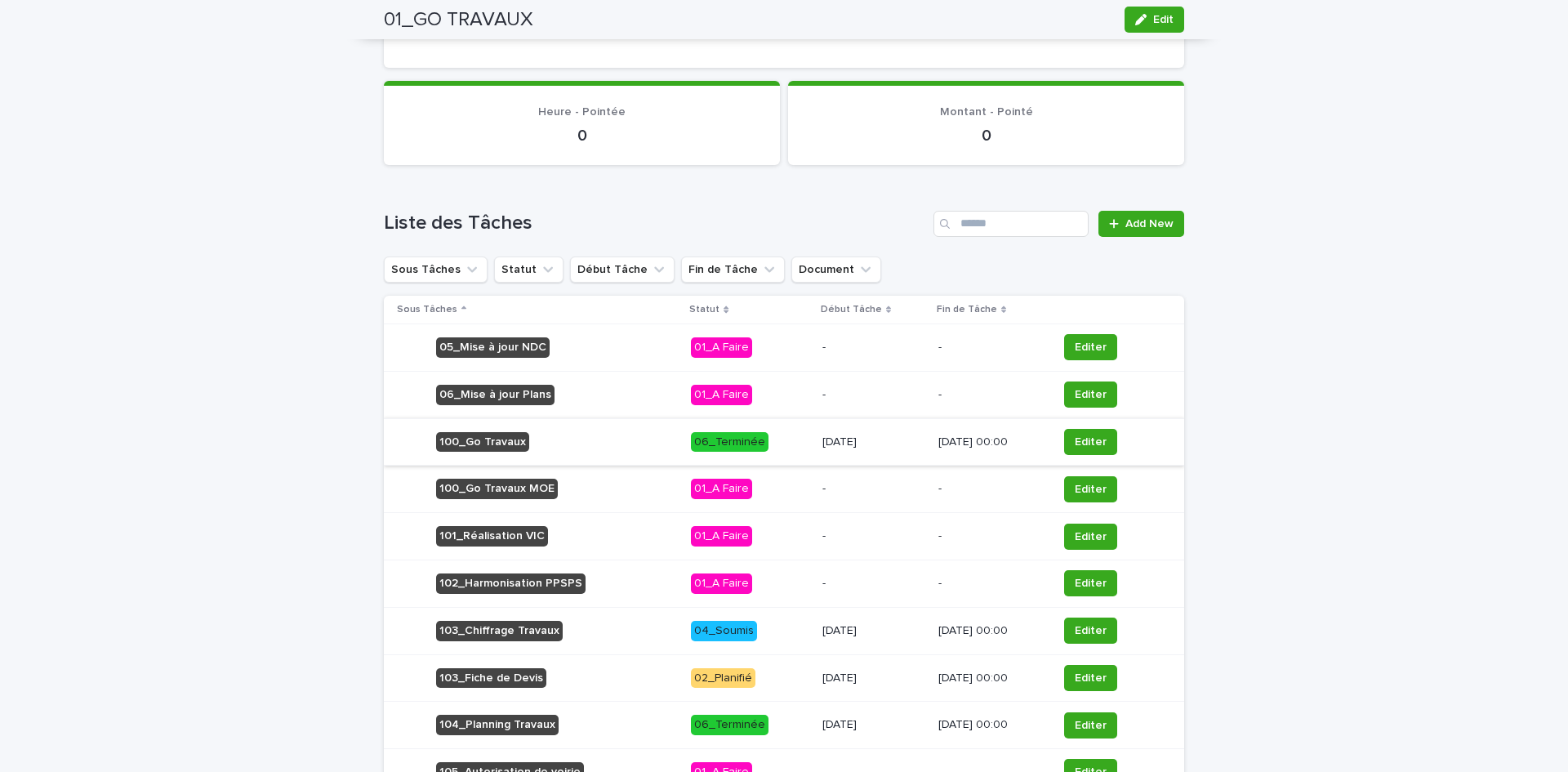
scroll to position [277, 0]
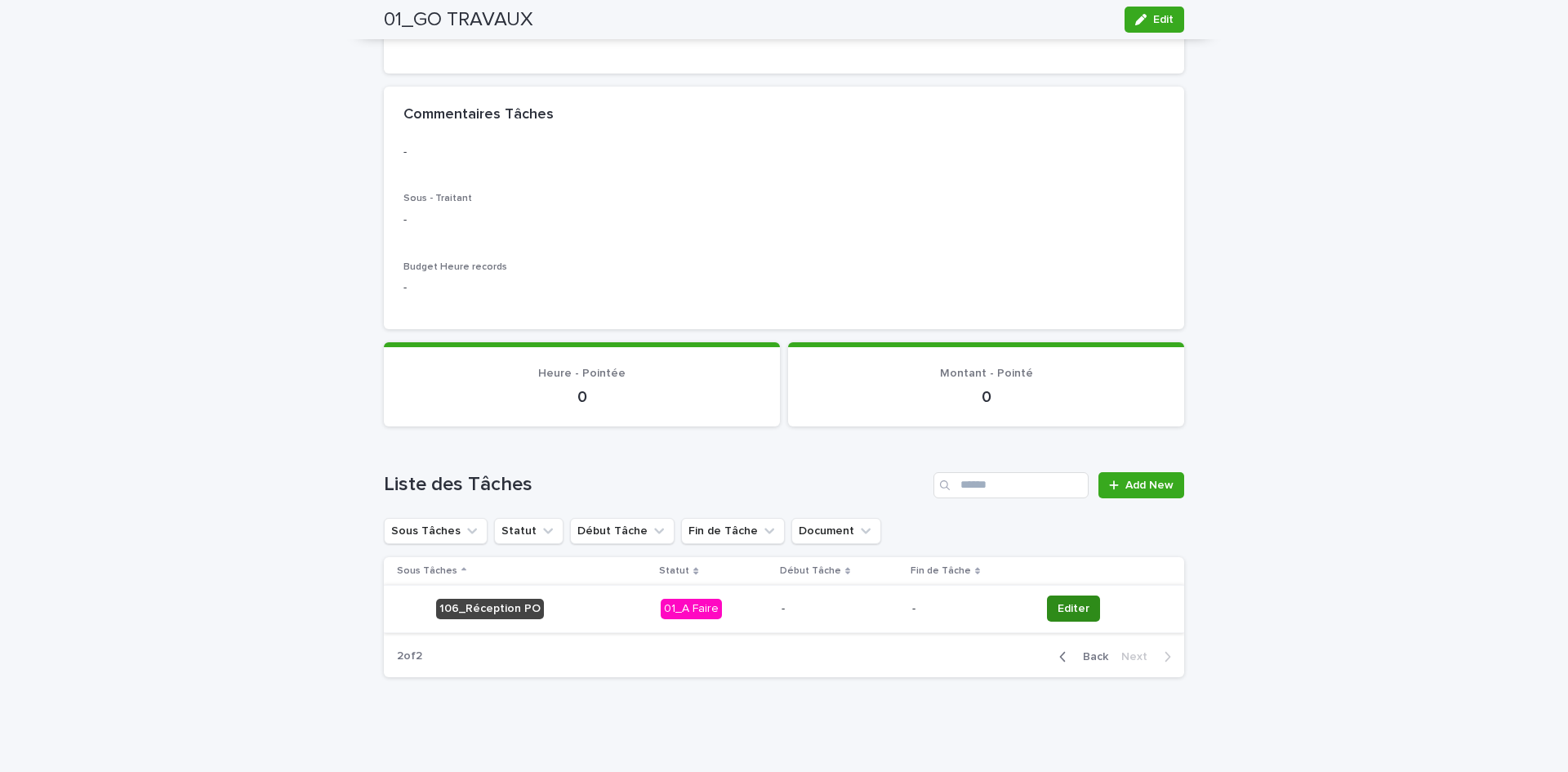
click at [1052, 599] on button "Editer" at bounding box center [1073, 608] width 53 height 26
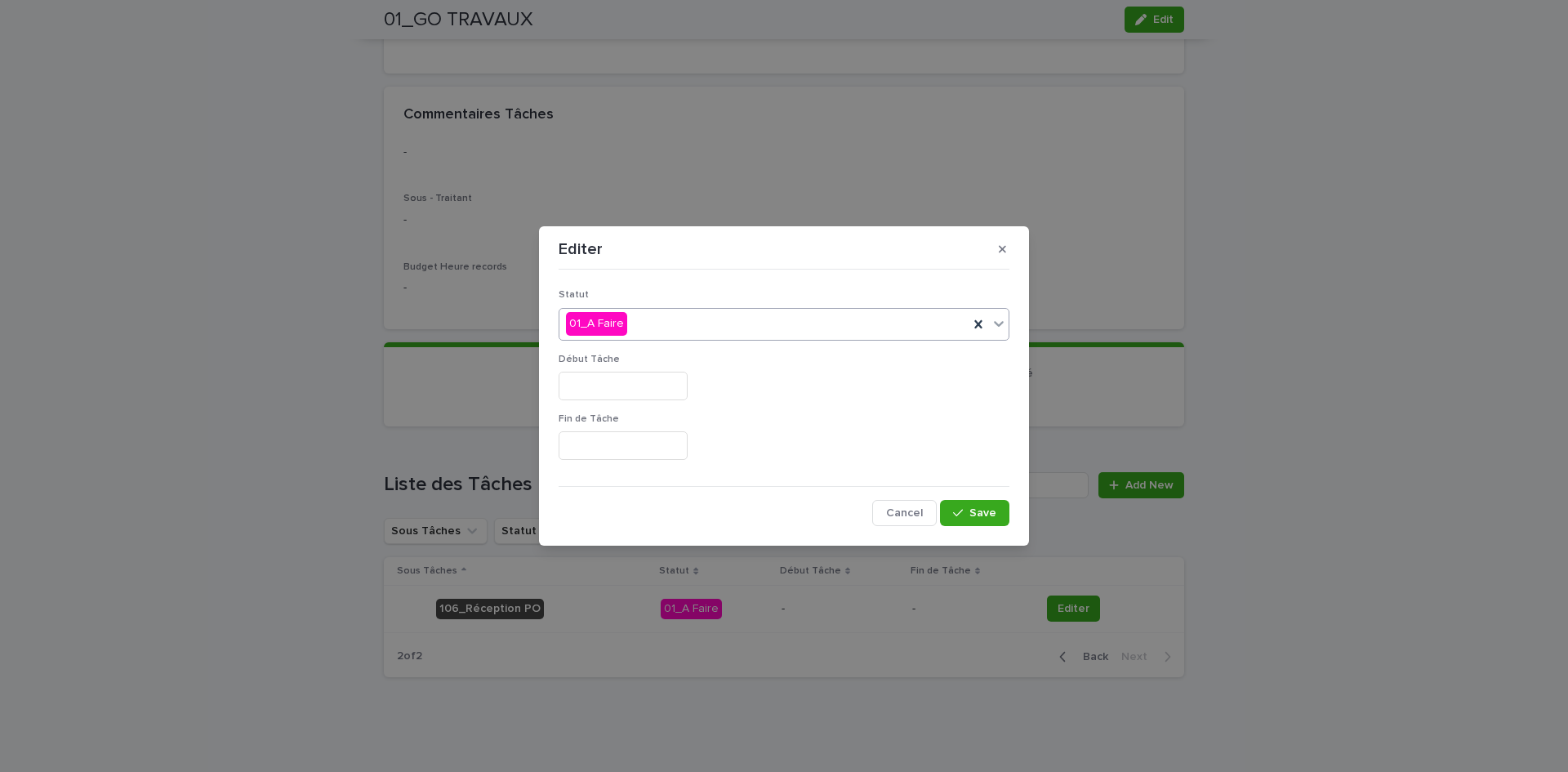
click at [703, 329] on div "01_A Faire" at bounding box center [764, 324] width 410 height 27
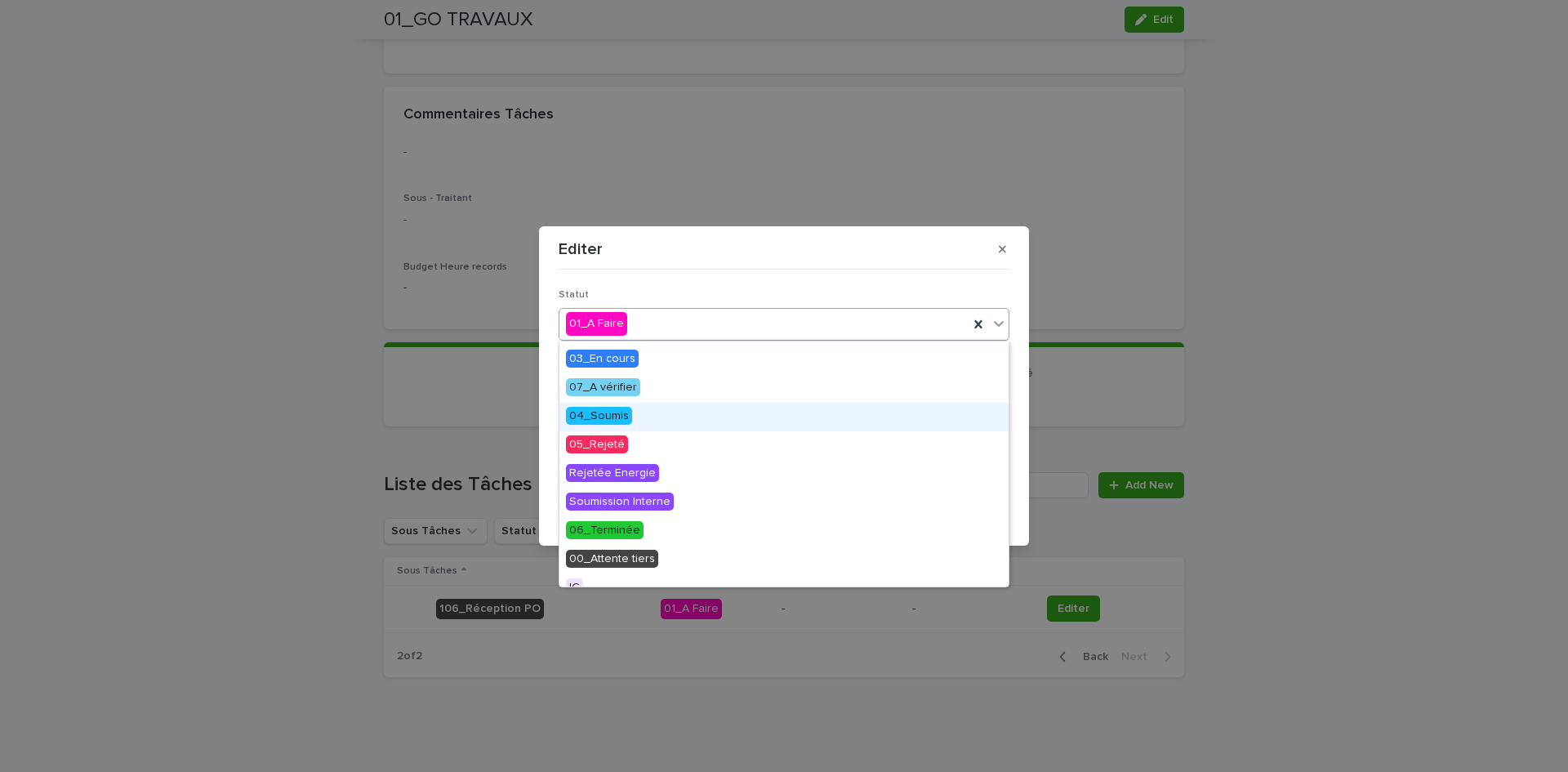
scroll to position [0, 0]
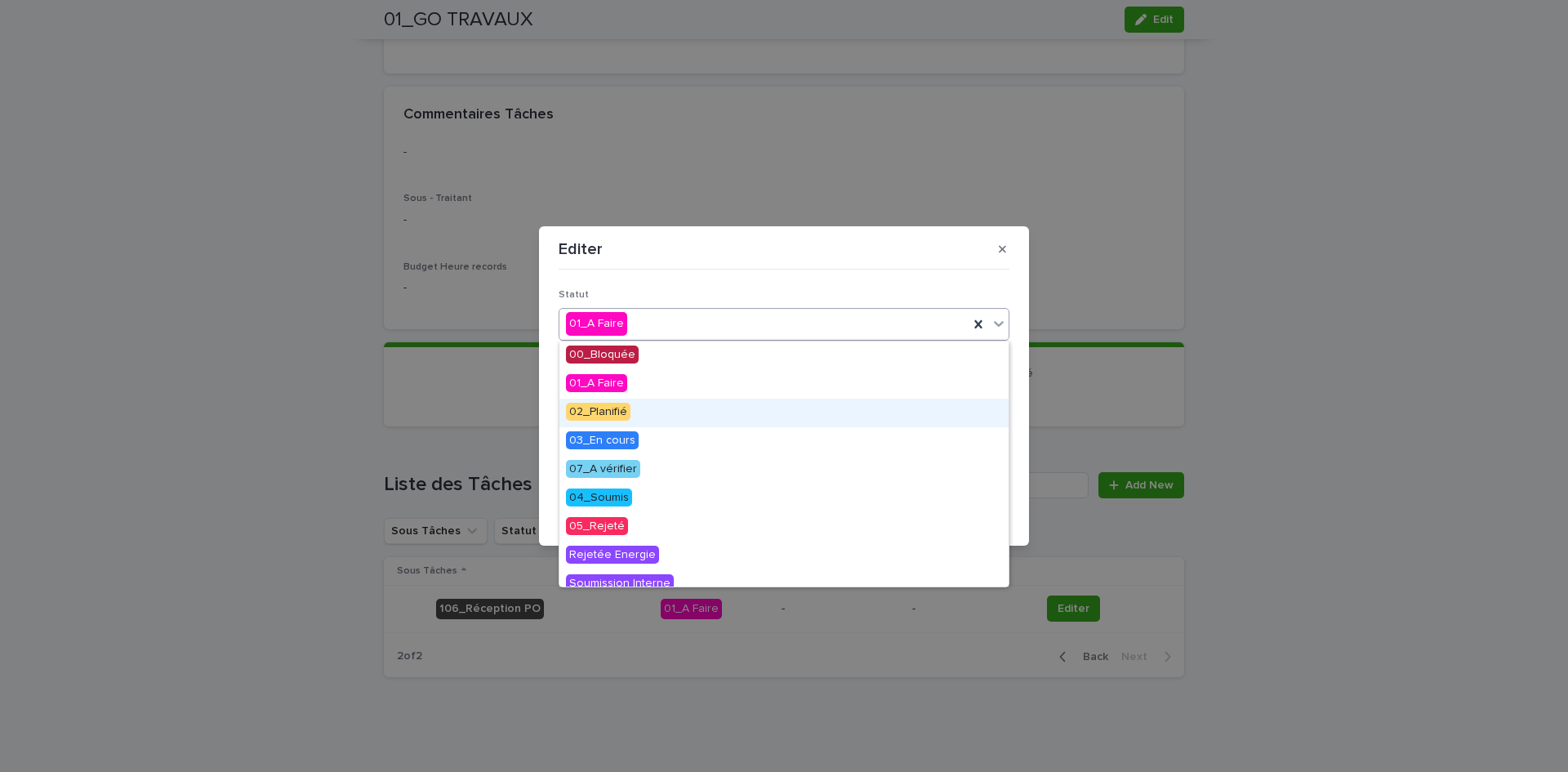
click at [632, 415] on div "02_Planifié" at bounding box center [784, 412] width 449 height 28
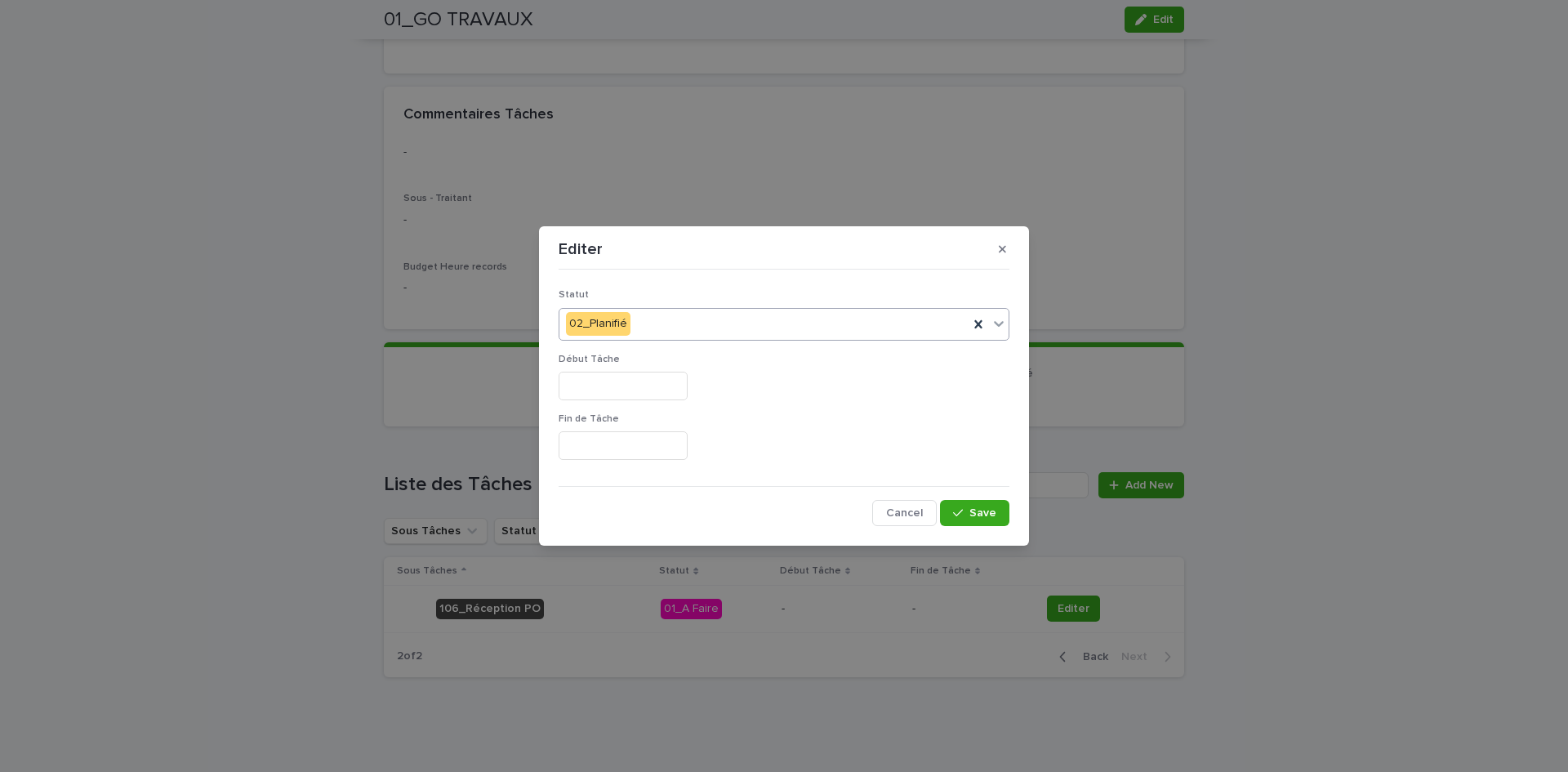
click at [656, 384] on input "text" at bounding box center [623, 385] width 129 height 28
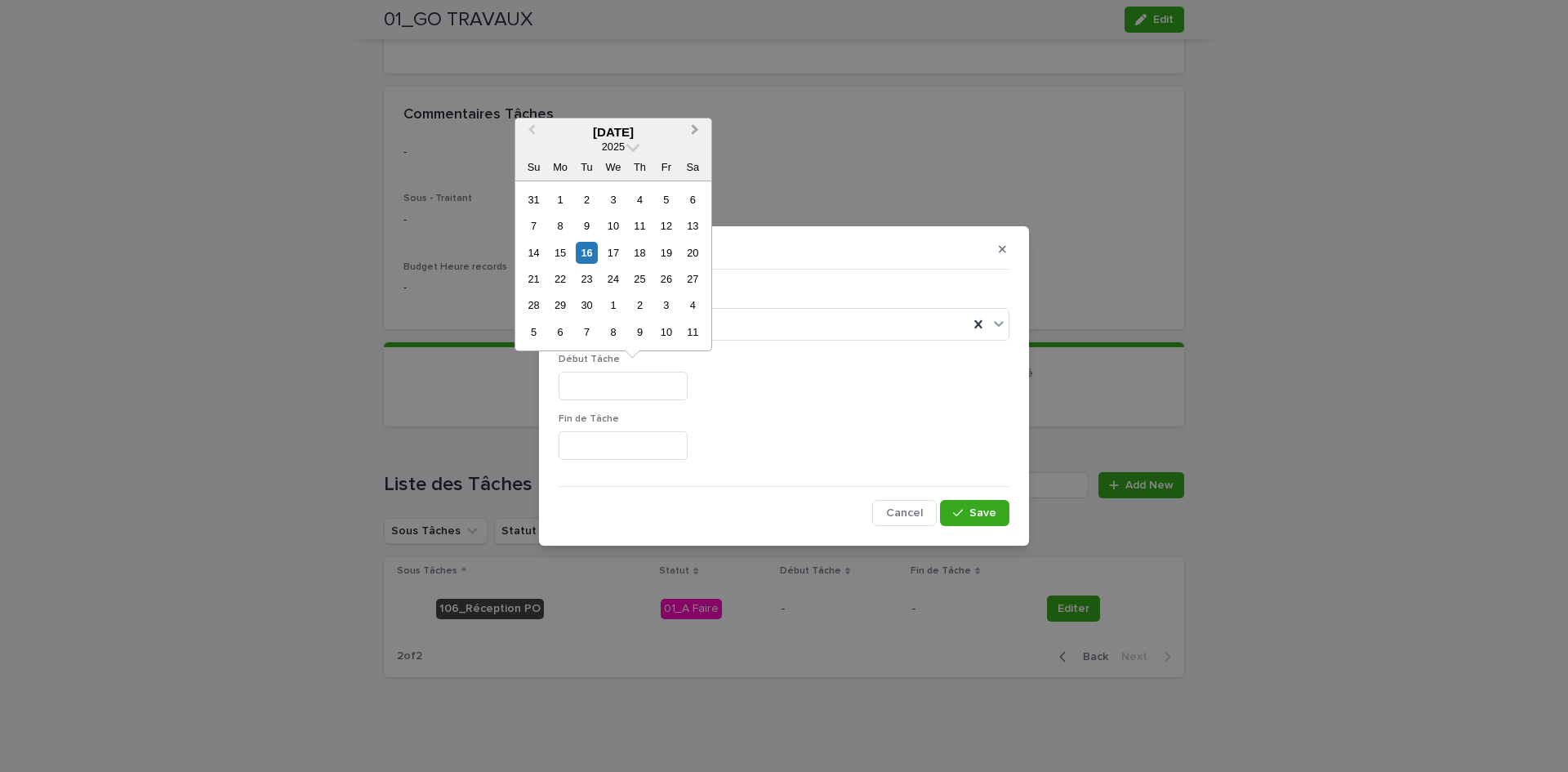
click at [688, 133] on button "Next Month" at bounding box center [697, 133] width 26 height 26
click at [581, 191] on div "30" at bounding box center [587, 200] width 23 height 23
type input "*********"
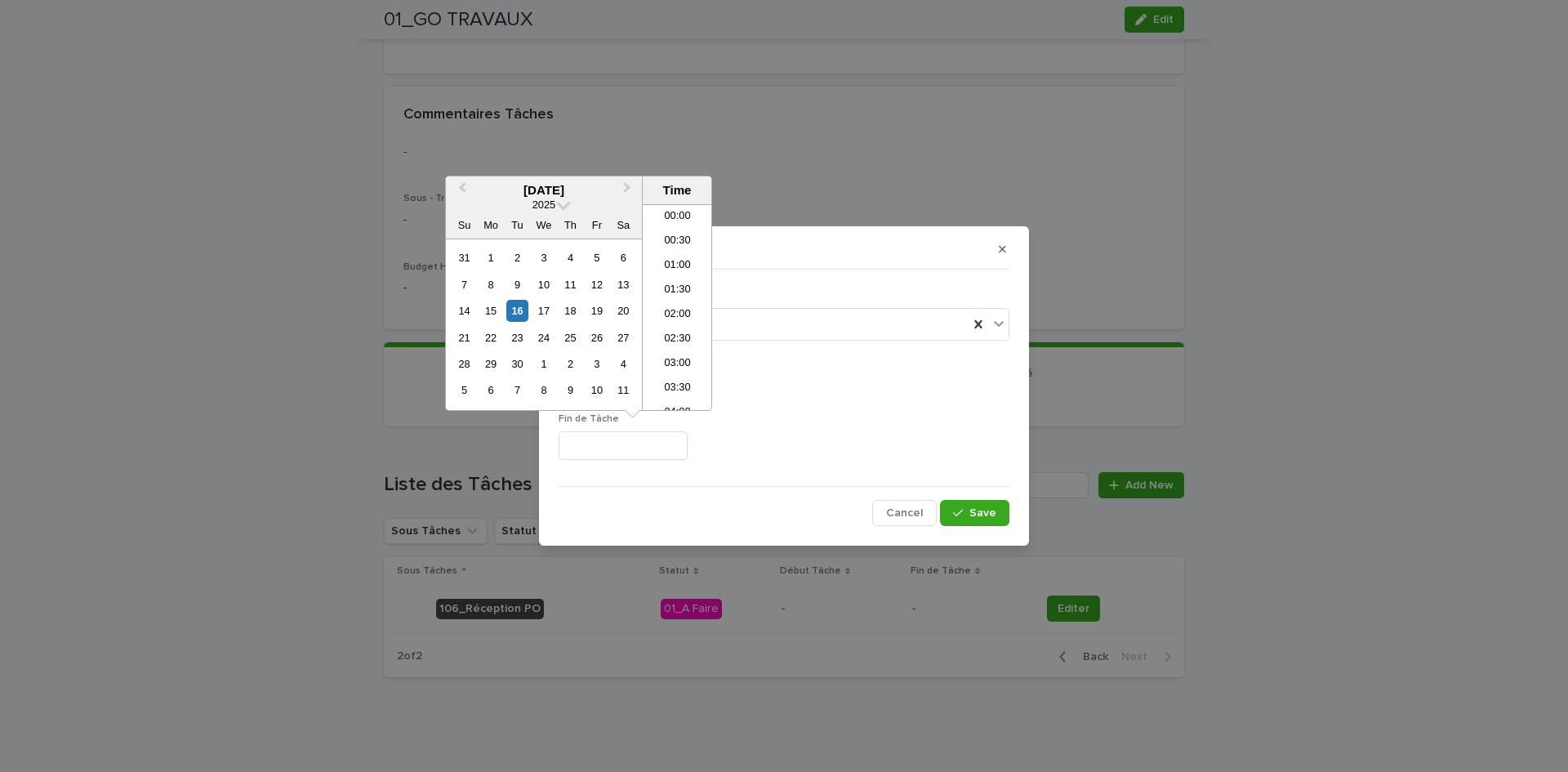
click at [681, 456] on input "text" at bounding box center [623, 445] width 129 height 28
click at [526, 360] on div "30" at bounding box center [517, 363] width 23 height 23
type input "**********"
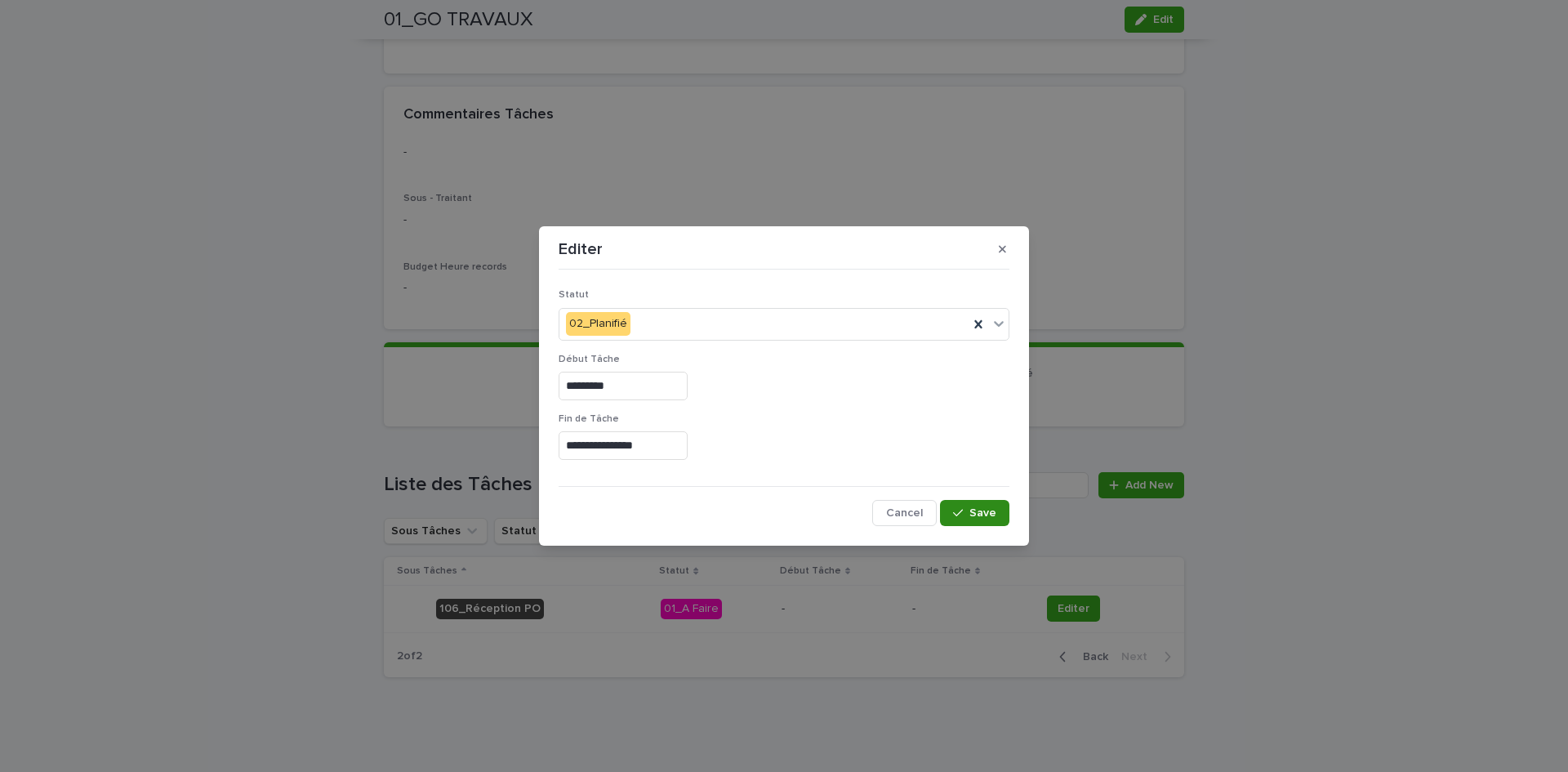
click at [950, 508] on button "Save" at bounding box center [974, 512] width 70 height 26
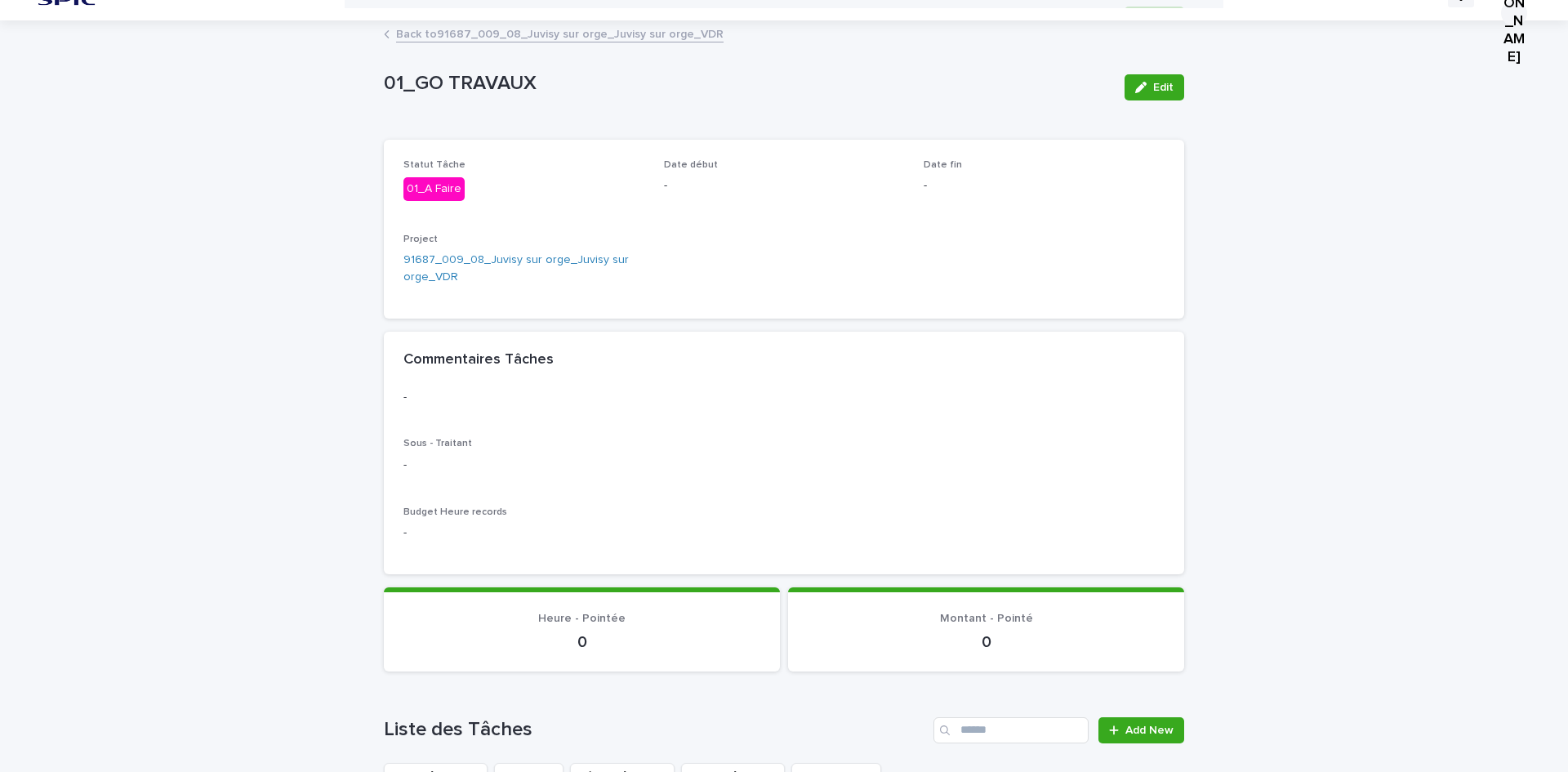
scroll to position [0, 0]
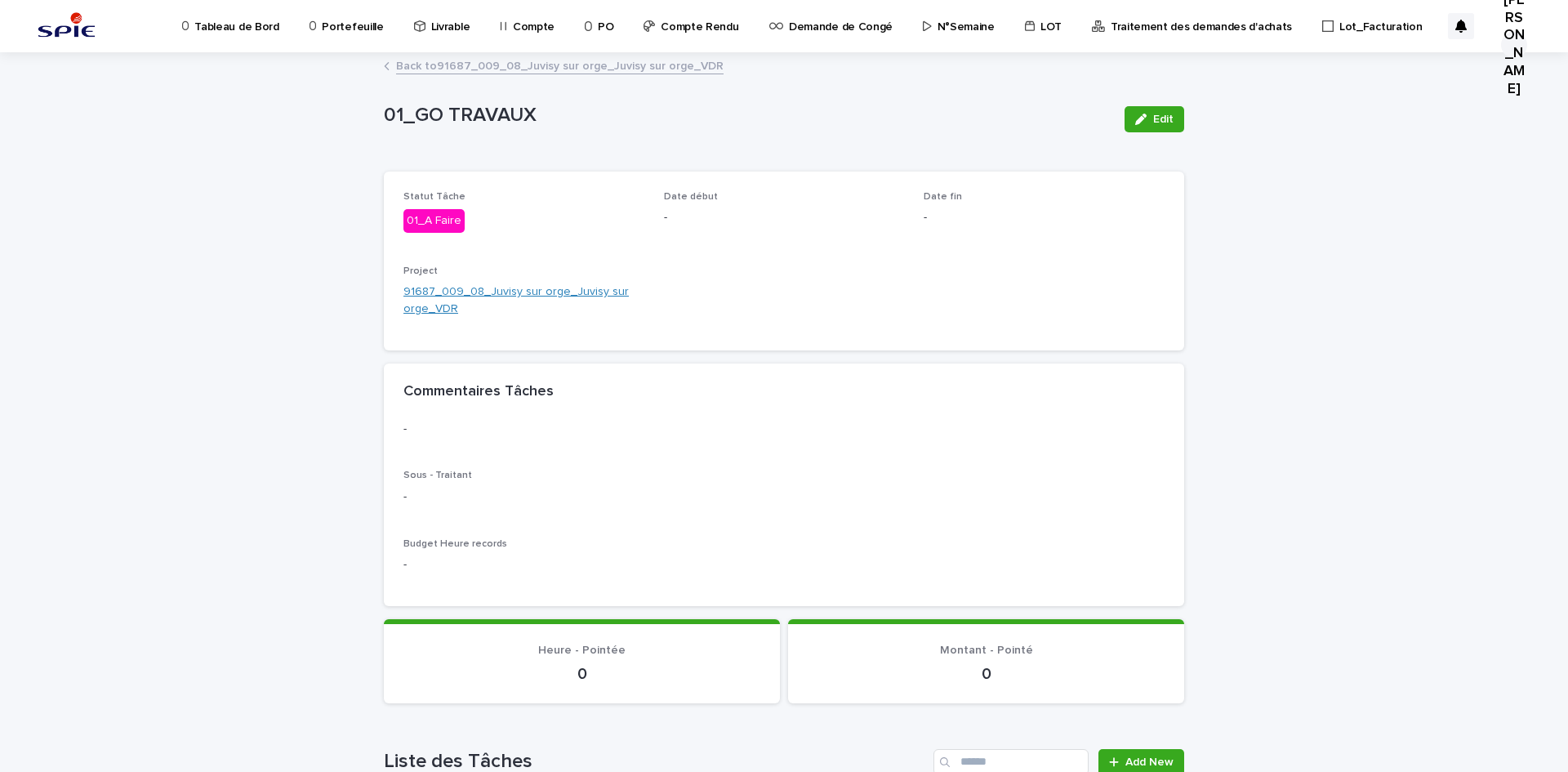
click at [574, 300] on link "91687_009_08_Juvisy sur orge_Juvisy sur orge_VDR" at bounding box center [524, 300] width 241 height 34
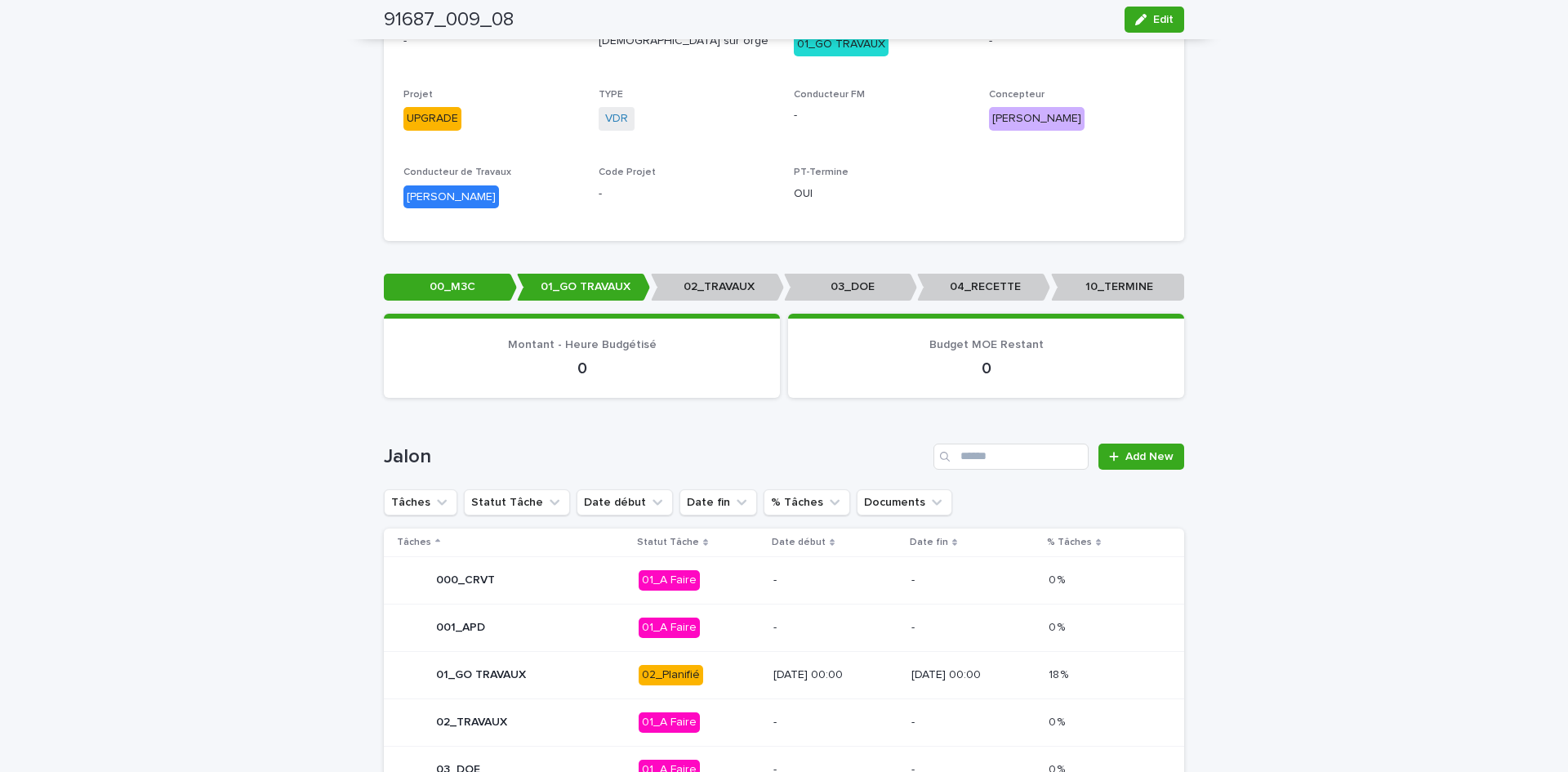
scroll to position [571, 0]
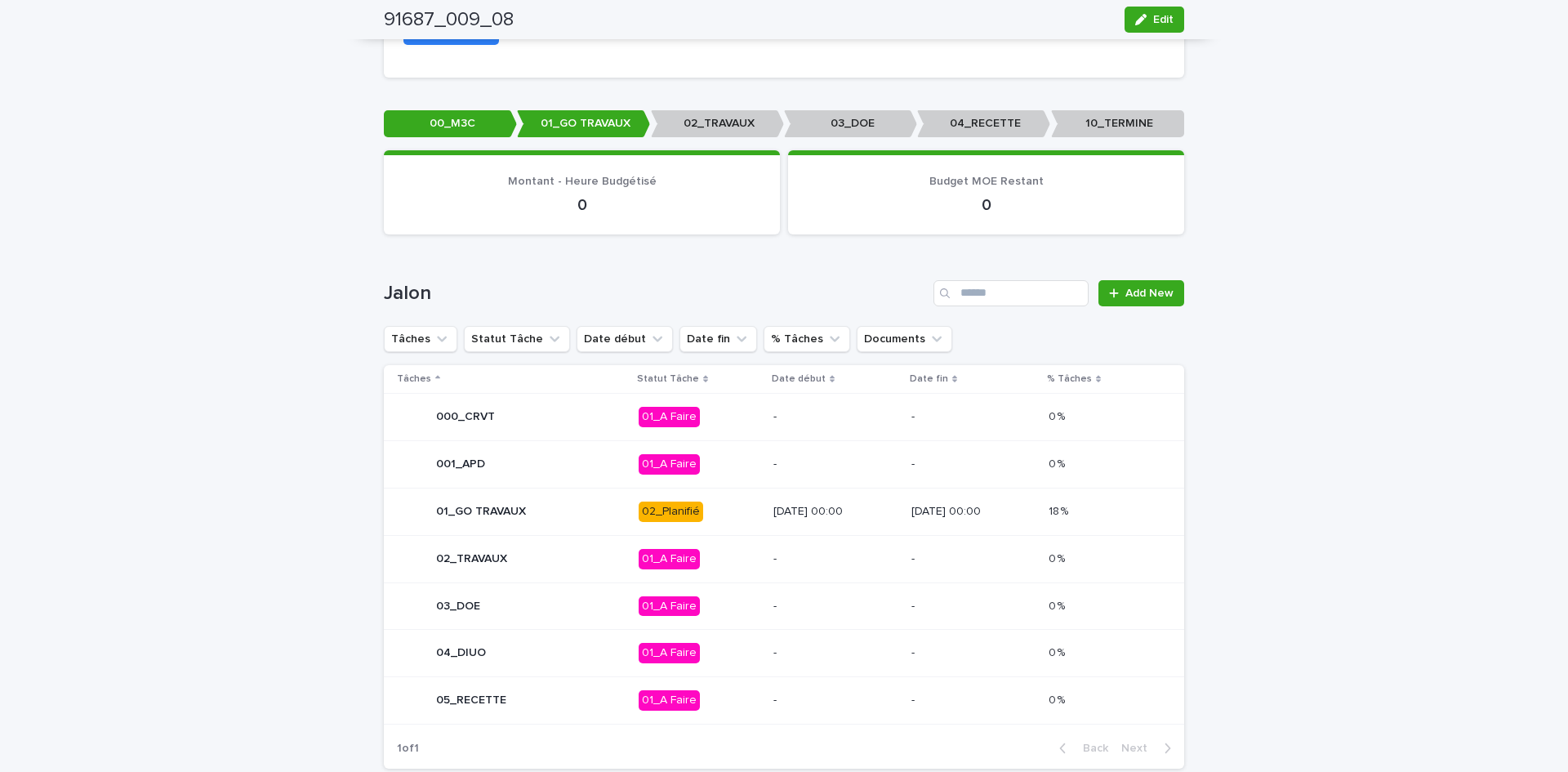
click at [715, 552] on td "01_A Faire" at bounding box center [700, 558] width 135 height 47
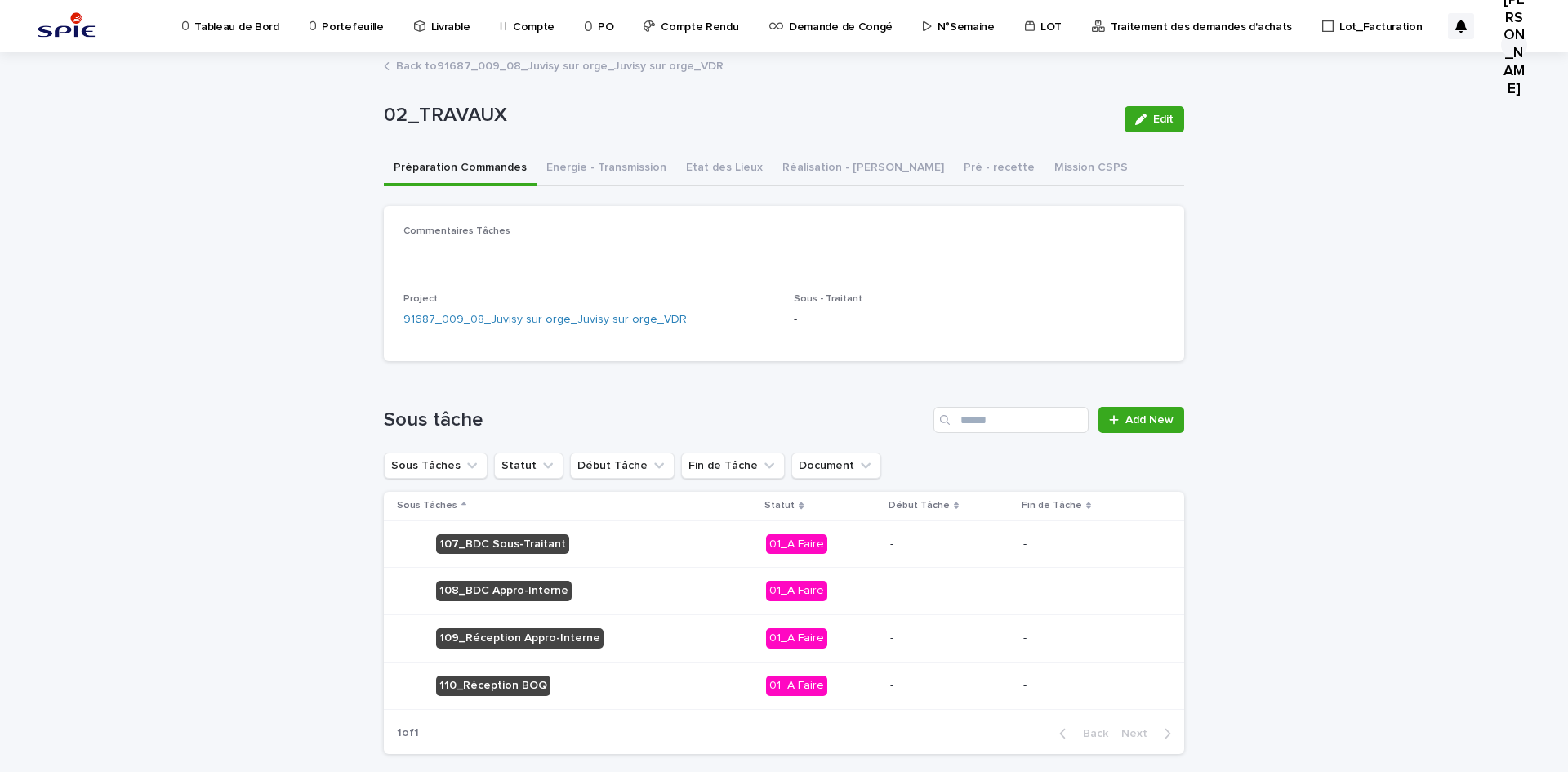
scroll to position [76, 0]
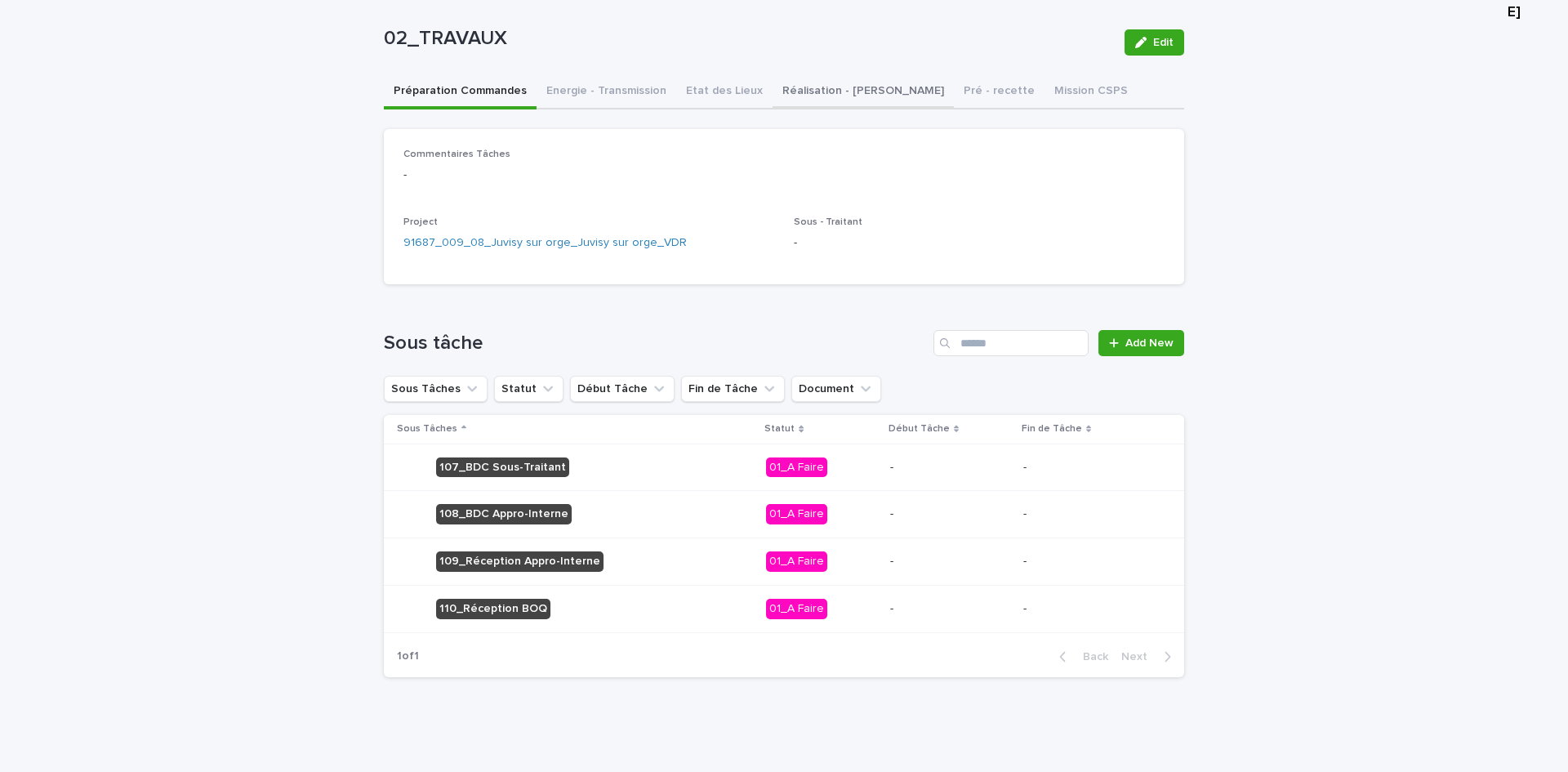
click at [818, 98] on div "02_TRAVAUX Edit 02_TRAVAUX Edit Sorry, there was an error saving your record. P…" at bounding box center [784, 334] width 801 height 713
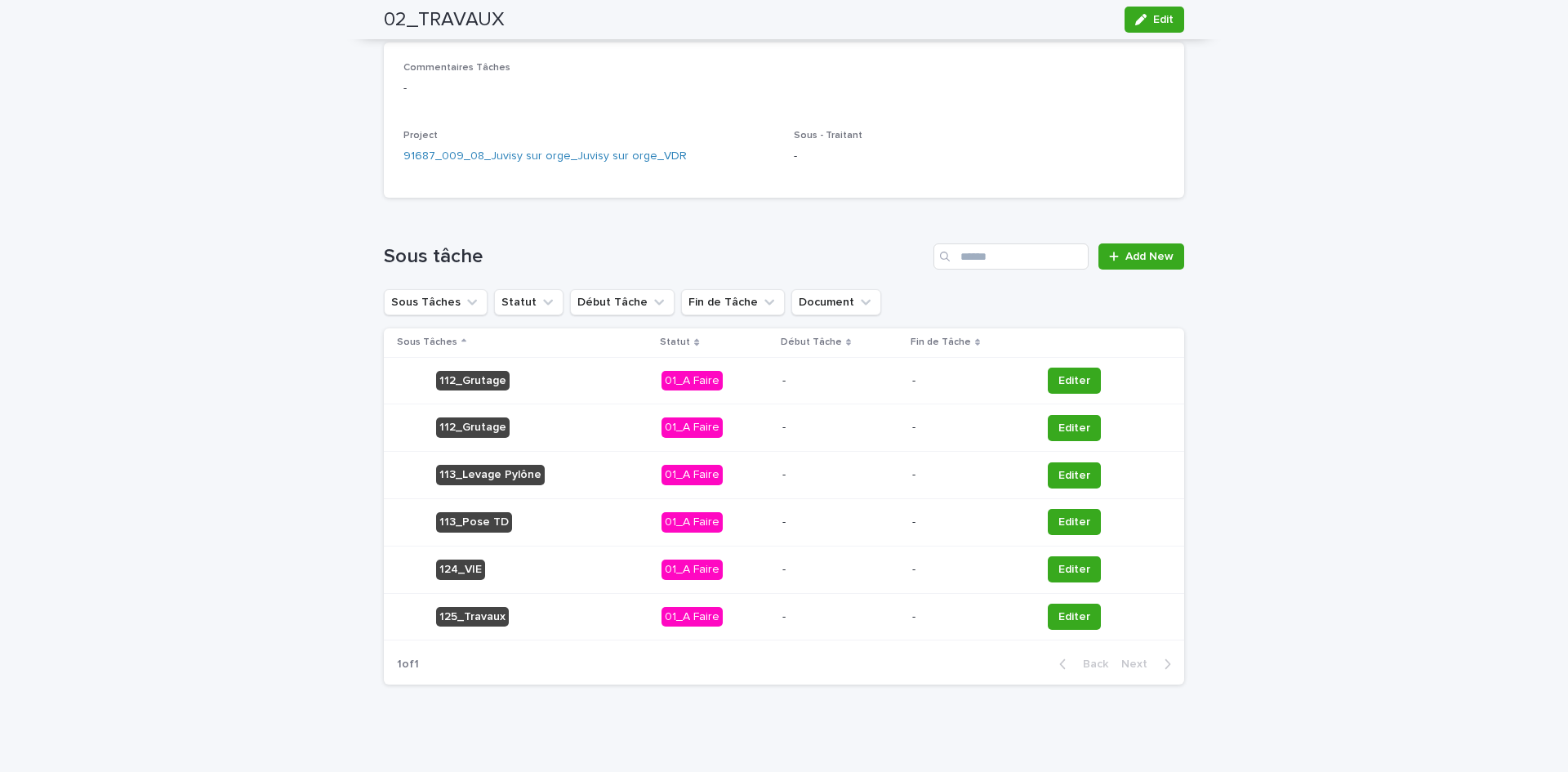
scroll to position [170, 0]
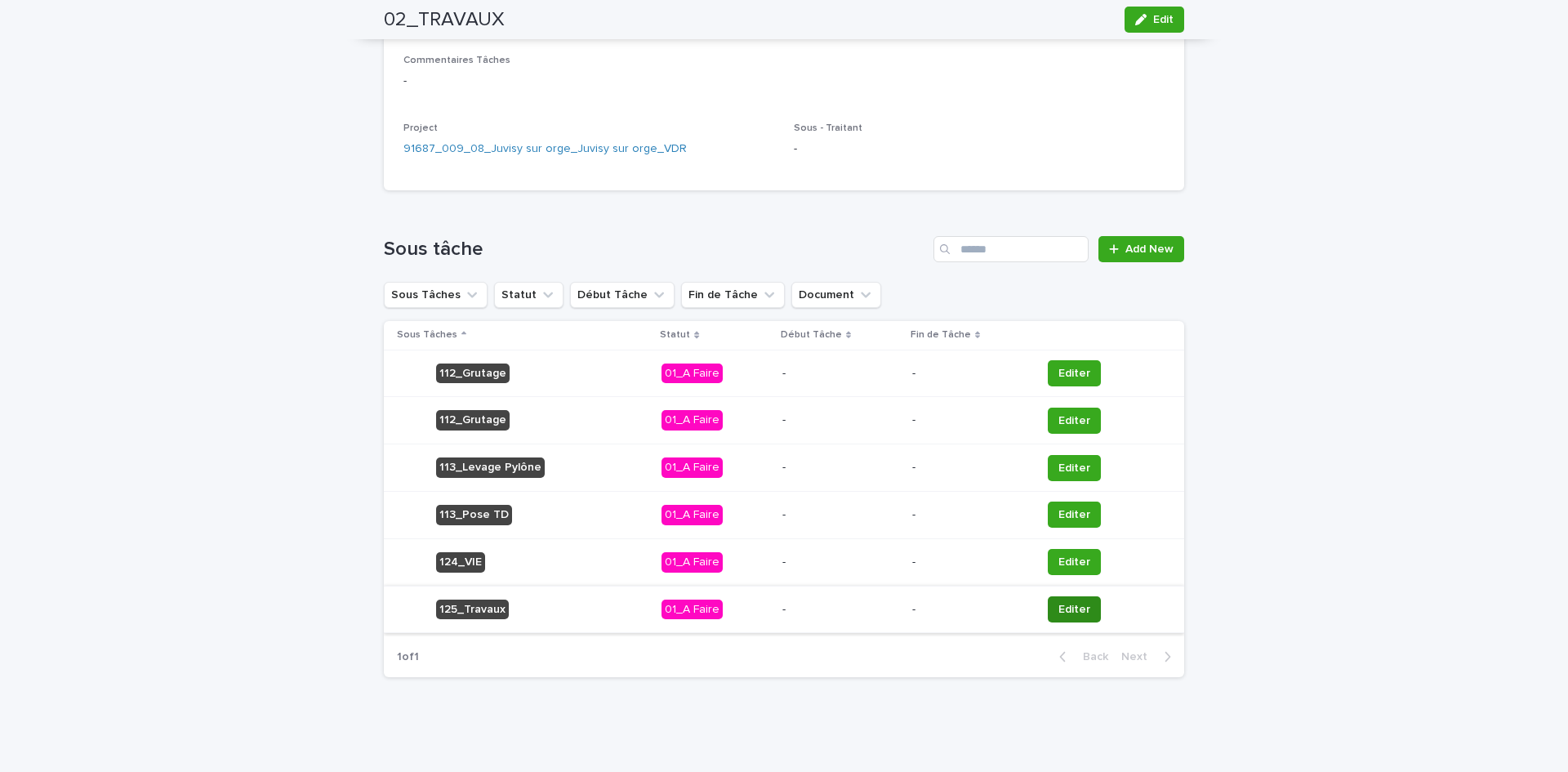
click at [1058, 603] on span "Editer" at bounding box center [1074, 608] width 32 height 17
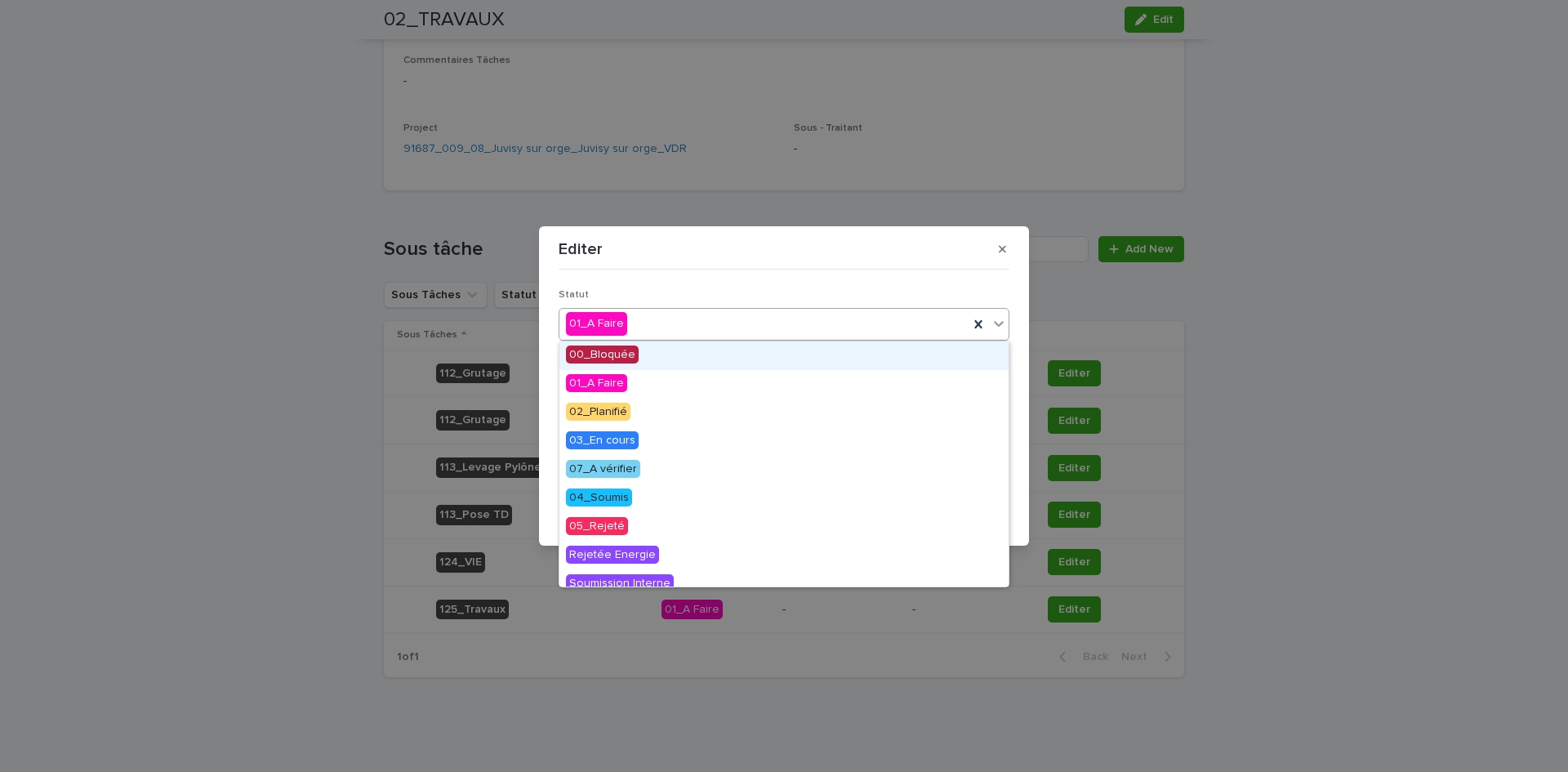
click at [708, 335] on div "01_A Faire" at bounding box center [764, 324] width 410 height 27
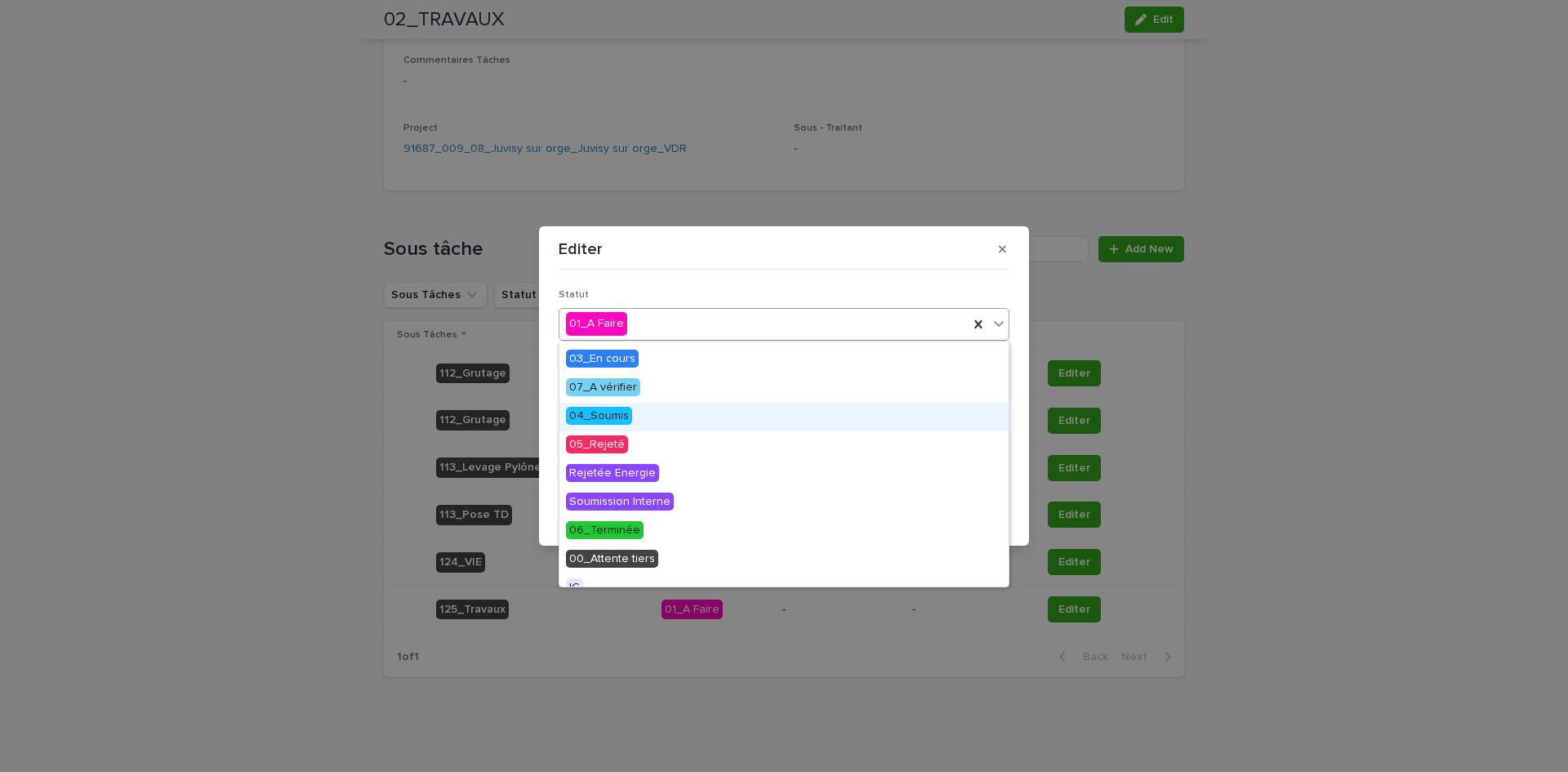
scroll to position [0, 0]
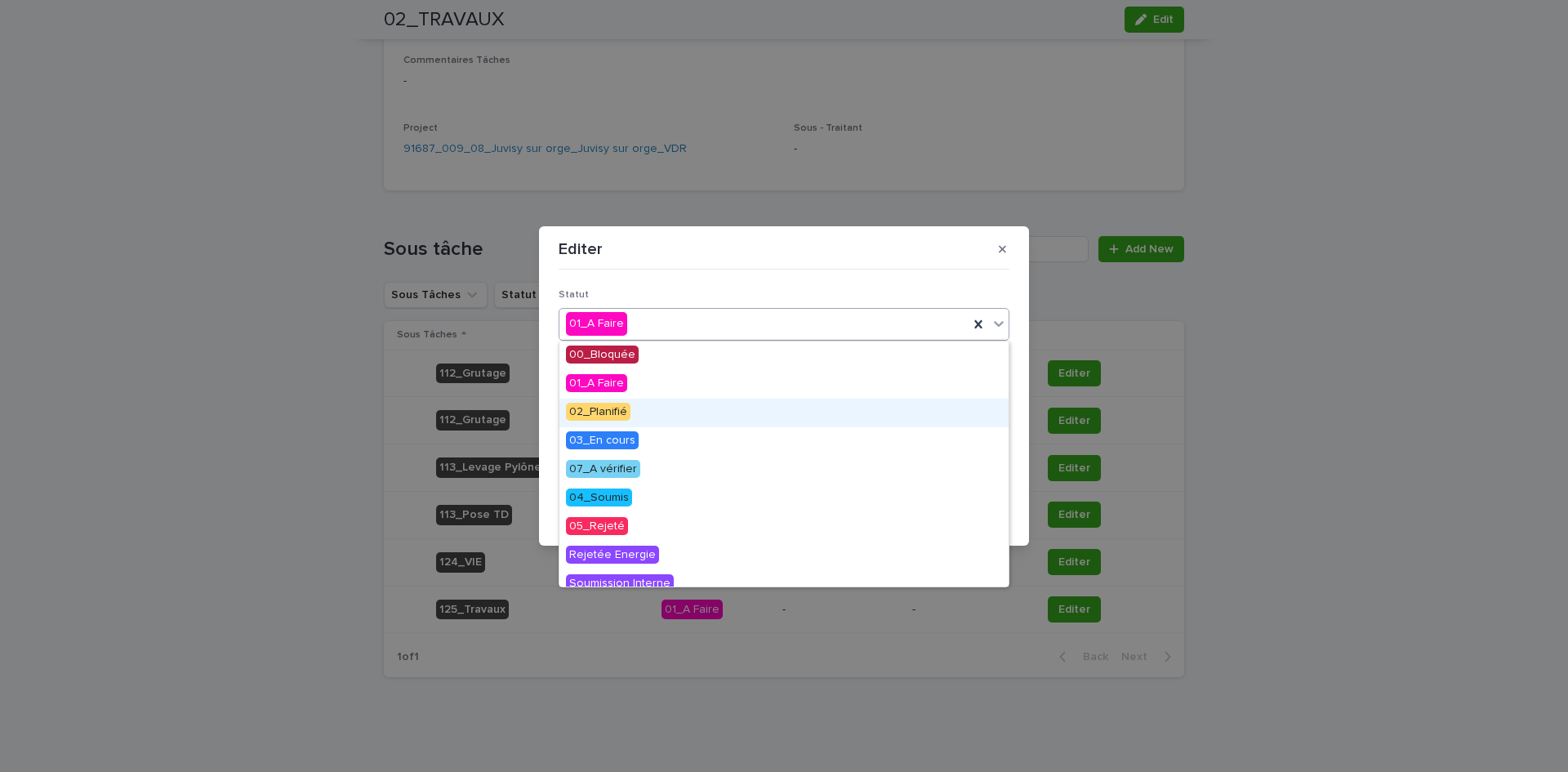
click at [645, 415] on div "02_Planifié" at bounding box center [784, 412] width 449 height 28
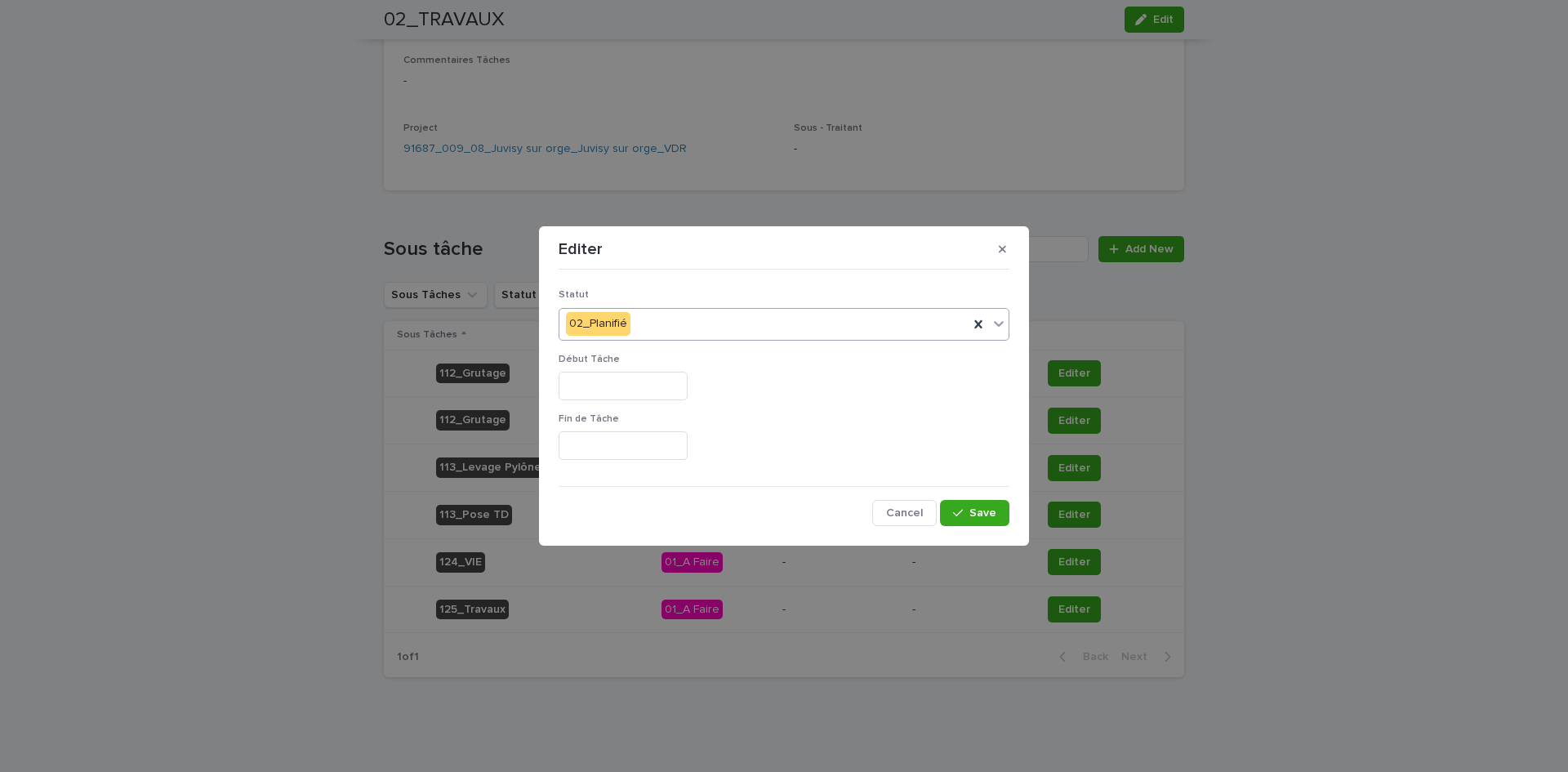
click at [664, 363] on p "Début Tâche" at bounding box center [784, 360] width 451 height 12
click at [662, 378] on input "text" at bounding box center [623, 385] width 129 height 28
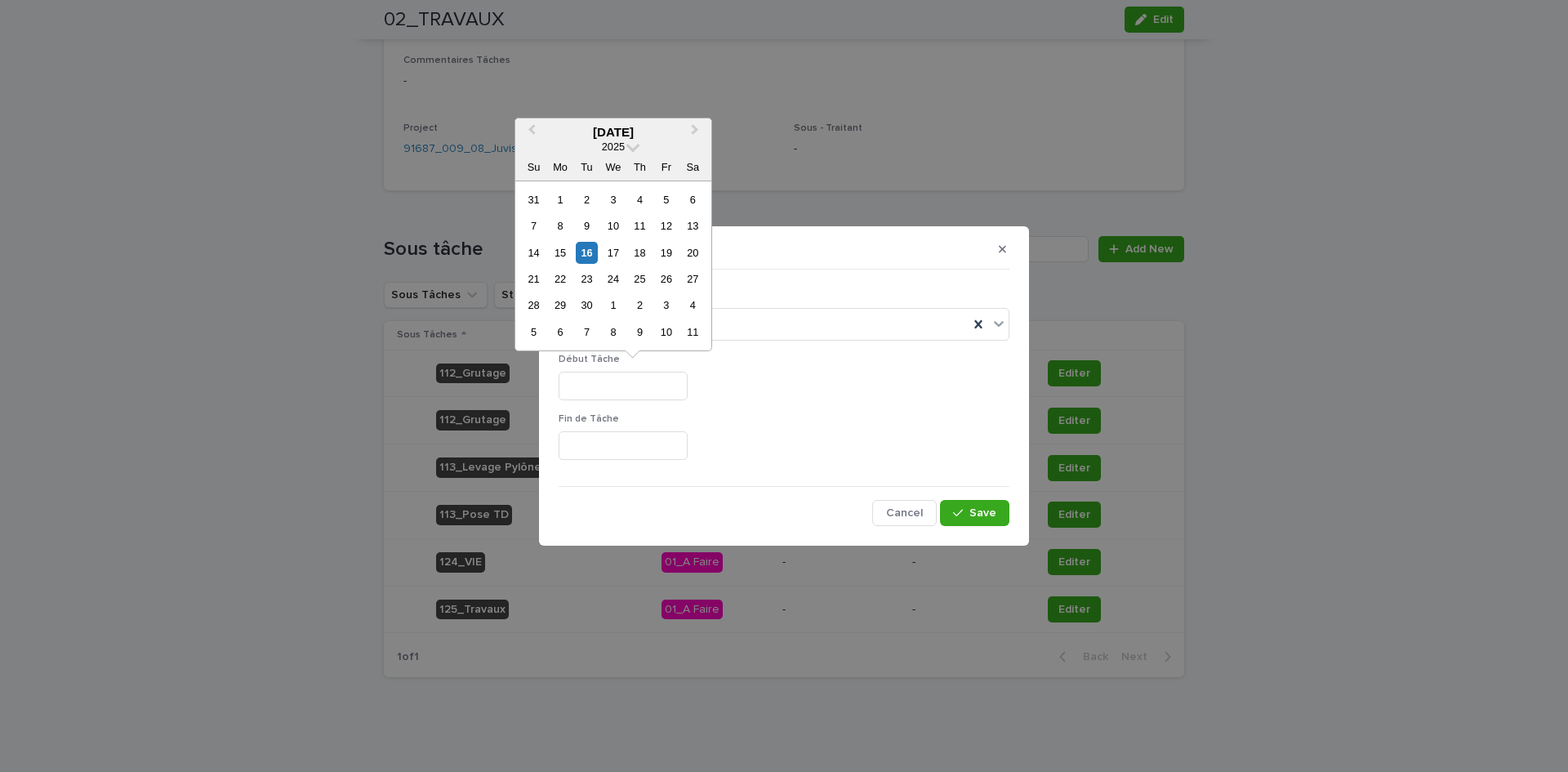
click at [828, 433] on div at bounding box center [784, 445] width 451 height 28
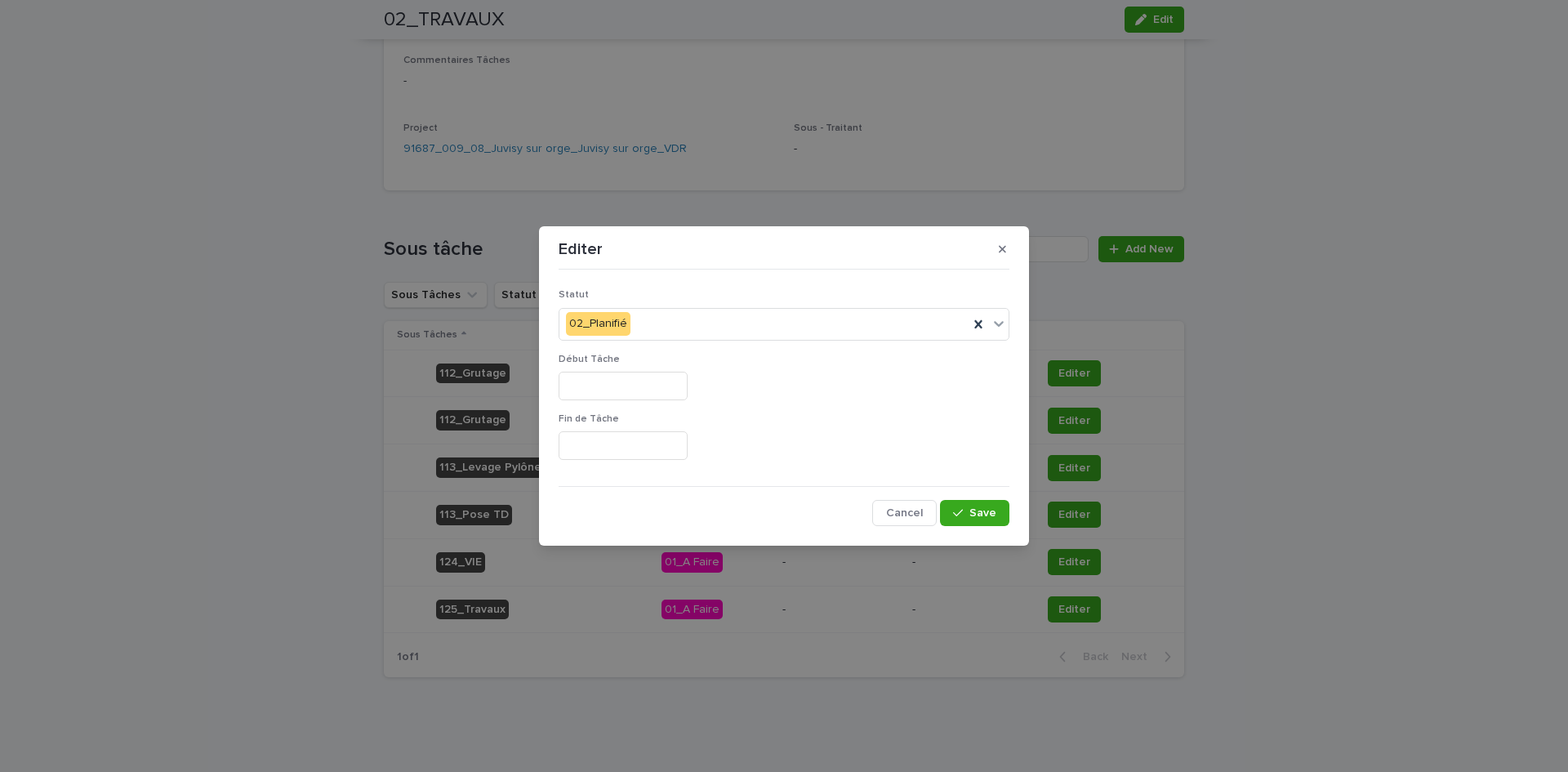
click at [660, 386] on input "text" at bounding box center [623, 385] width 129 height 28
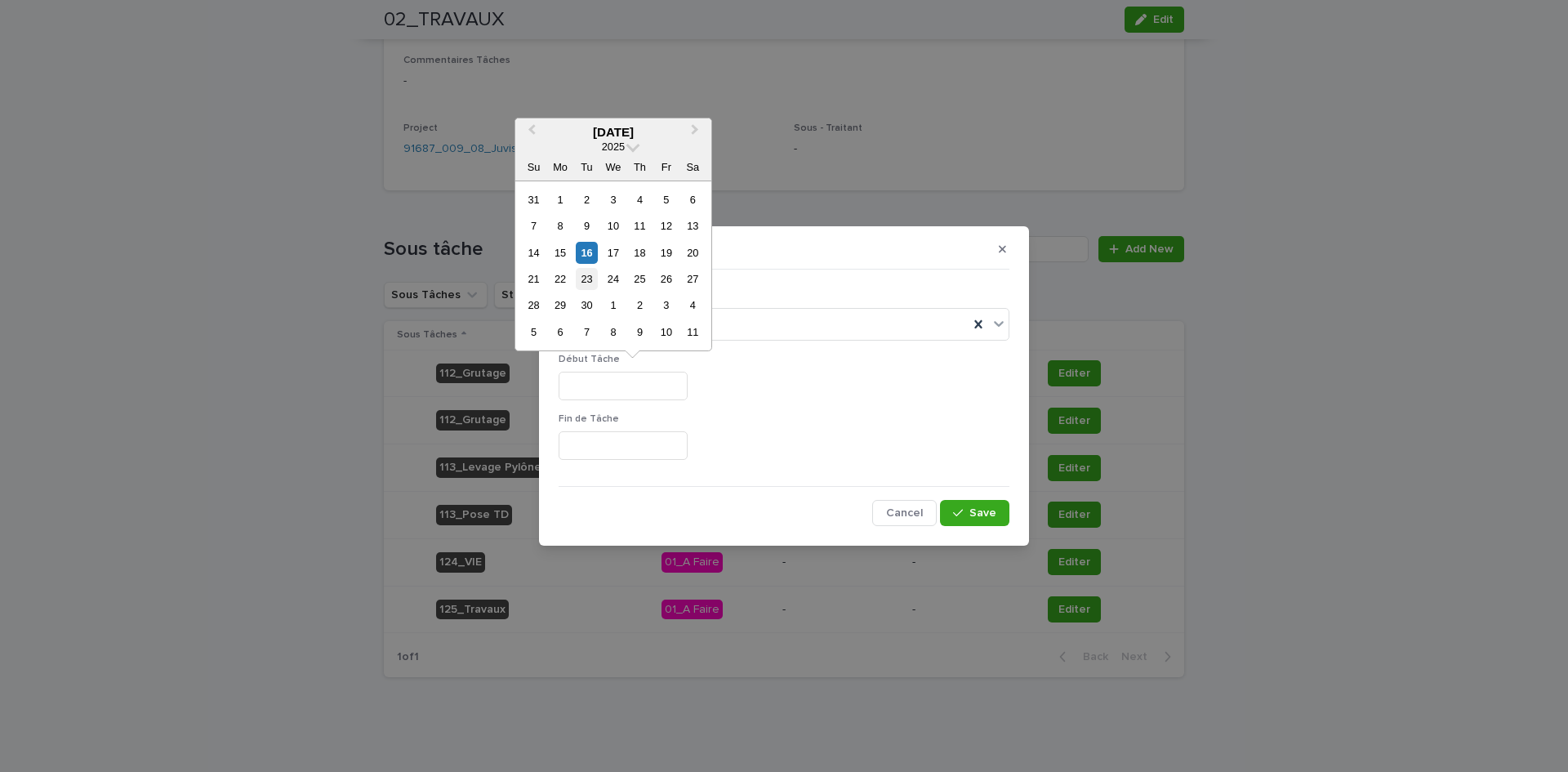
click at [591, 287] on div "23" at bounding box center [587, 278] width 23 height 23
type input "*********"
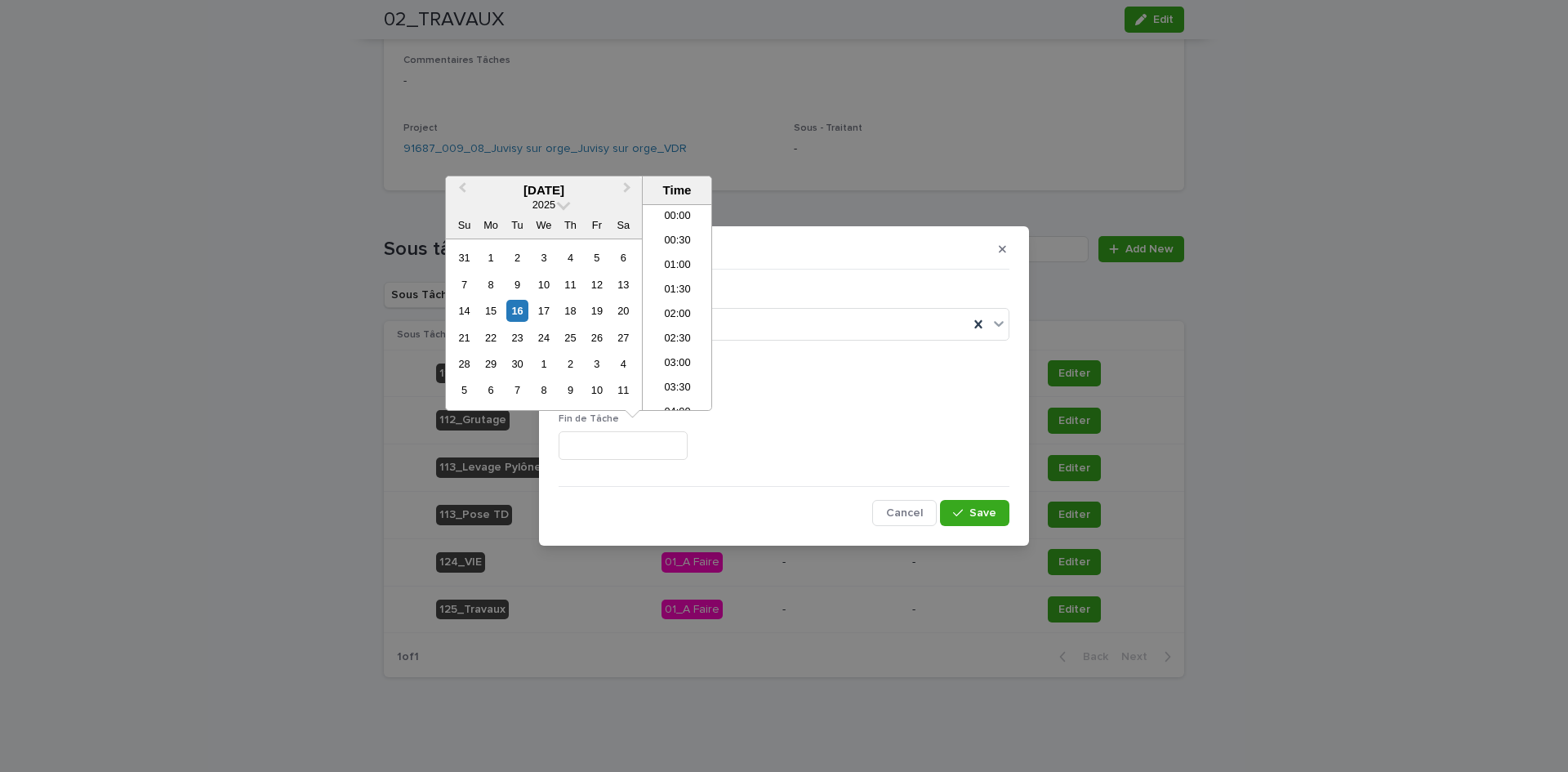
click at [609, 452] on input "text" at bounding box center [623, 445] width 129 height 28
click at [595, 336] on div "26" at bounding box center [597, 337] width 23 height 23
type input "**********"
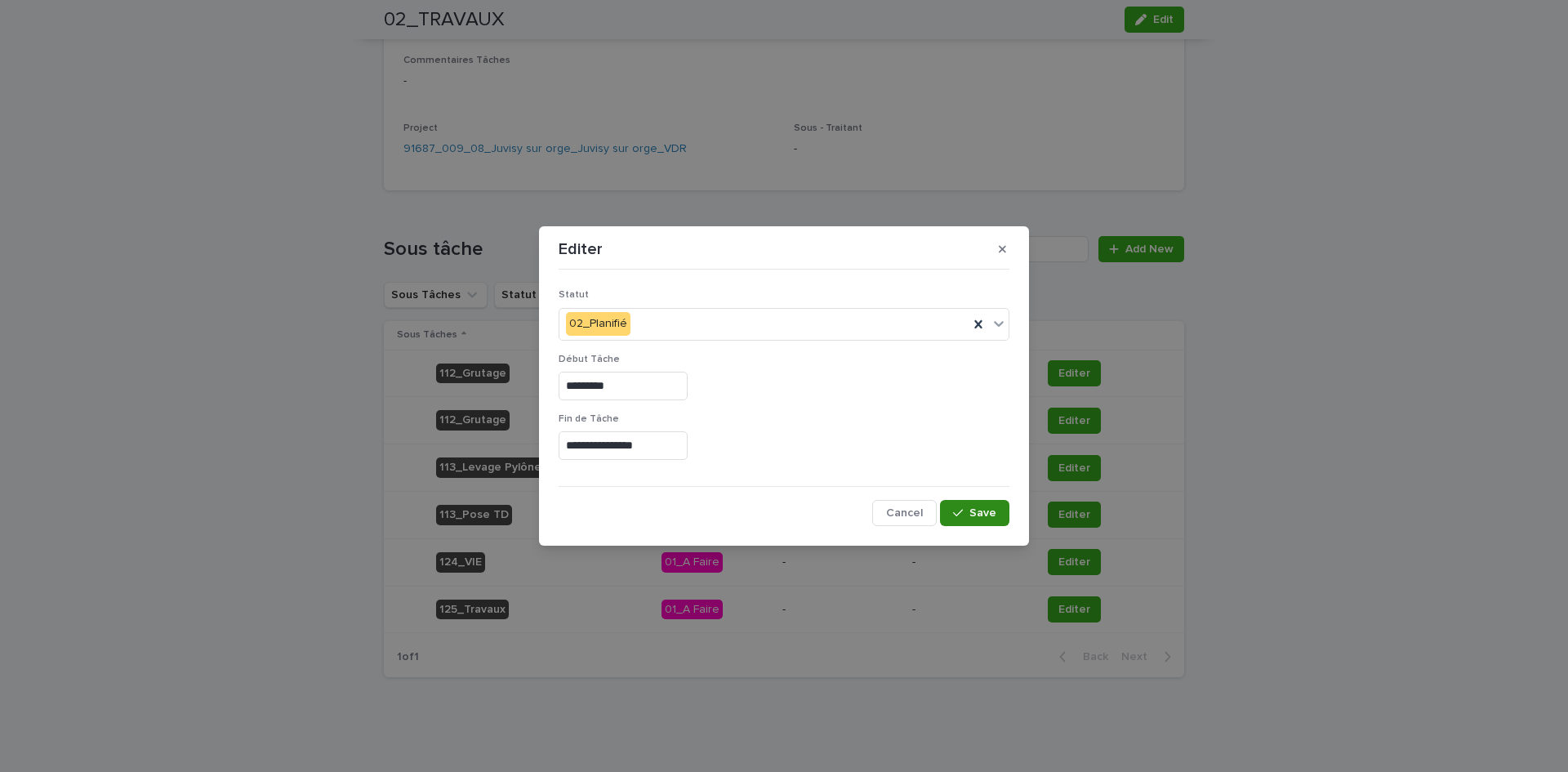
click at [1004, 513] on button "Save" at bounding box center [974, 512] width 70 height 26
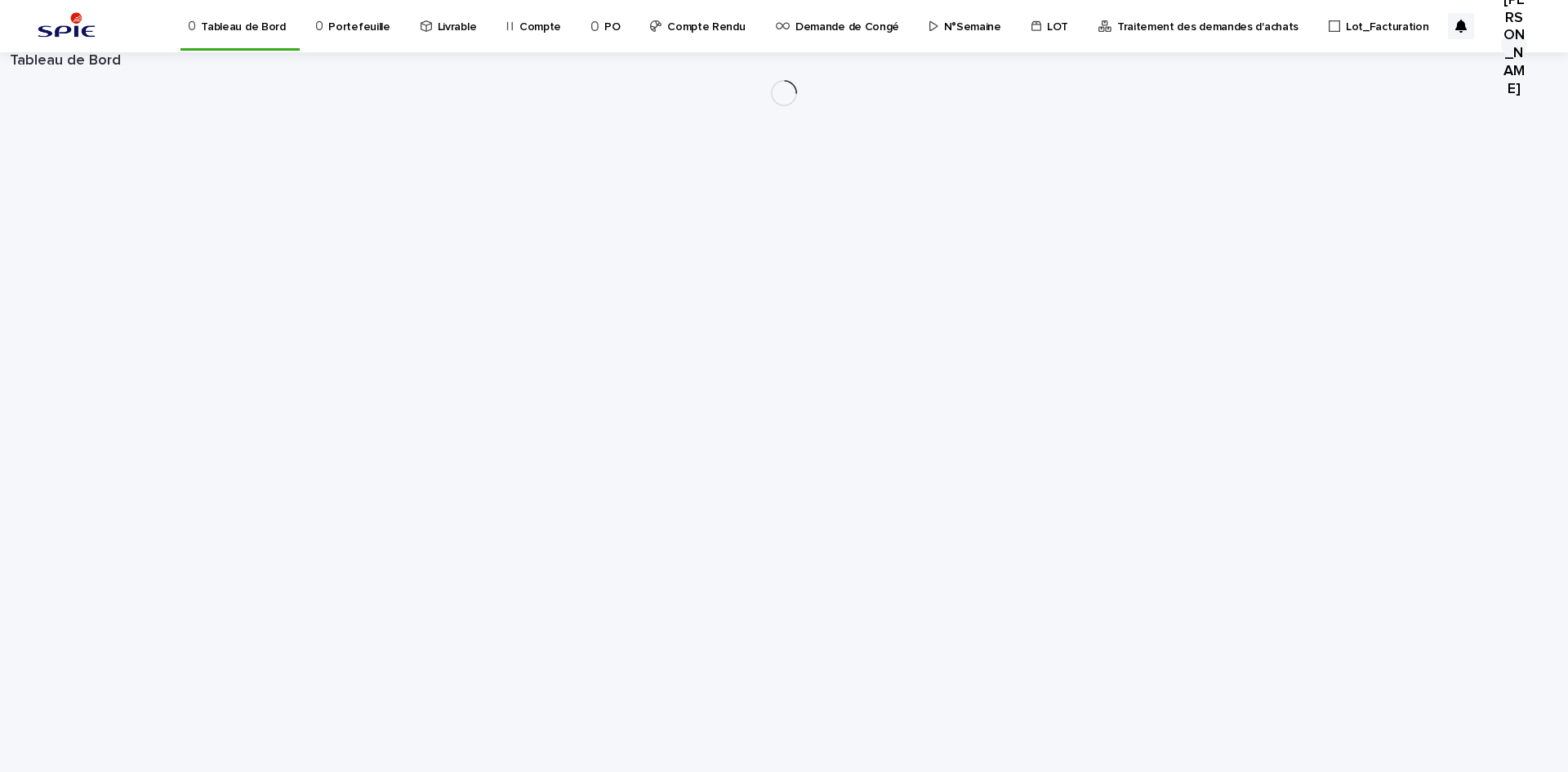
click at [346, 32] on p "Portefeuille" at bounding box center [359, 17] width 62 height 34
